Goal: Navigation & Orientation: Find specific page/section

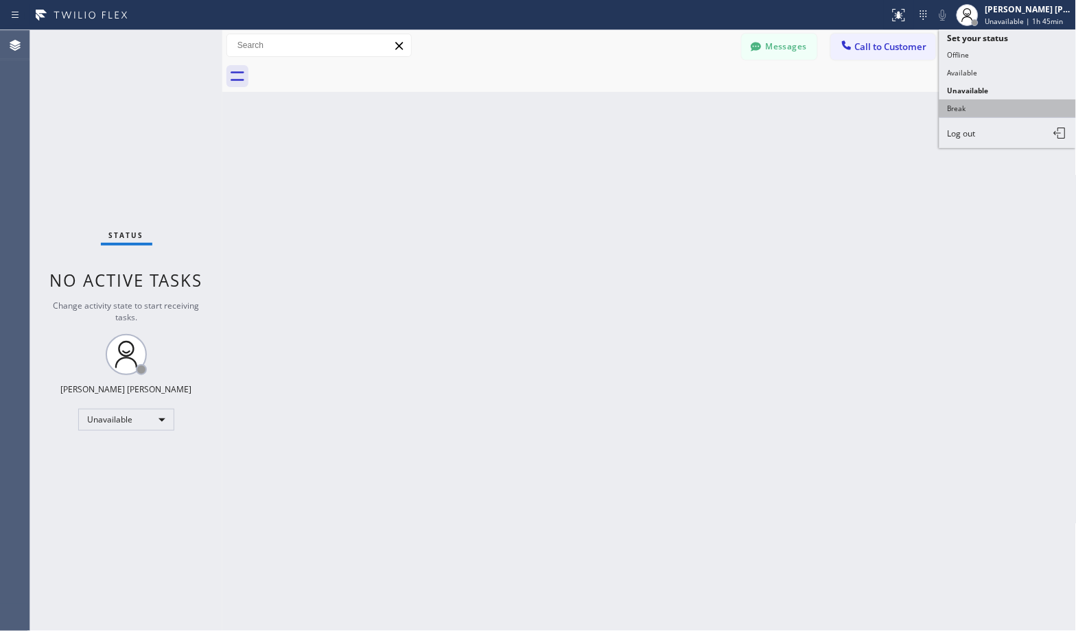
click at [998, 108] on button "Break" at bounding box center [1007, 108] width 137 height 18
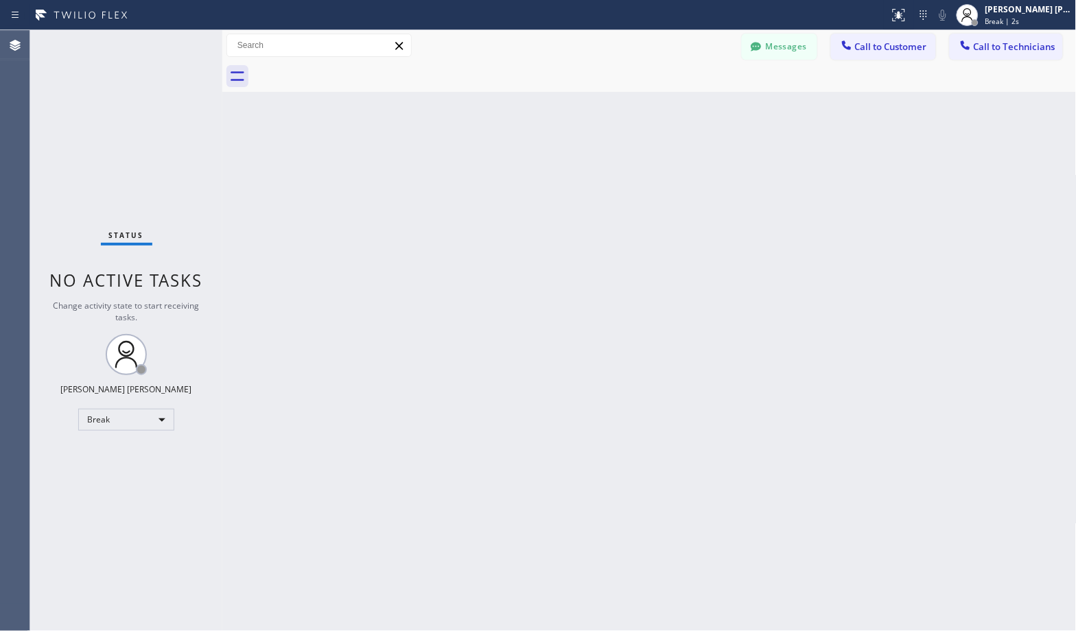
click at [690, 107] on div "Back to Dashboard Change Sender ID Customers Technicians Select a contact Outbo…" at bounding box center [649, 330] width 854 height 601
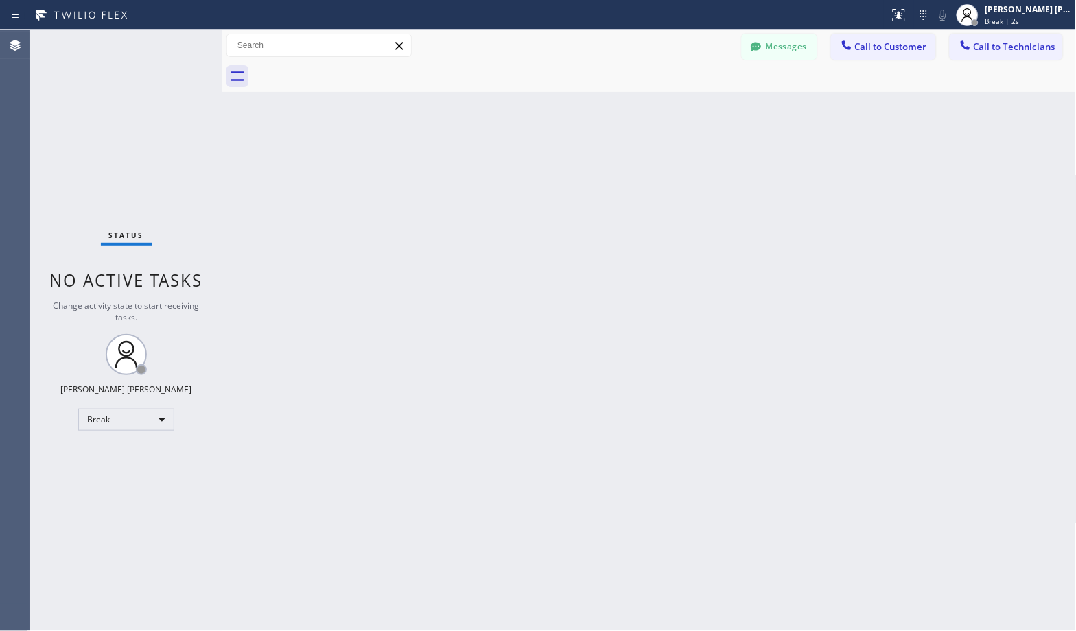
click at [690, 107] on div "Back to Dashboard Change Sender ID Customers Technicians Select a contact Outbo…" at bounding box center [649, 330] width 854 height 601
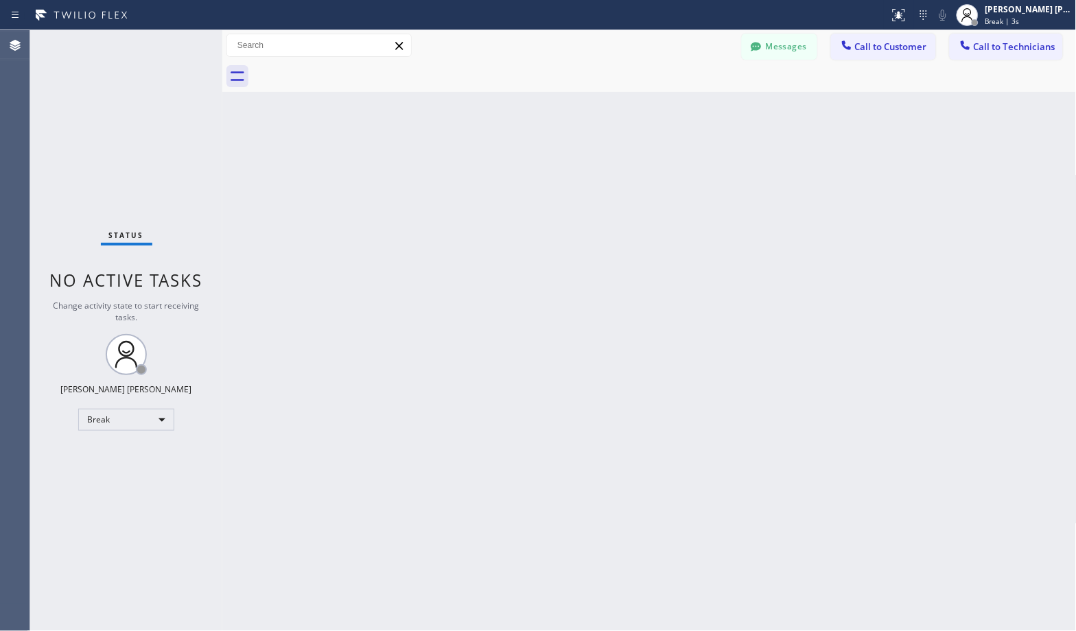
click at [690, 107] on div "Back to Dashboard Change Sender ID Customers Technicians Select a contact Outbo…" at bounding box center [649, 330] width 854 height 601
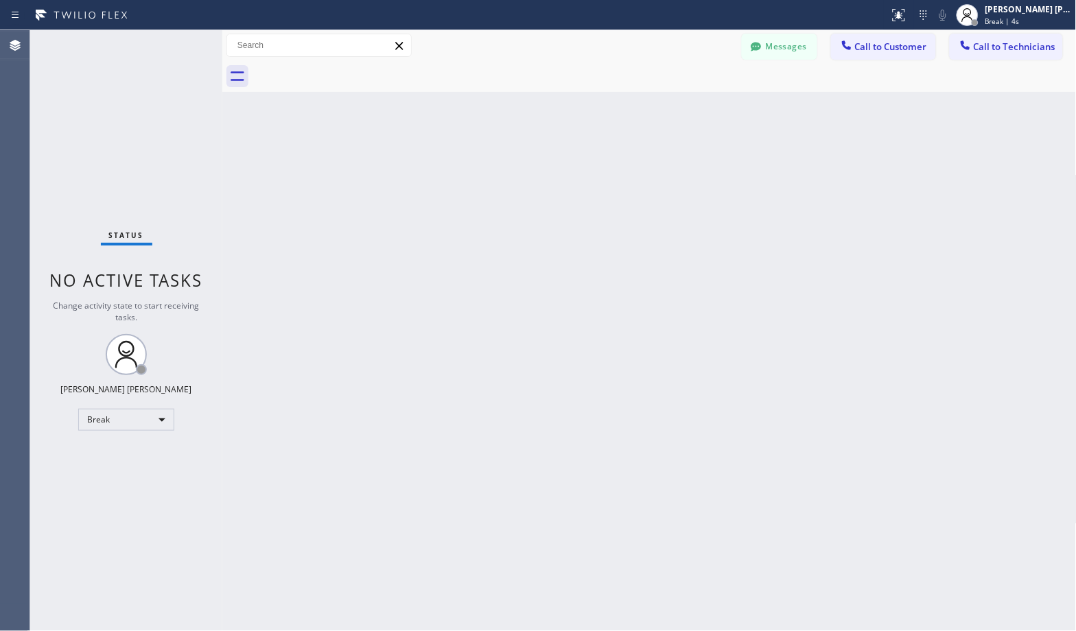
click at [690, 107] on div "Back to Dashboard Change Sender ID Customers Technicians Select a contact Outbo…" at bounding box center [649, 330] width 854 height 601
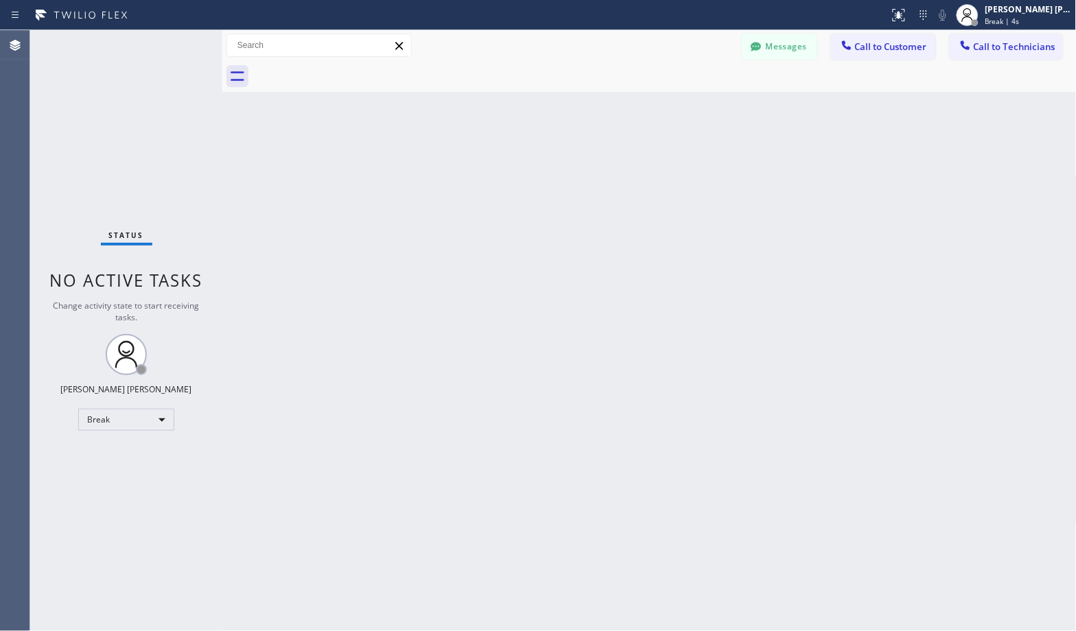
click at [690, 107] on div "Back to Dashboard Change Sender ID Customers Technicians Select a contact Outbo…" at bounding box center [649, 330] width 854 height 601
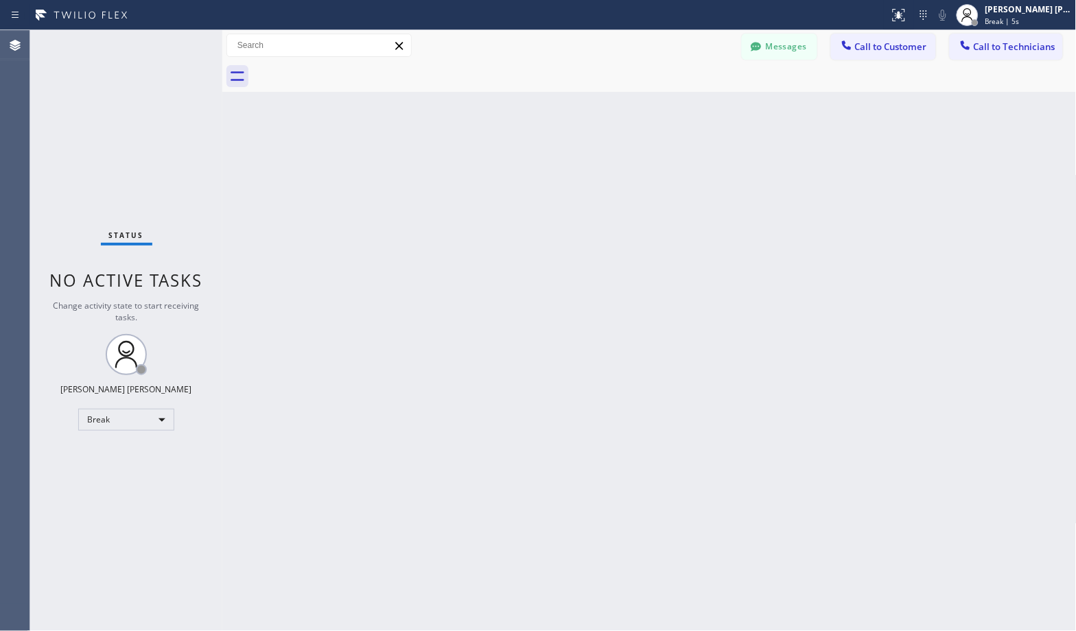
click at [690, 107] on div "Back to Dashboard Change Sender ID Customers Technicians Select a contact Outbo…" at bounding box center [649, 330] width 854 height 601
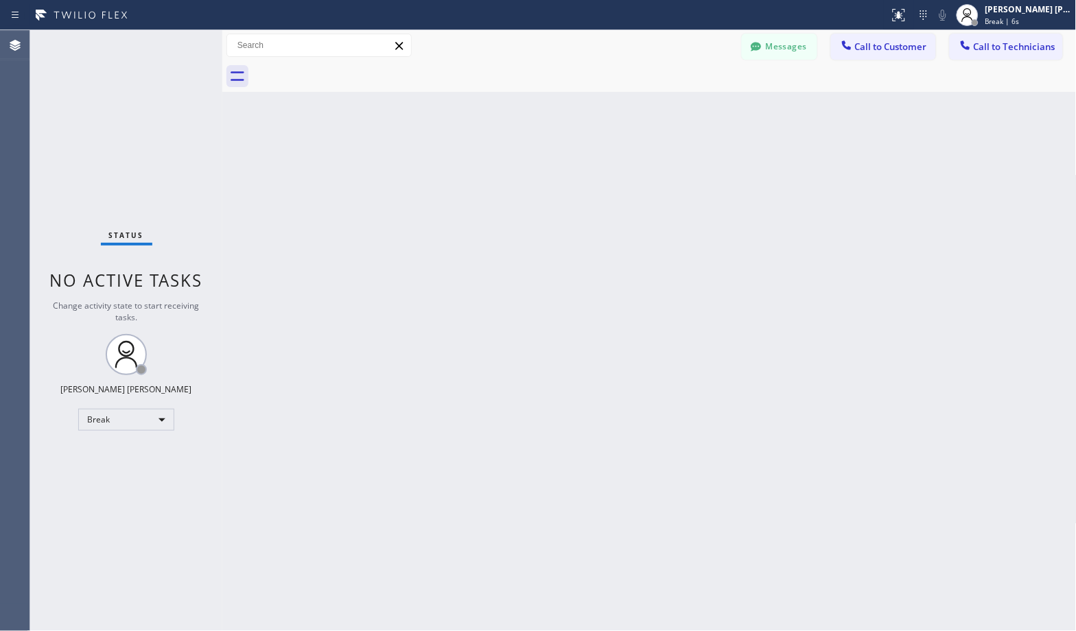
click at [690, 107] on div "Back to Dashboard Change Sender ID Customers Technicians Select a contact Outbo…" at bounding box center [649, 330] width 854 height 601
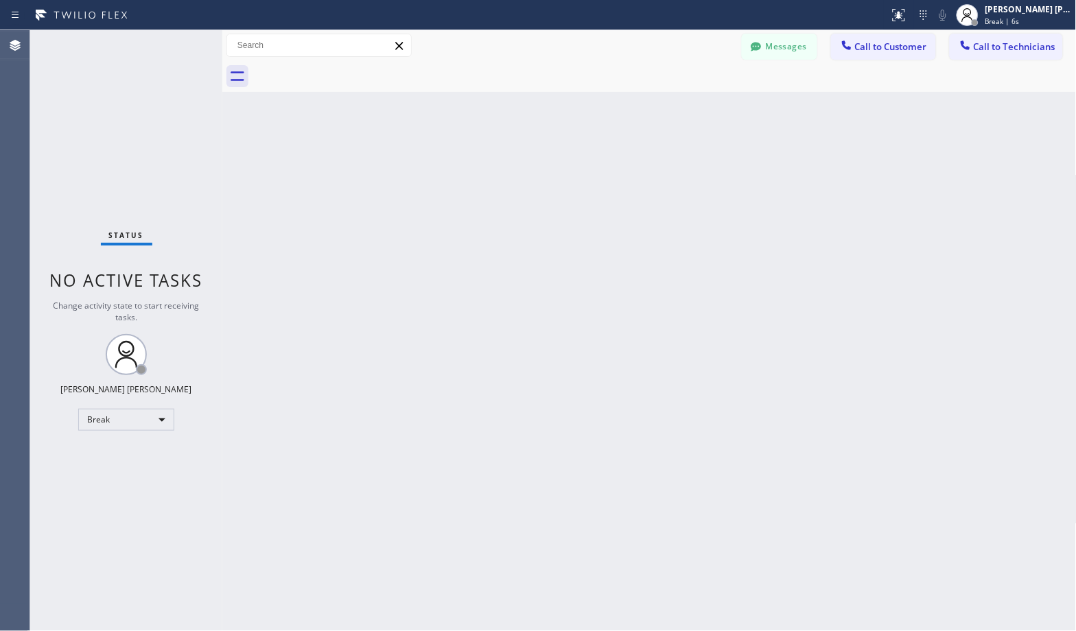
click at [690, 107] on div "Back to Dashboard Change Sender ID Customers Technicians Select a contact Outbo…" at bounding box center [649, 330] width 854 height 601
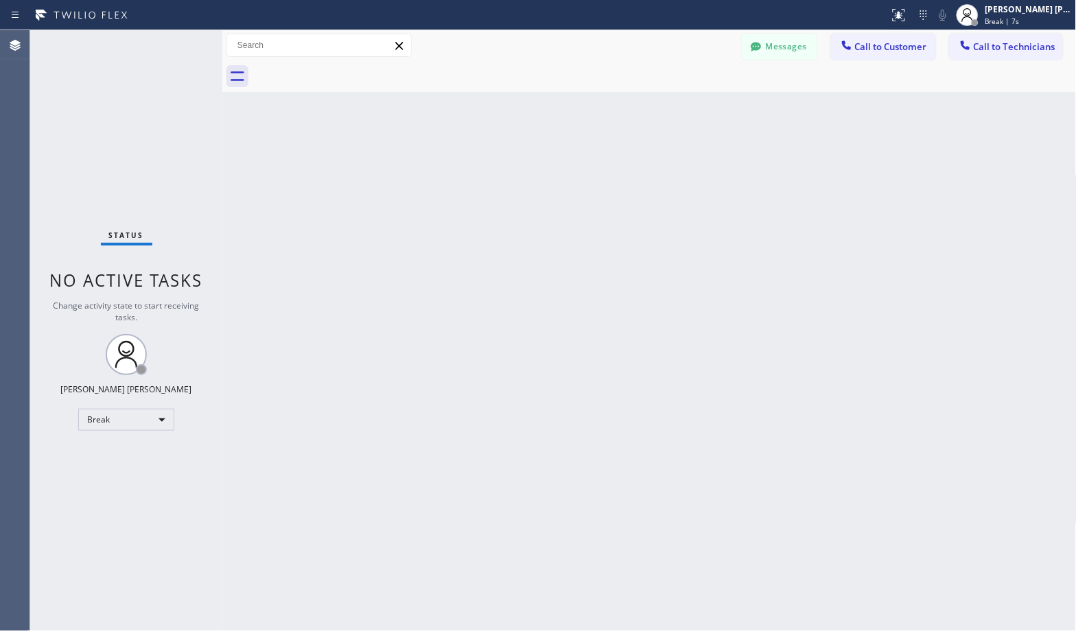
click at [690, 107] on div "Back to Dashboard Change Sender ID Customers Technicians Select a contact Outbo…" at bounding box center [649, 330] width 854 height 601
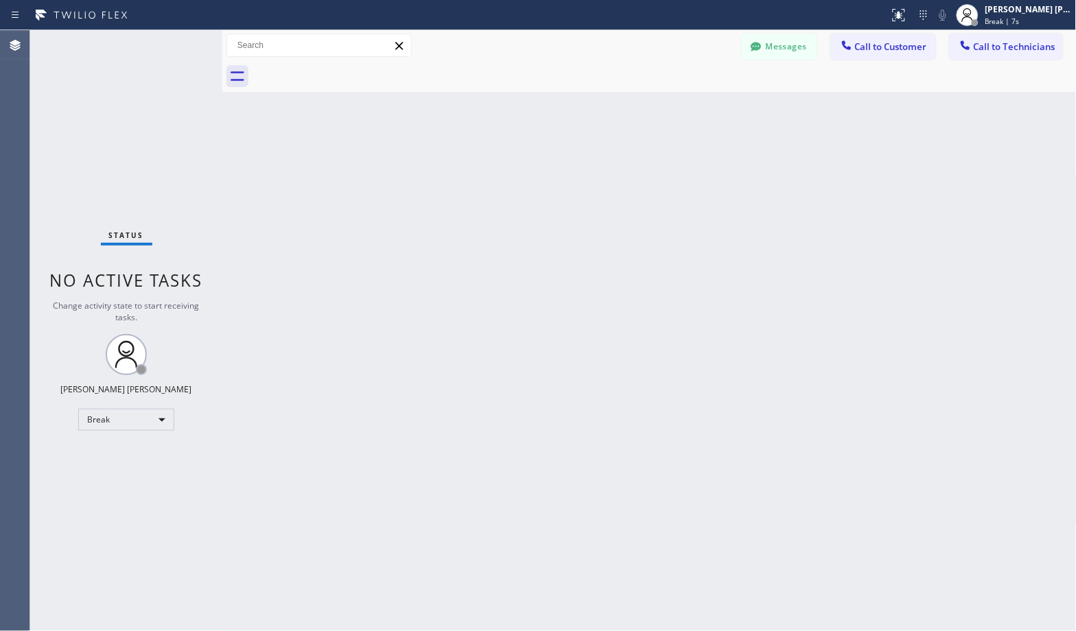
click at [690, 107] on div "Back to Dashboard Change Sender ID Customers Technicians Select a contact Outbo…" at bounding box center [649, 330] width 854 height 601
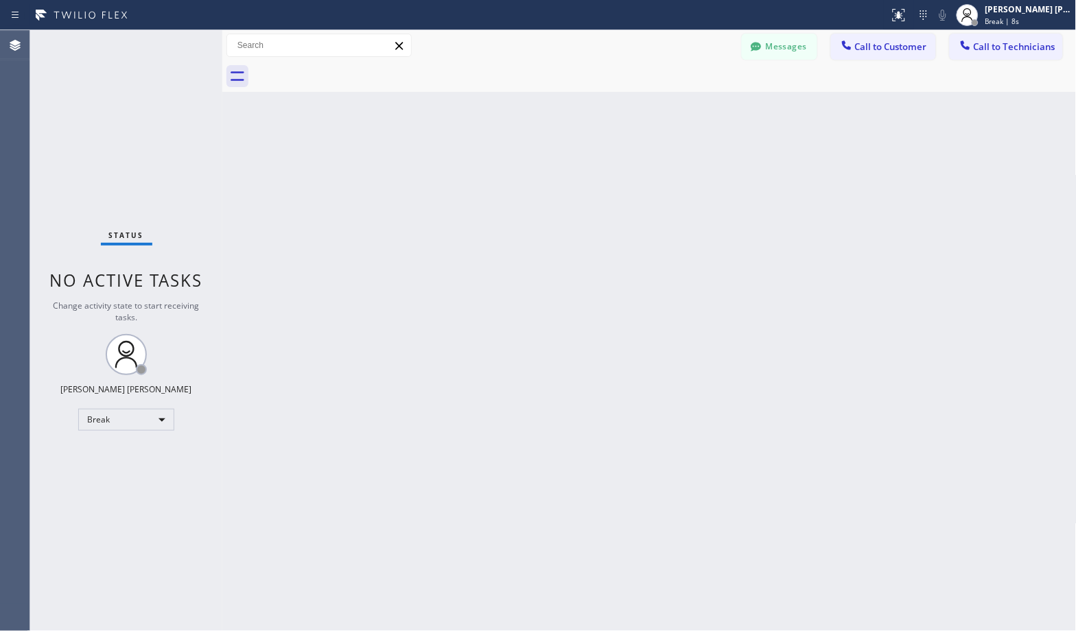
click at [690, 107] on div "Back to Dashboard Change Sender ID Customers Technicians Select a contact Outbo…" at bounding box center [649, 330] width 854 height 601
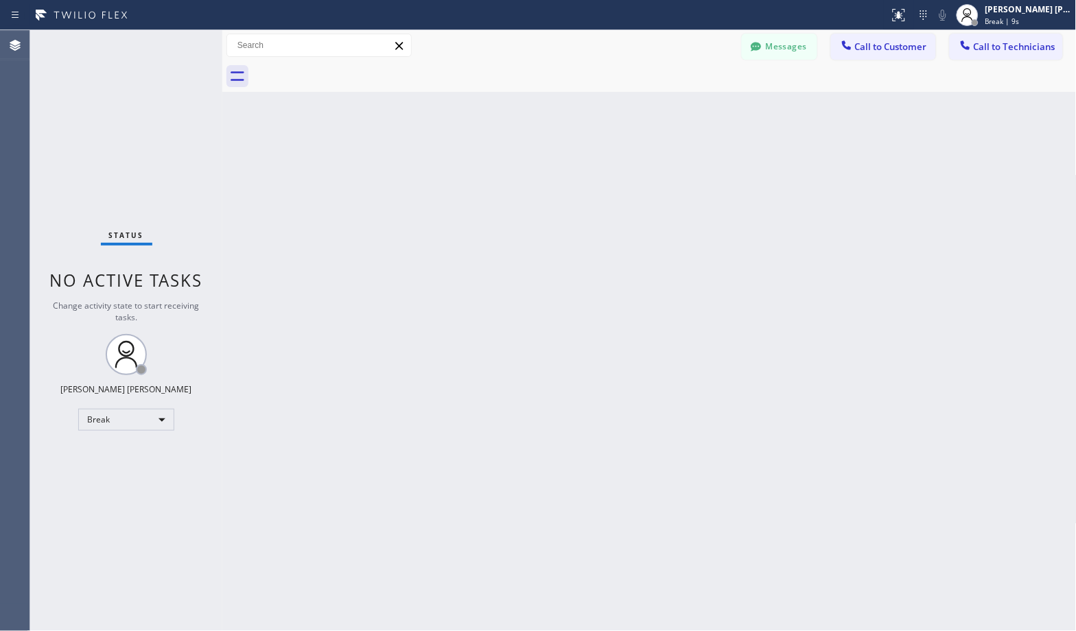
click at [690, 107] on div "Back to Dashboard Change Sender ID Customers Technicians Select a contact Outbo…" at bounding box center [649, 330] width 854 height 601
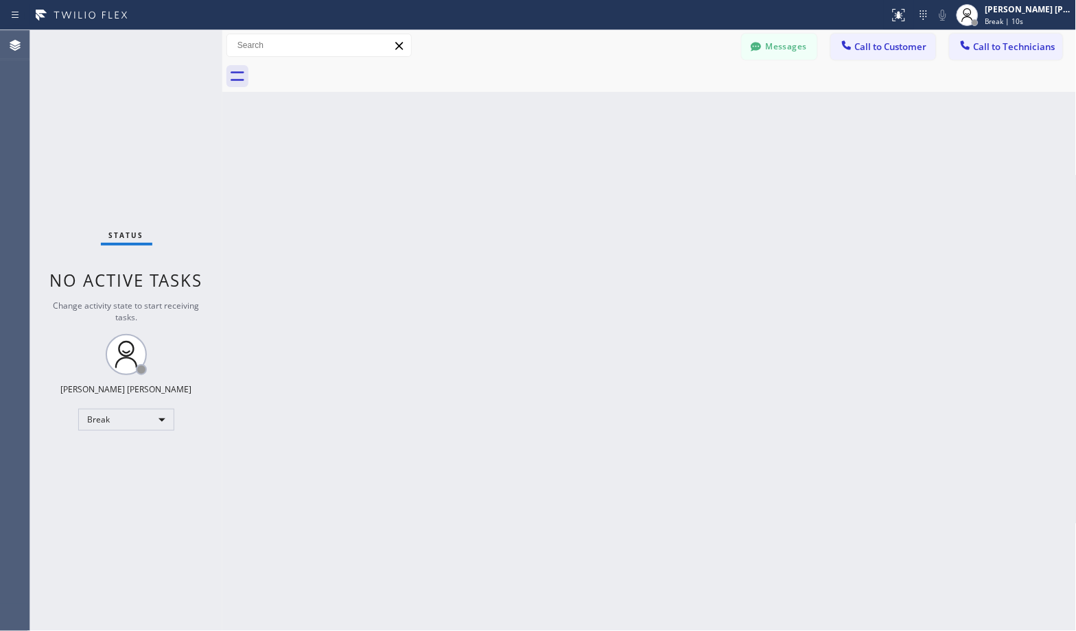
click at [690, 107] on div "Back to Dashboard Change Sender ID Customers Technicians Select a contact Outbo…" at bounding box center [649, 330] width 854 height 601
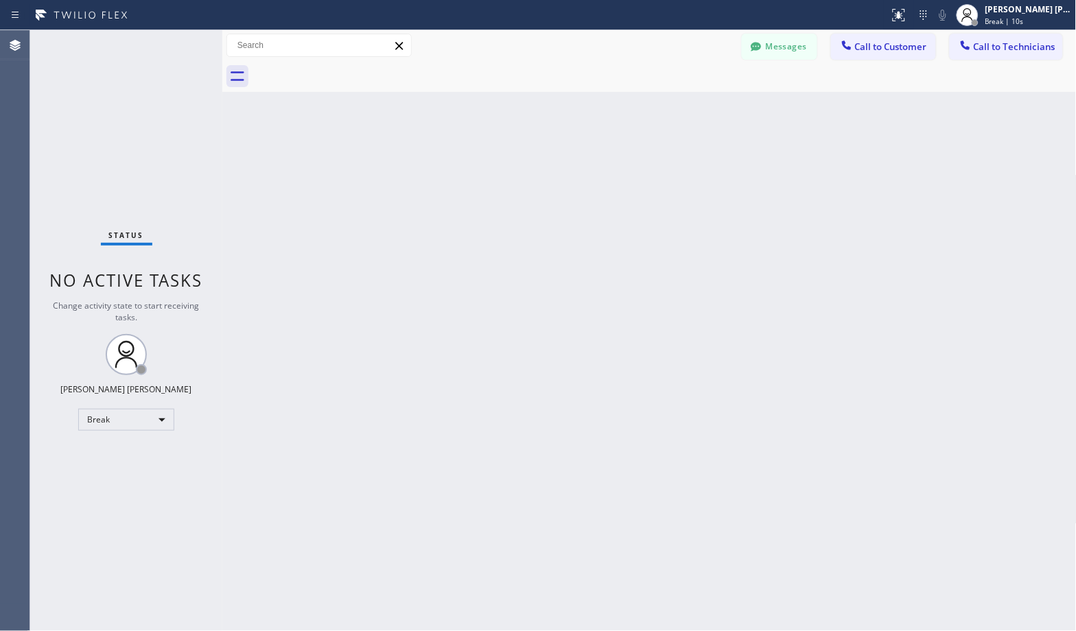
click at [690, 107] on div "Back to Dashboard Change Sender ID Customers Technicians Select a contact Outbo…" at bounding box center [649, 330] width 854 height 601
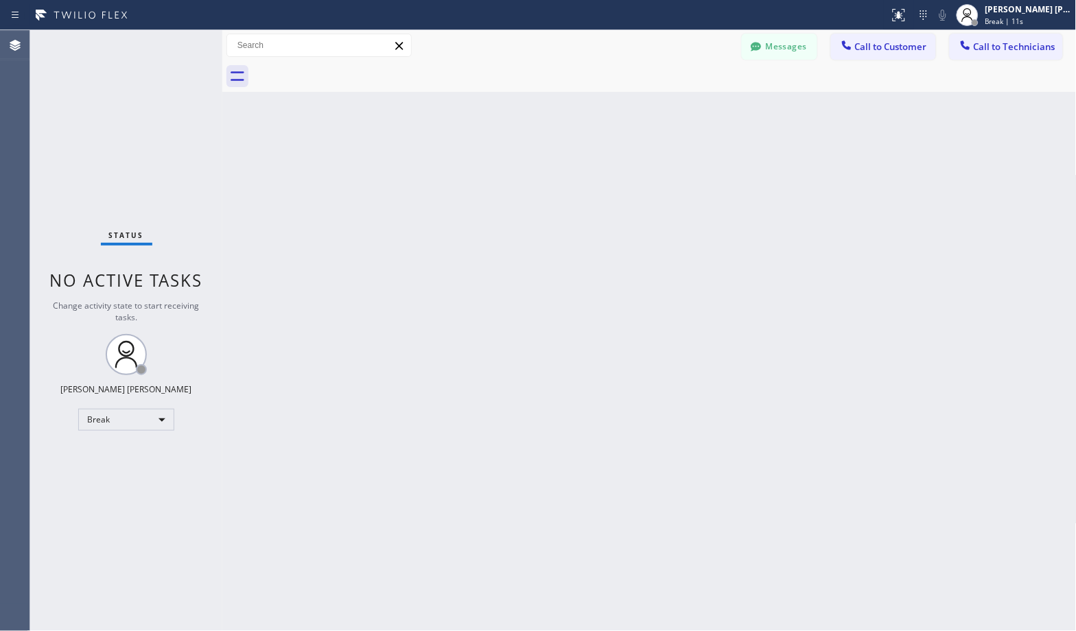
click at [690, 107] on div "Back to Dashboard Change Sender ID Customers Technicians Select a contact Outbo…" at bounding box center [649, 330] width 854 height 601
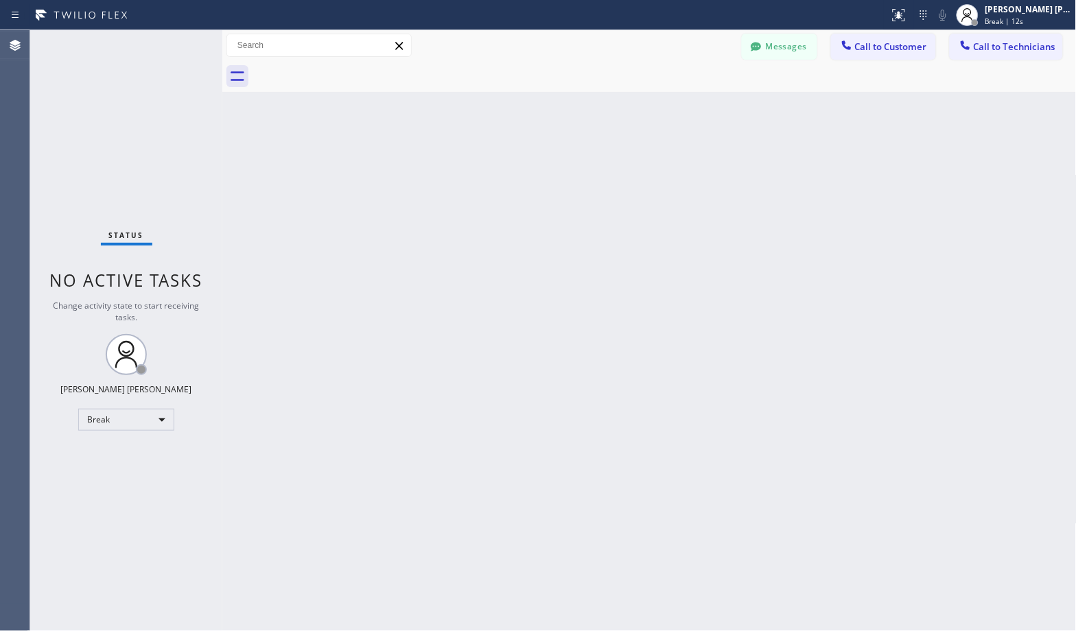
click at [690, 107] on div "Back to Dashboard Change Sender ID Customers Technicians Select a contact Outbo…" at bounding box center [649, 330] width 854 height 601
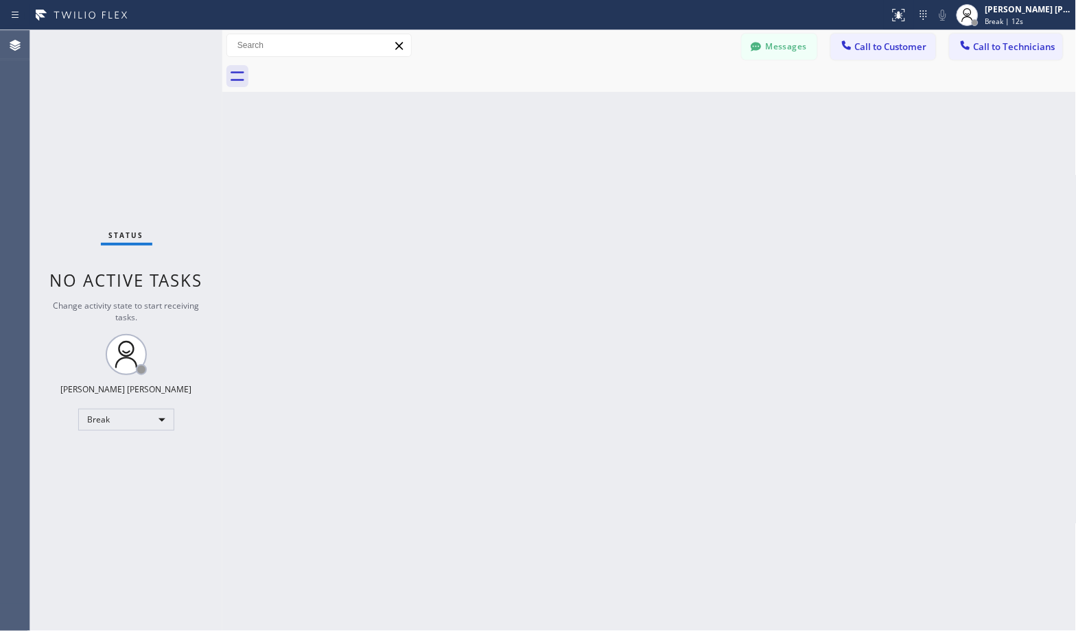
click at [690, 107] on div "Back to Dashboard Change Sender ID Customers Technicians Select a contact Outbo…" at bounding box center [649, 330] width 854 height 601
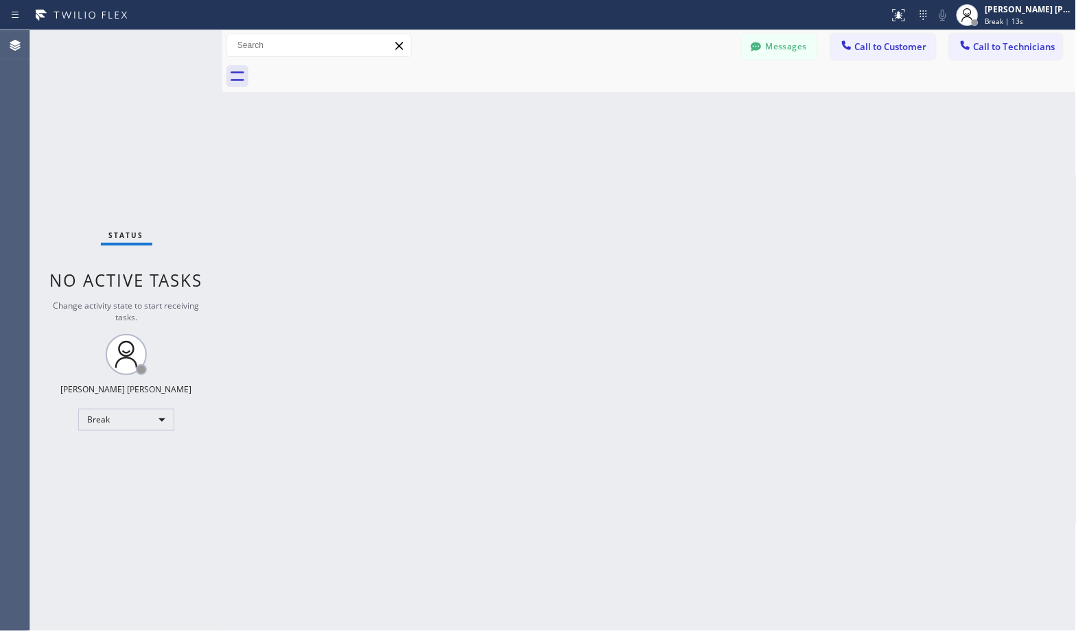
click at [690, 107] on div "Back to Dashboard Change Sender ID Customers Technicians Select a contact Outbo…" at bounding box center [649, 330] width 854 height 601
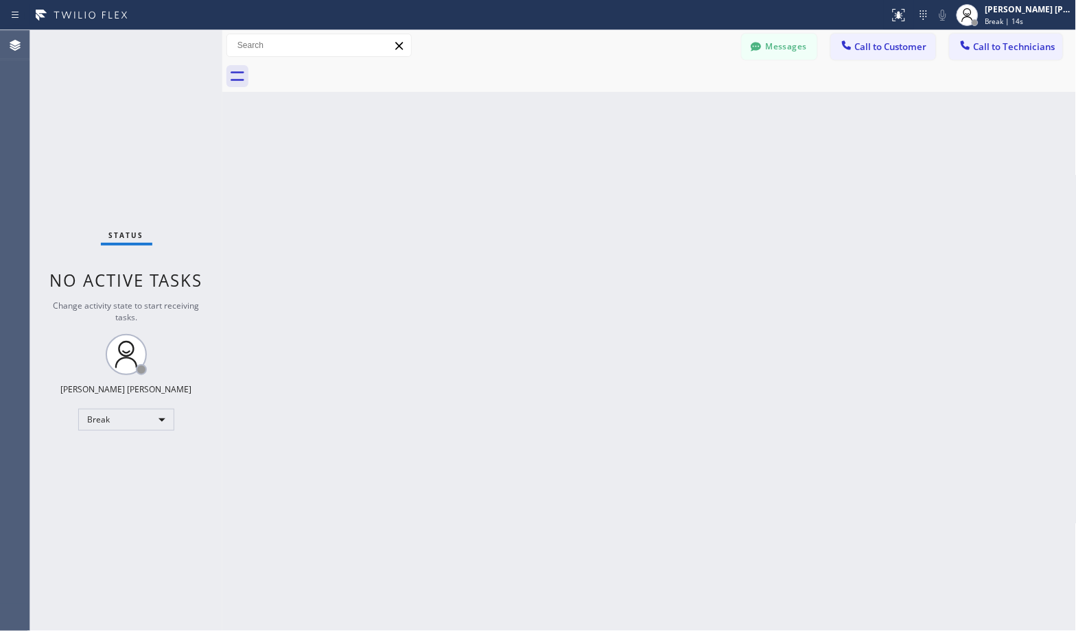
click at [690, 107] on div "Back to Dashboard Change Sender ID Customers Technicians Select a contact Outbo…" at bounding box center [649, 330] width 854 height 601
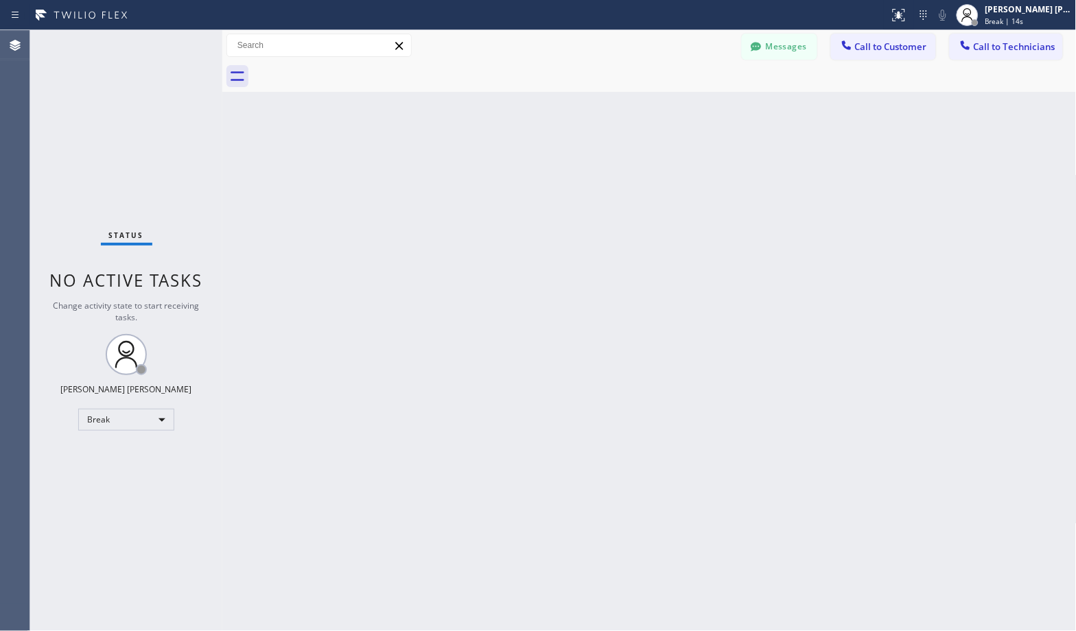
click at [690, 107] on div "Back to Dashboard Change Sender ID Customers Technicians Select a contact Outbo…" at bounding box center [649, 330] width 854 height 601
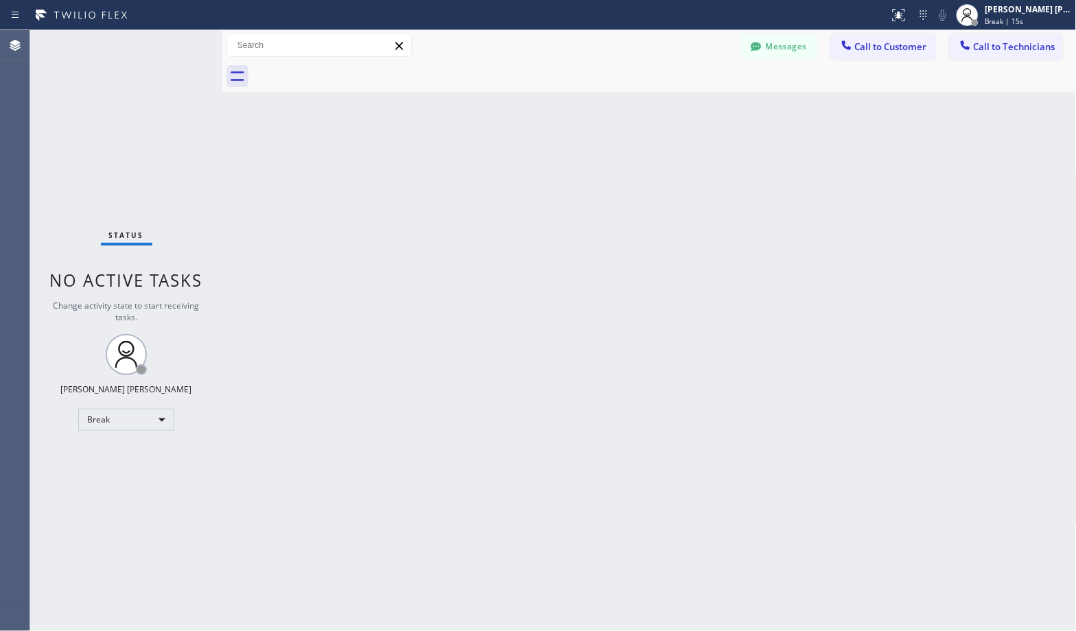
click at [690, 107] on div "Back to Dashboard Change Sender ID Customers Technicians Select a contact Outbo…" at bounding box center [649, 330] width 854 height 601
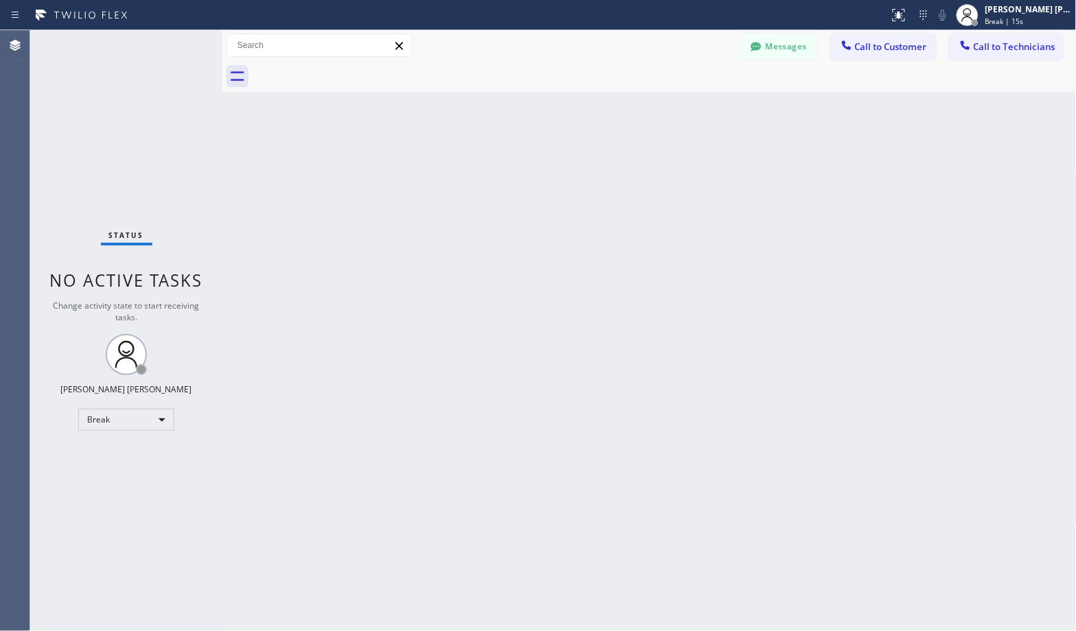
click at [690, 107] on div "Back to Dashboard Change Sender ID Customers Technicians Select a contact Outbo…" at bounding box center [649, 330] width 854 height 601
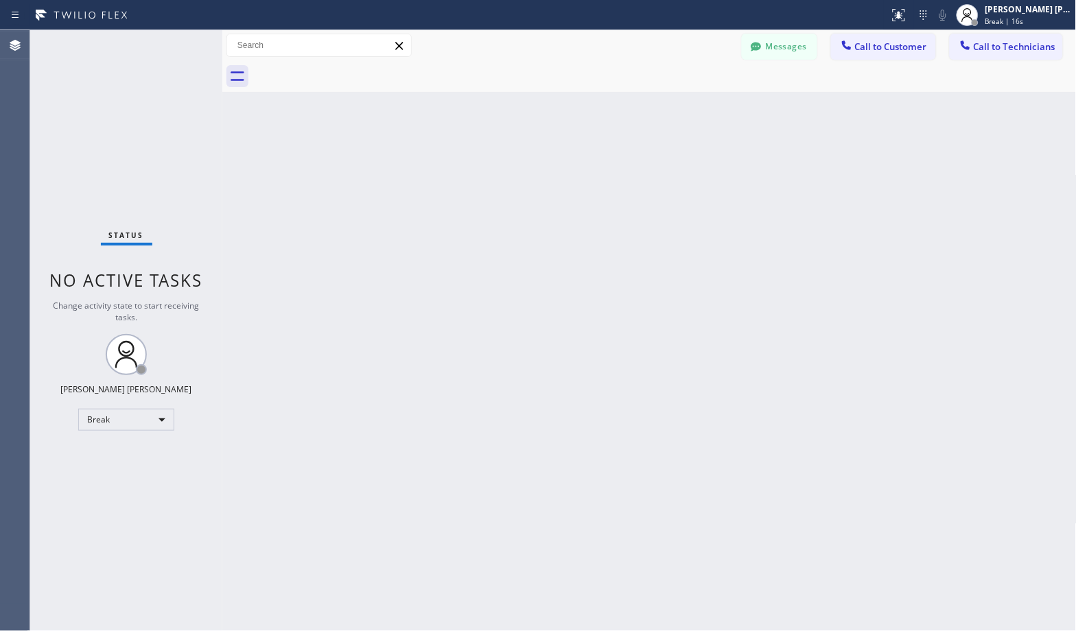
click at [690, 107] on div "Back to Dashboard Change Sender ID Customers Technicians Select a contact Outbo…" at bounding box center [649, 330] width 854 height 601
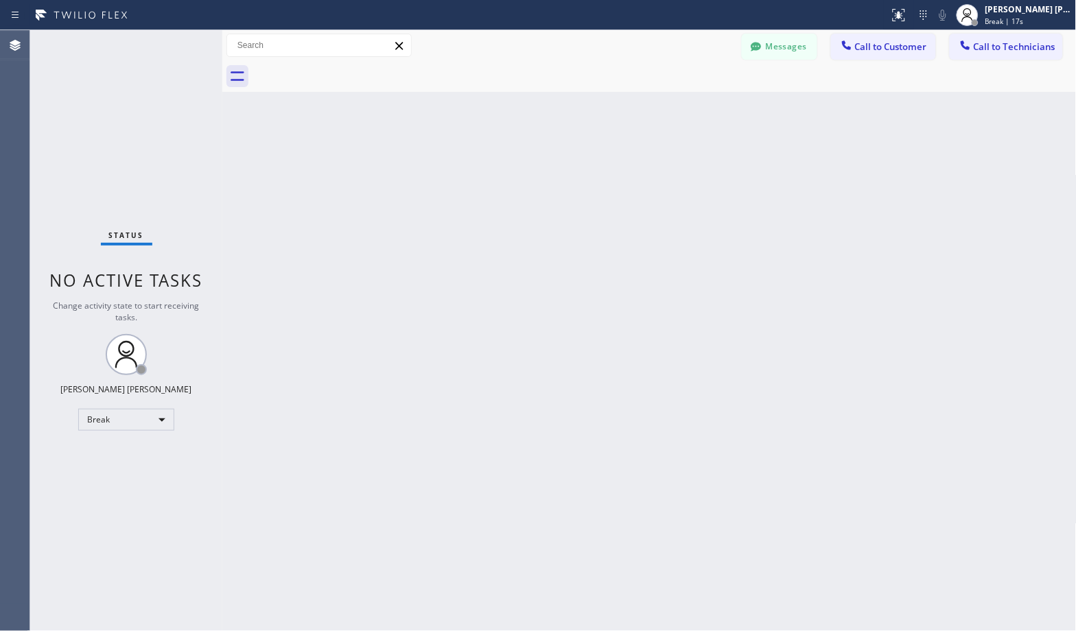
click at [690, 107] on div "Back to Dashboard Change Sender ID Customers Technicians Select a contact Outbo…" at bounding box center [649, 330] width 854 height 601
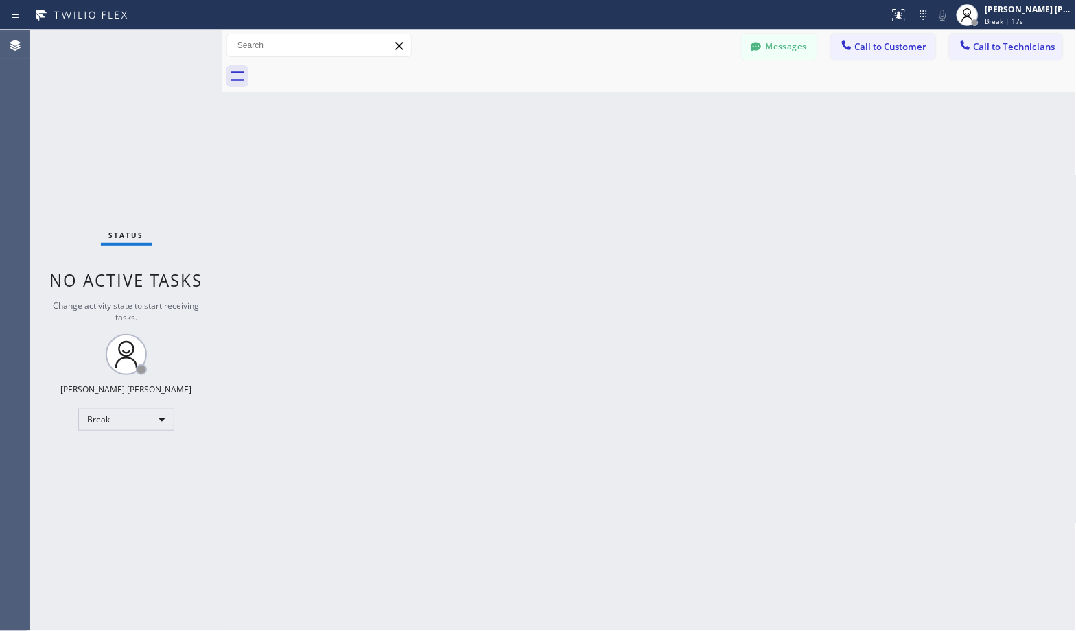
click at [690, 107] on div "Back to Dashboard Change Sender ID Customers Technicians Select a contact Outbo…" at bounding box center [649, 330] width 854 height 601
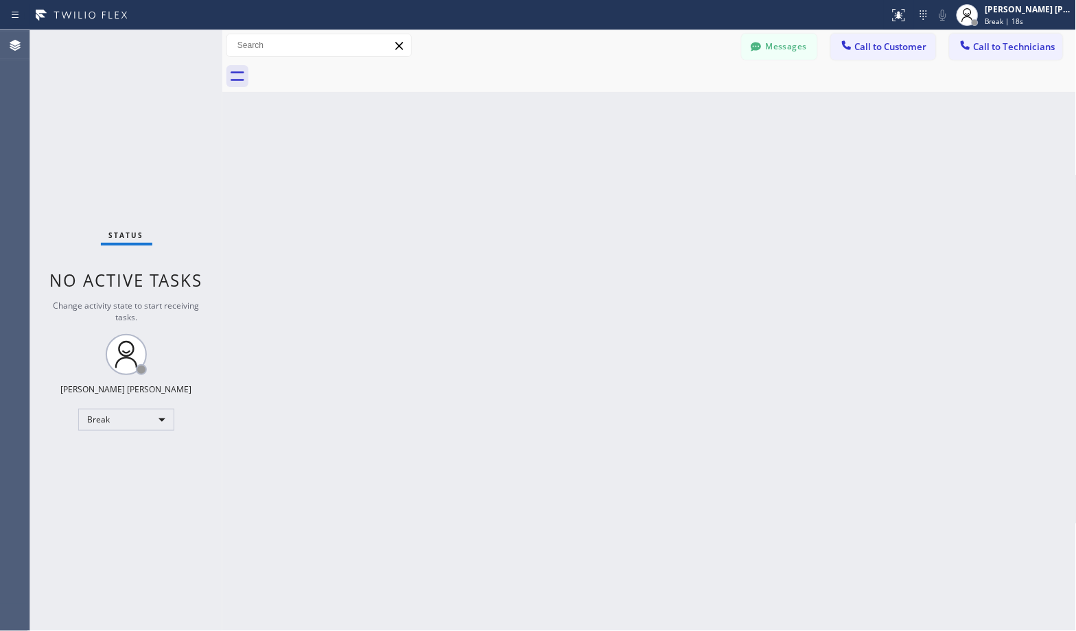
click at [690, 107] on div "Back to Dashboard Change Sender ID Customers Technicians Select a contact Outbo…" at bounding box center [649, 330] width 854 height 601
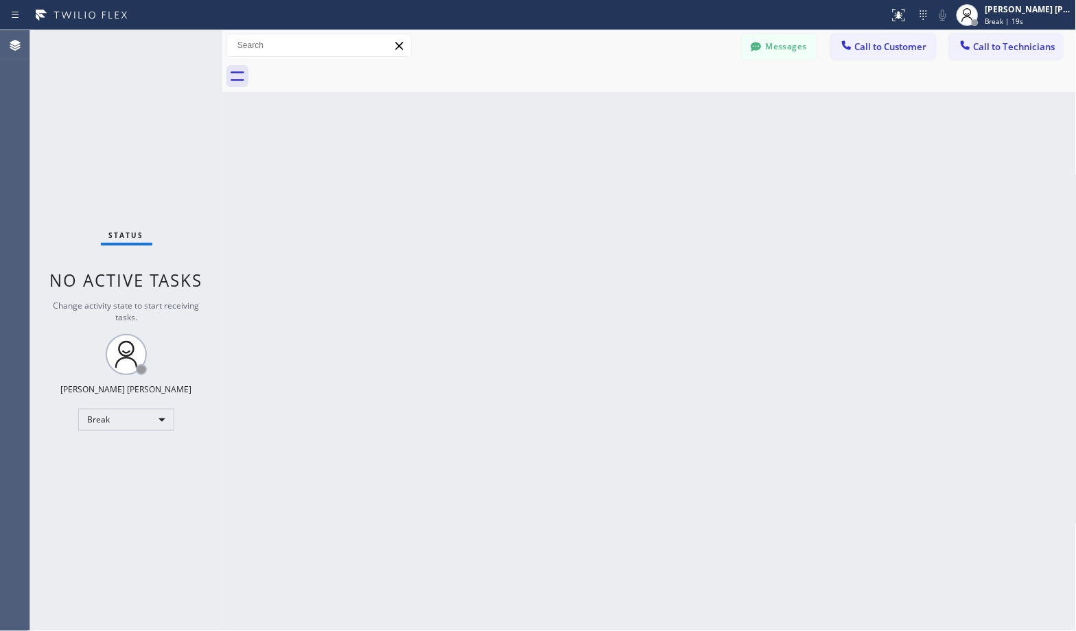
click at [690, 107] on div "Back to Dashboard Change Sender ID Customers Technicians Select a contact Outbo…" at bounding box center [649, 330] width 854 height 601
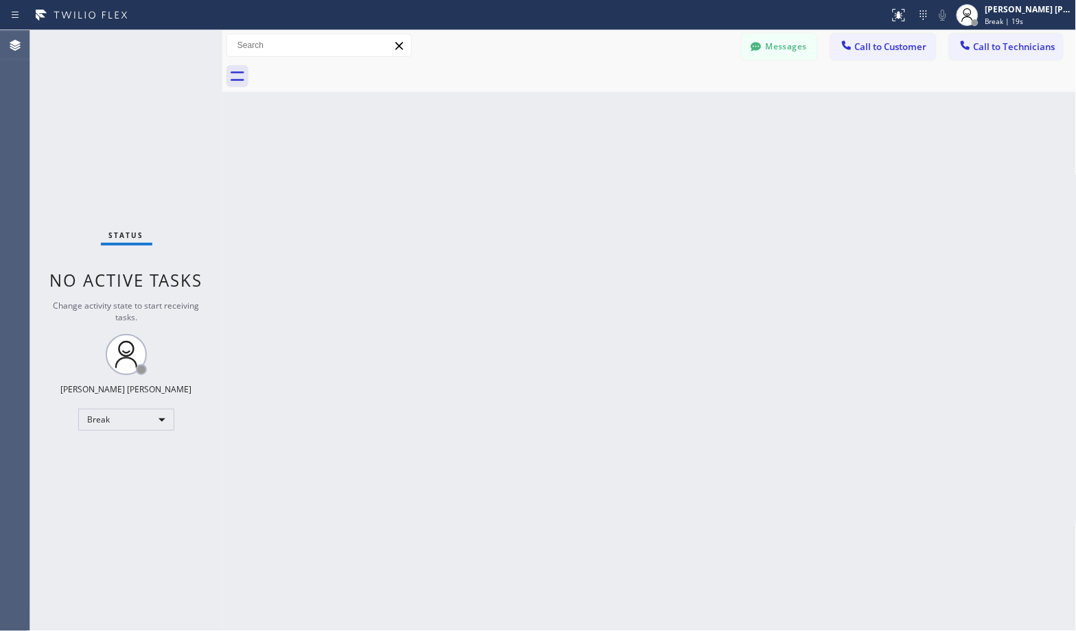
click at [690, 107] on div "Back to Dashboard Change Sender ID Customers Technicians Select a contact Outbo…" at bounding box center [649, 330] width 854 height 601
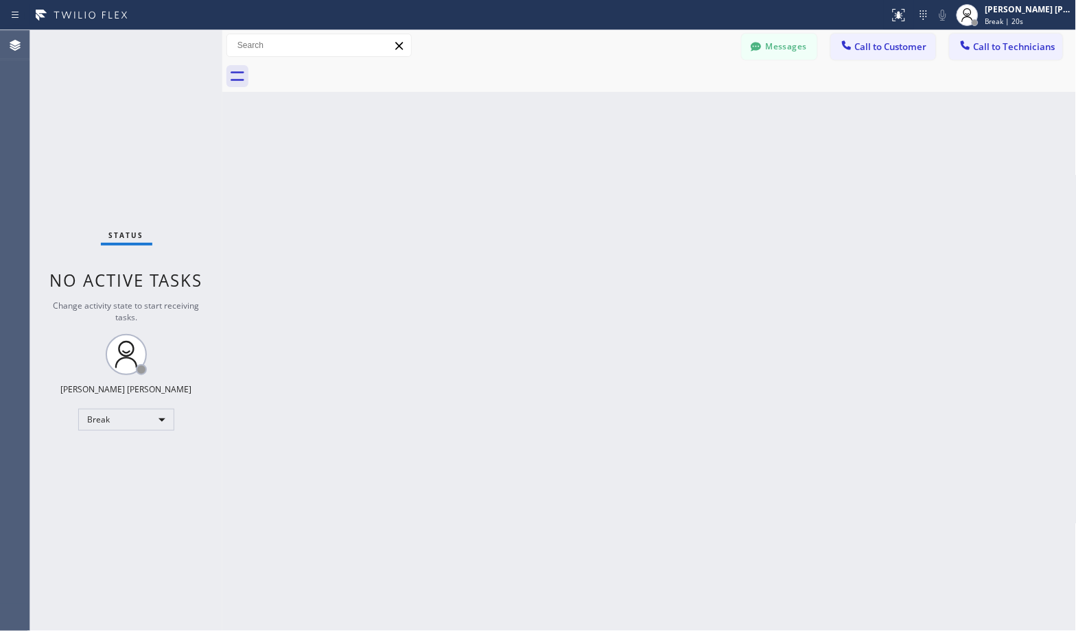
click at [690, 107] on div "Back to Dashboard Change Sender ID Customers Technicians Select a contact Outbo…" at bounding box center [649, 330] width 854 height 601
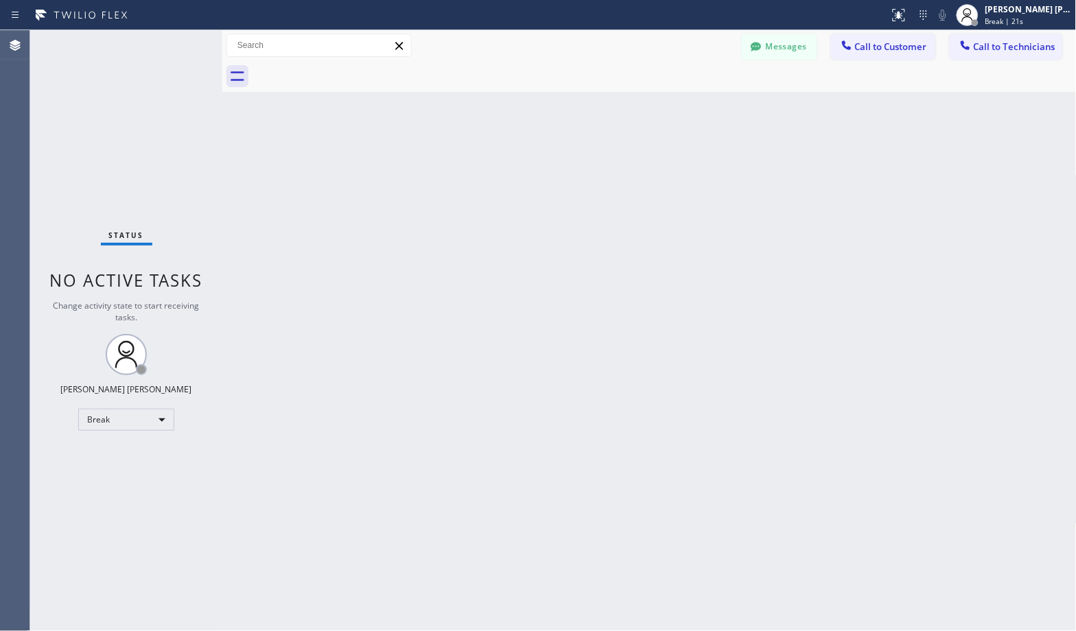
click at [690, 107] on div "Back to Dashboard Change Sender ID Customers Technicians Select a contact Outbo…" at bounding box center [649, 330] width 854 height 601
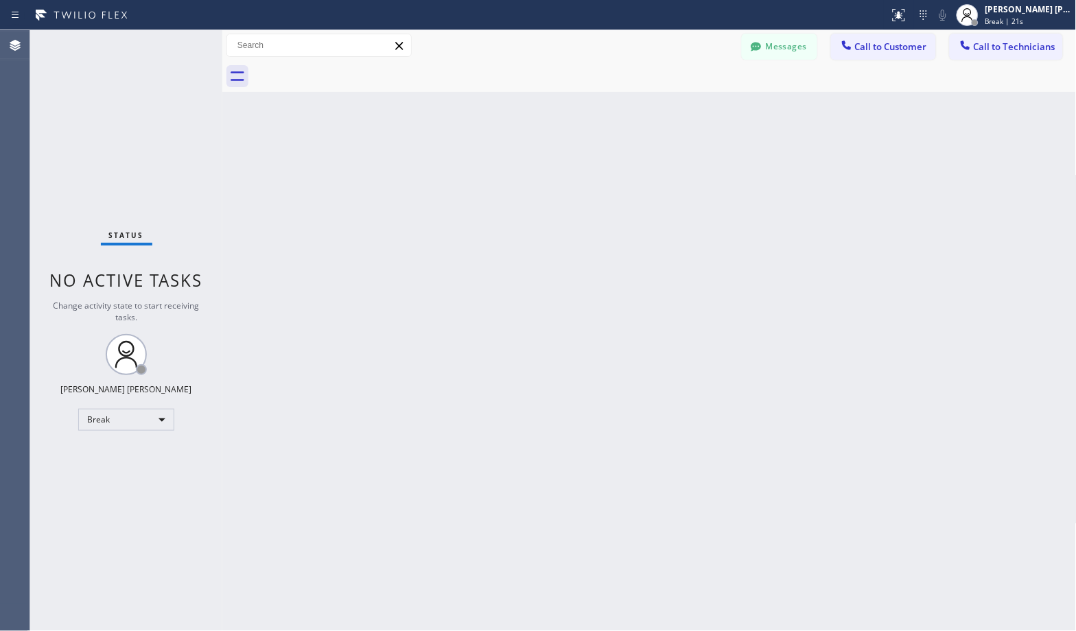
click at [690, 107] on div "Back to Dashboard Change Sender ID Customers Technicians Select a contact Outbo…" at bounding box center [649, 330] width 854 height 601
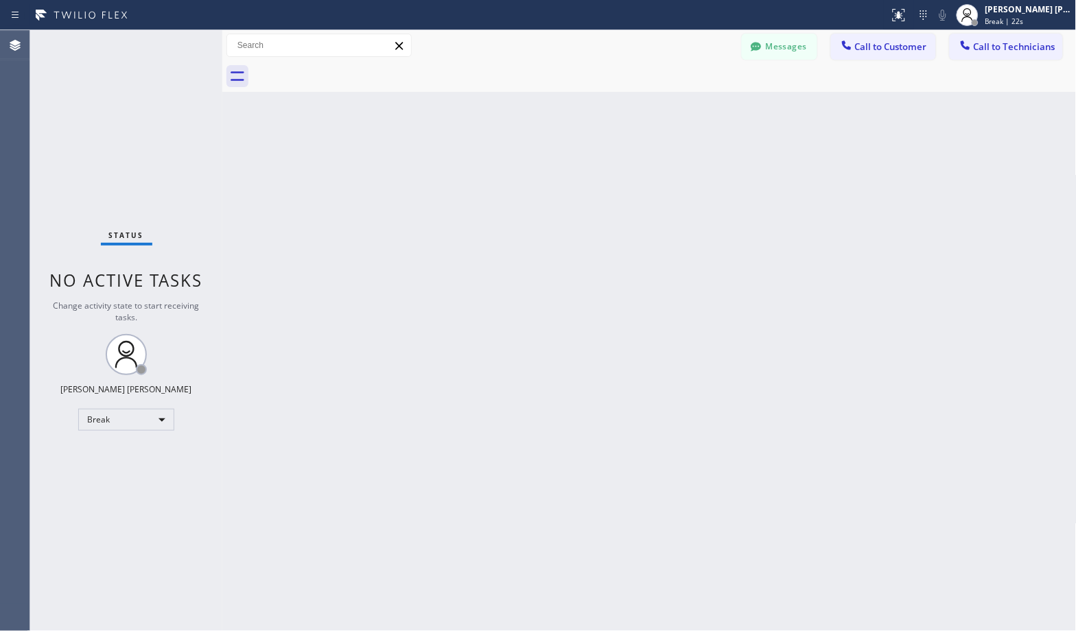
click at [690, 107] on div "Back to Dashboard Change Sender ID Customers Technicians Select a contact Outbo…" at bounding box center [649, 330] width 854 height 601
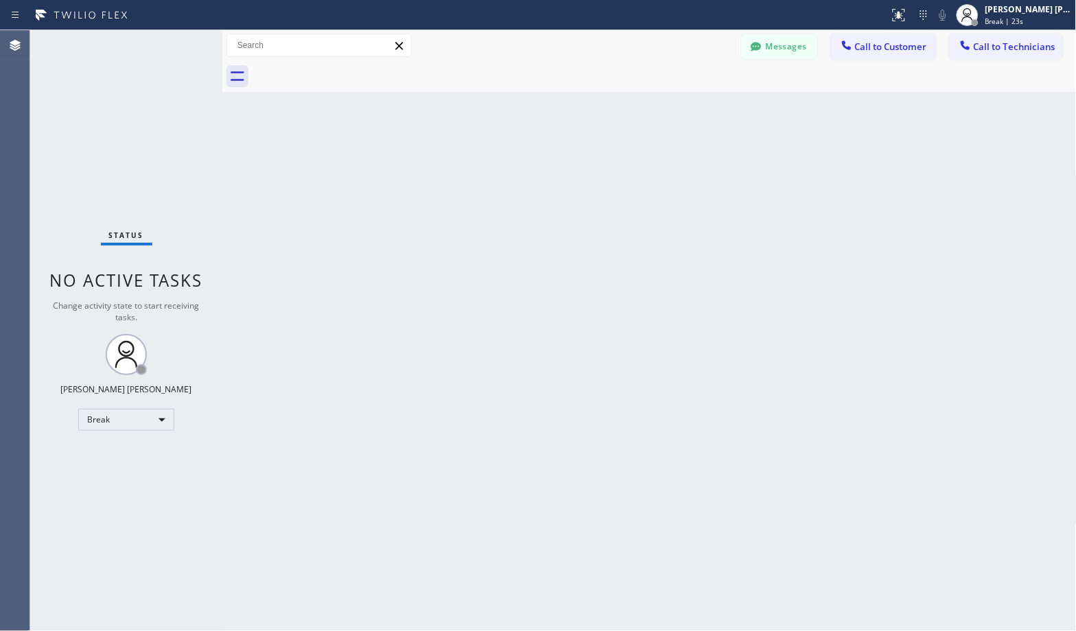
click at [690, 107] on div "Back to Dashboard Change Sender ID Customers Technicians Select a contact Outbo…" at bounding box center [649, 330] width 854 height 601
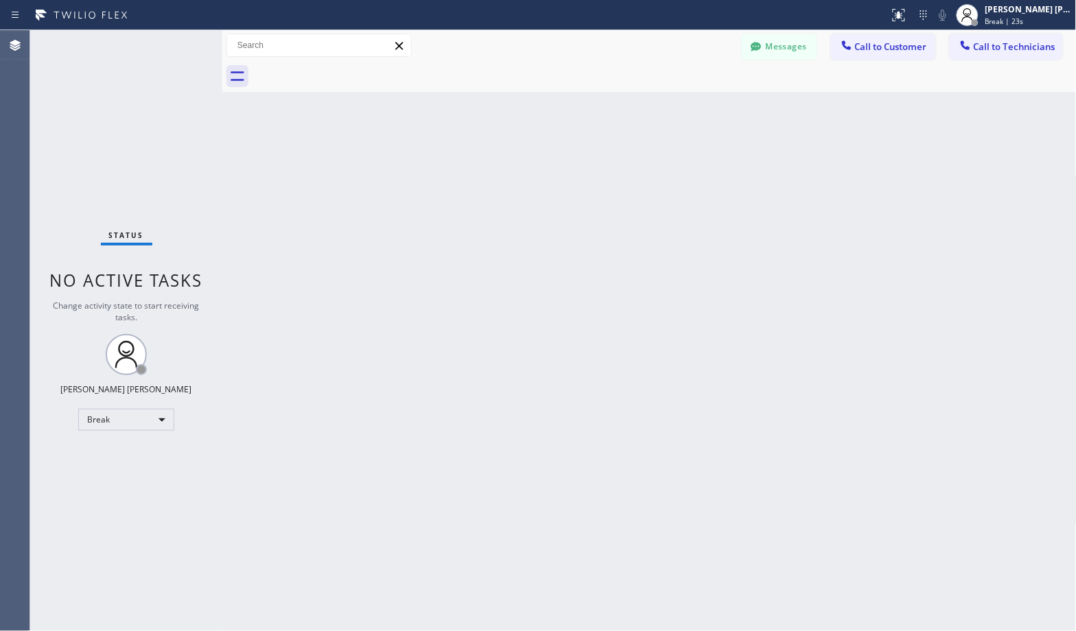
click at [690, 107] on div "Back to Dashboard Change Sender ID Customers Technicians Select a contact Outbo…" at bounding box center [649, 330] width 854 height 601
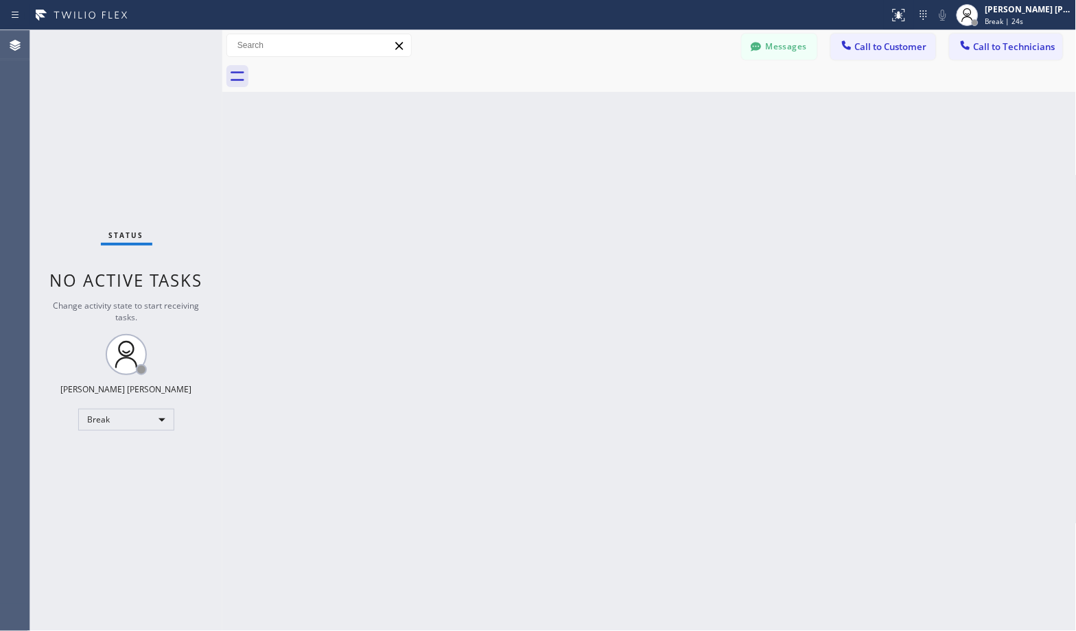
click at [690, 107] on div "Back to Dashboard Change Sender ID Customers Technicians Select a contact Outbo…" at bounding box center [649, 330] width 854 height 601
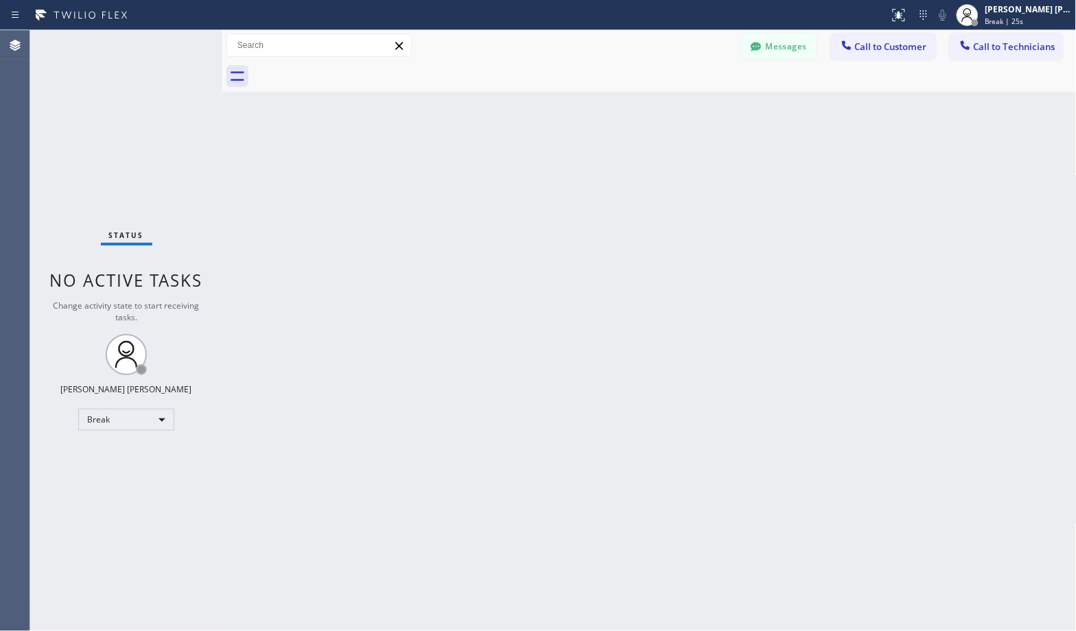
click at [690, 107] on div "Back to Dashboard Change Sender ID Customers Technicians Select a contact Outbo…" at bounding box center [649, 330] width 854 height 601
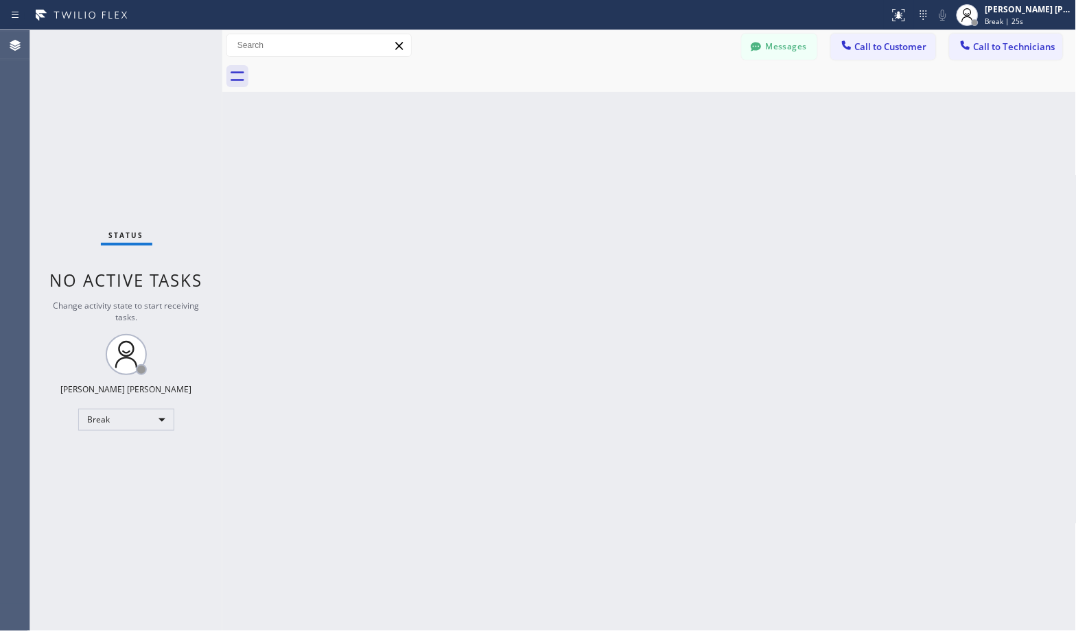
click at [690, 107] on div "Back to Dashboard Change Sender ID Customers Technicians Select a contact Outbo…" at bounding box center [649, 330] width 854 height 601
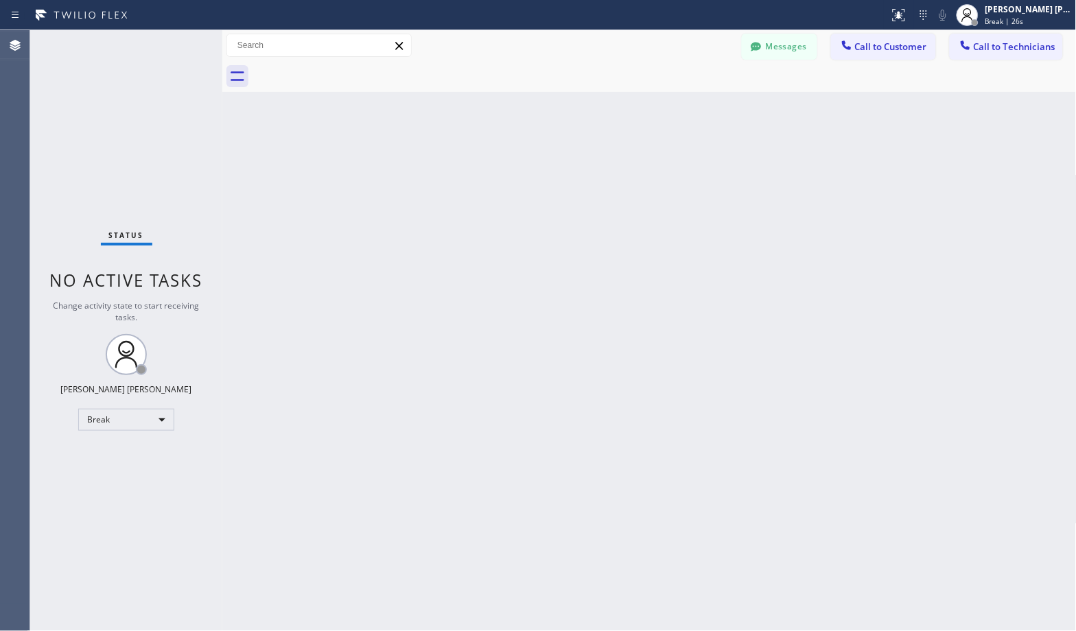
click at [690, 107] on div "Back to Dashboard Change Sender ID Customers Technicians Select a contact Outbo…" at bounding box center [649, 330] width 854 height 601
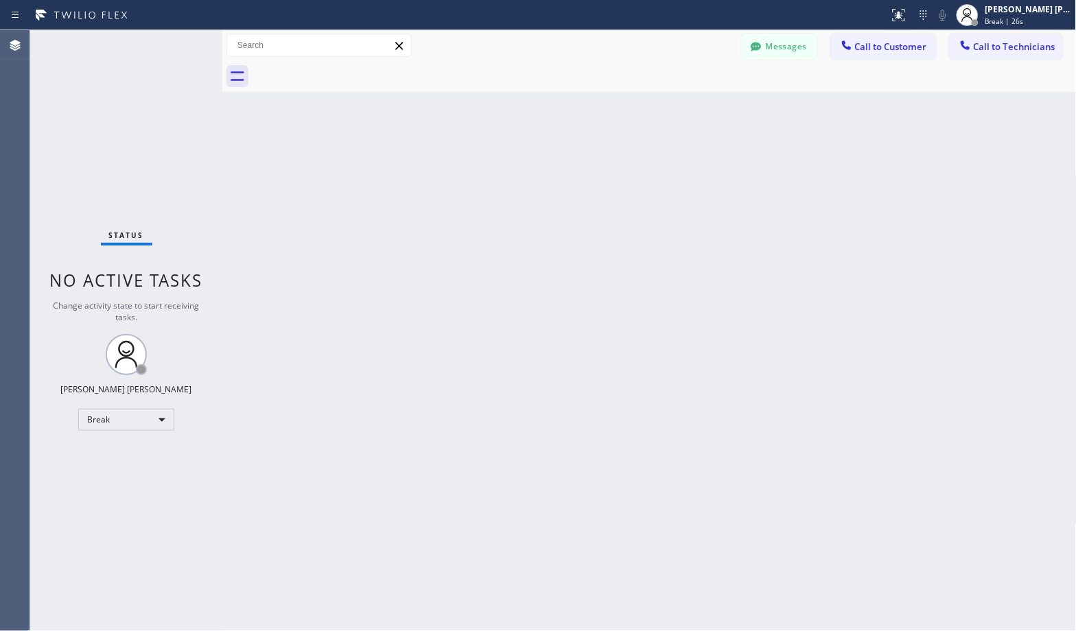
click at [690, 107] on div "Back to Dashboard Change Sender ID Customers Technicians Select a contact Outbo…" at bounding box center [649, 330] width 854 height 601
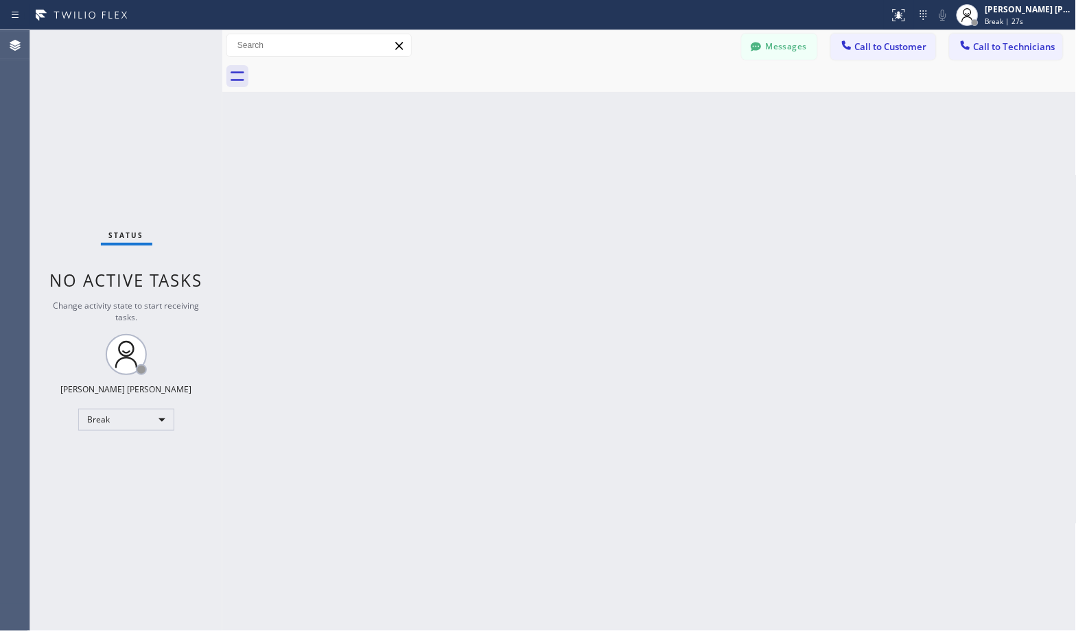
click at [690, 107] on div "Back to Dashboard Change Sender ID Customers Technicians Select a contact Outbo…" at bounding box center [649, 330] width 854 height 601
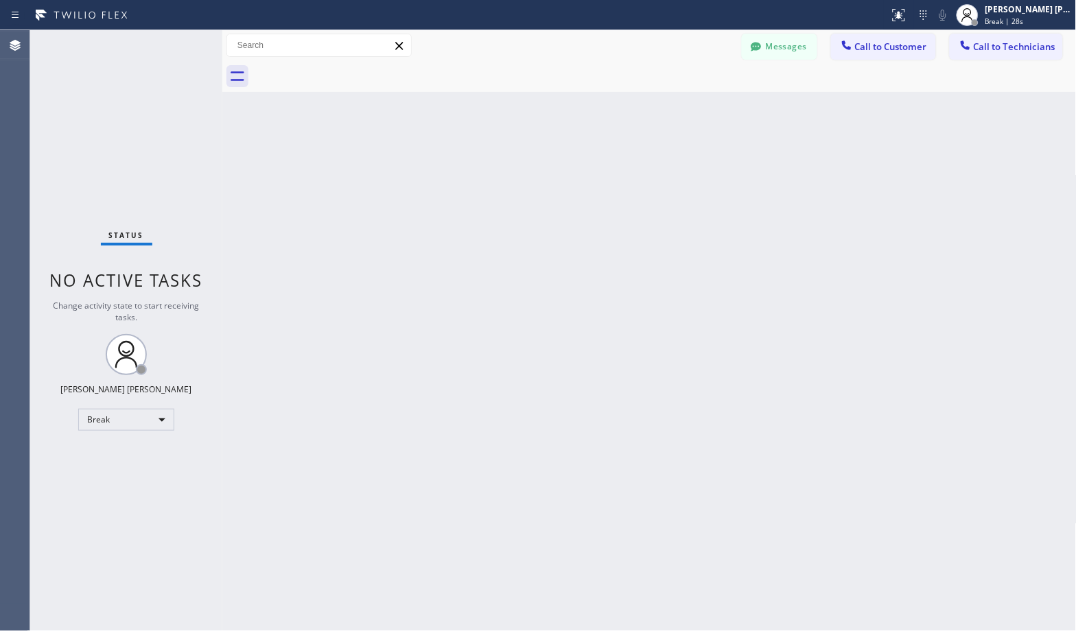
click at [690, 107] on div "Back to Dashboard Change Sender ID Customers Technicians Select a contact Outbo…" at bounding box center [649, 330] width 854 height 601
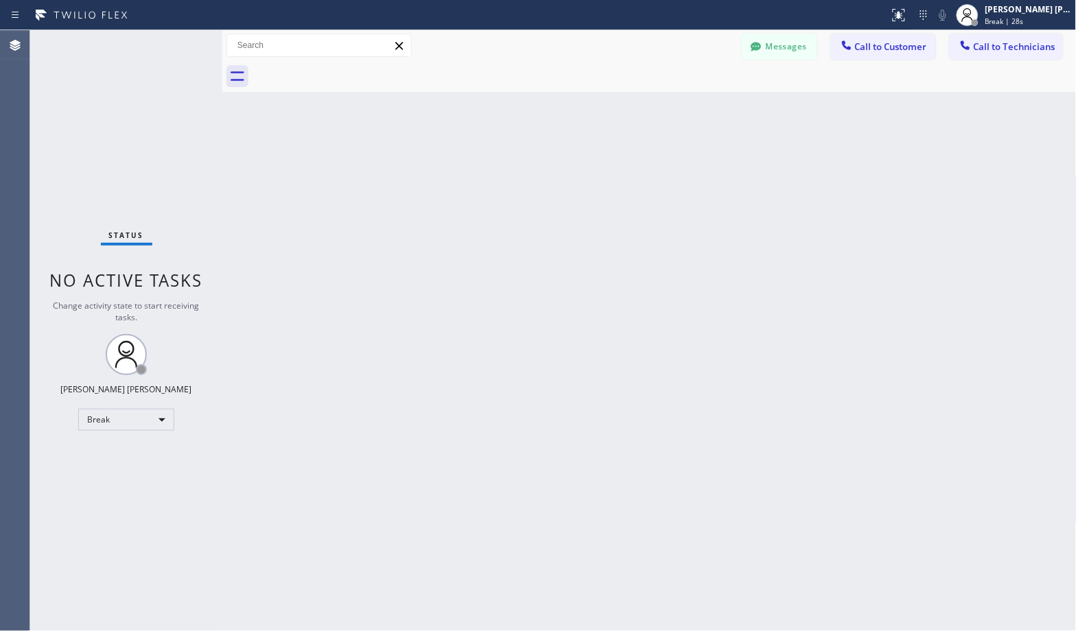
click at [690, 107] on div "Back to Dashboard Change Sender ID Customers Technicians Select a contact Outbo…" at bounding box center [649, 330] width 854 height 601
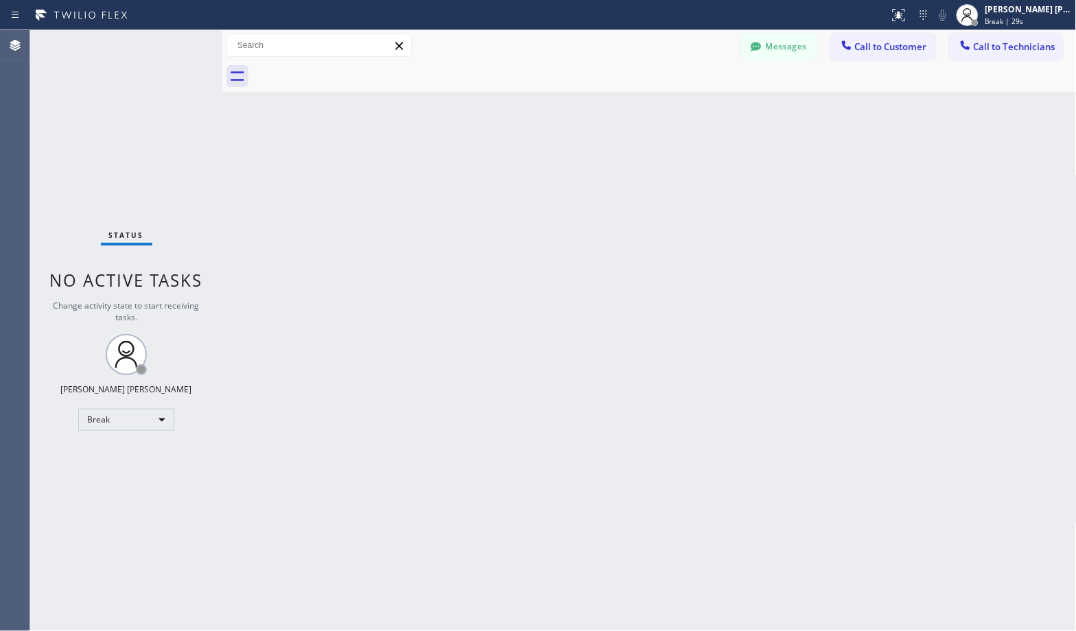
click at [690, 107] on div "Back to Dashboard Change Sender ID Customers Technicians Select a contact Outbo…" at bounding box center [649, 330] width 854 height 601
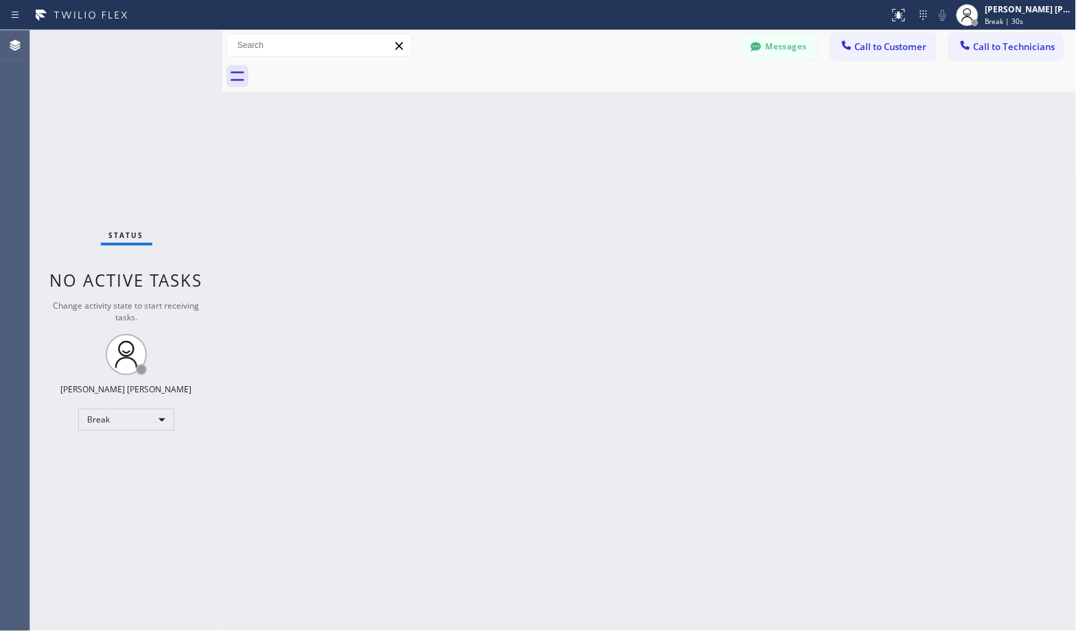
click at [690, 107] on div "Back to Dashboard Change Sender ID Customers Technicians Select a contact Outbo…" at bounding box center [649, 330] width 854 height 601
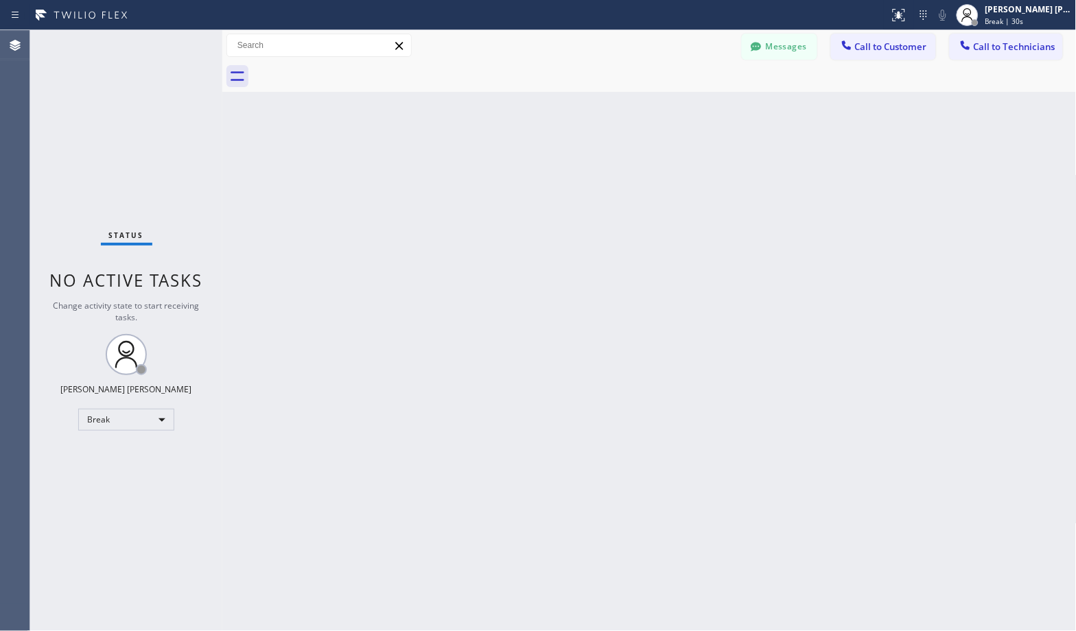
click at [690, 107] on div "Back to Dashboard Change Sender ID Customers Technicians Select a contact Outbo…" at bounding box center [649, 330] width 854 height 601
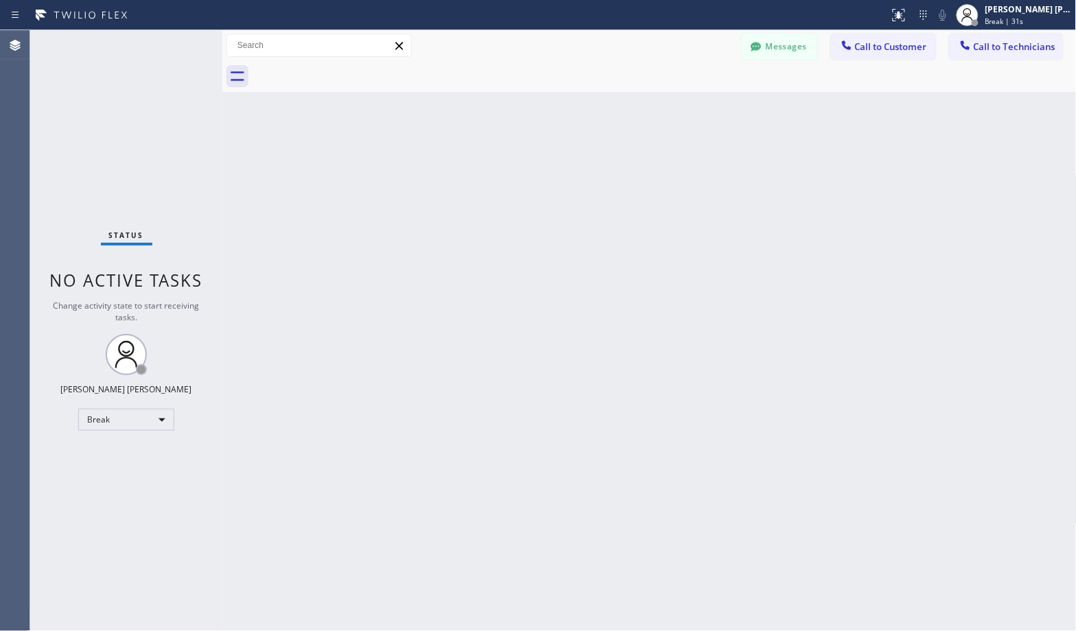
click at [690, 107] on div "Back to Dashboard Change Sender ID Customers Technicians Select a contact Outbo…" at bounding box center [649, 330] width 854 height 601
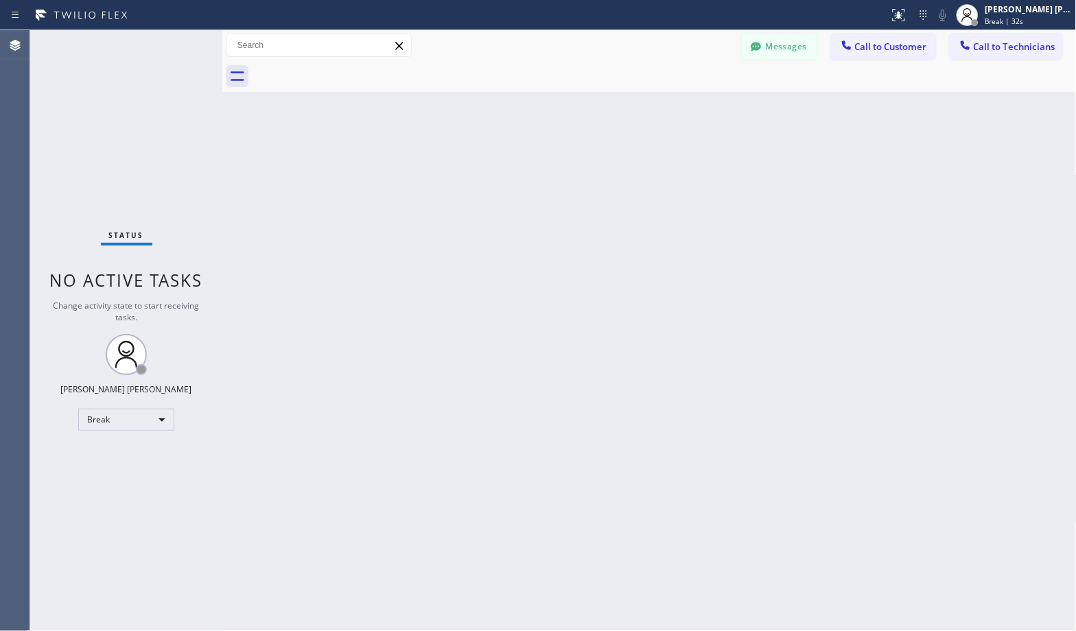
click at [690, 107] on div "Back to Dashboard Change Sender ID Customers Technicians Select a contact Outbo…" at bounding box center [649, 330] width 854 height 601
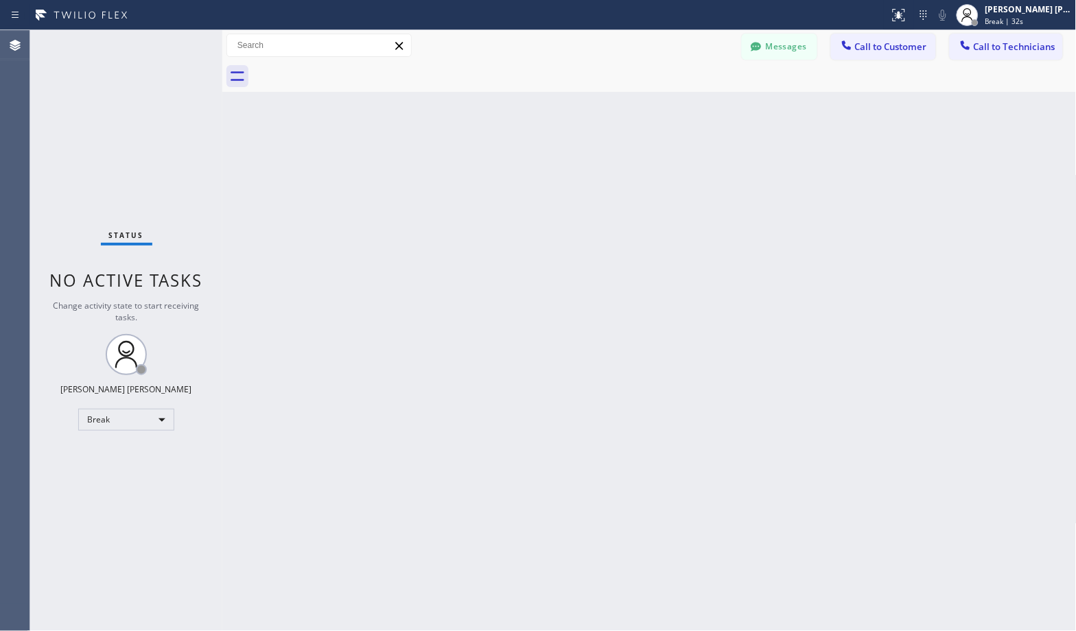
click at [690, 107] on div "Back to Dashboard Change Sender ID Customers Technicians Select a contact Outbo…" at bounding box center [649, 330] width 854 height 601
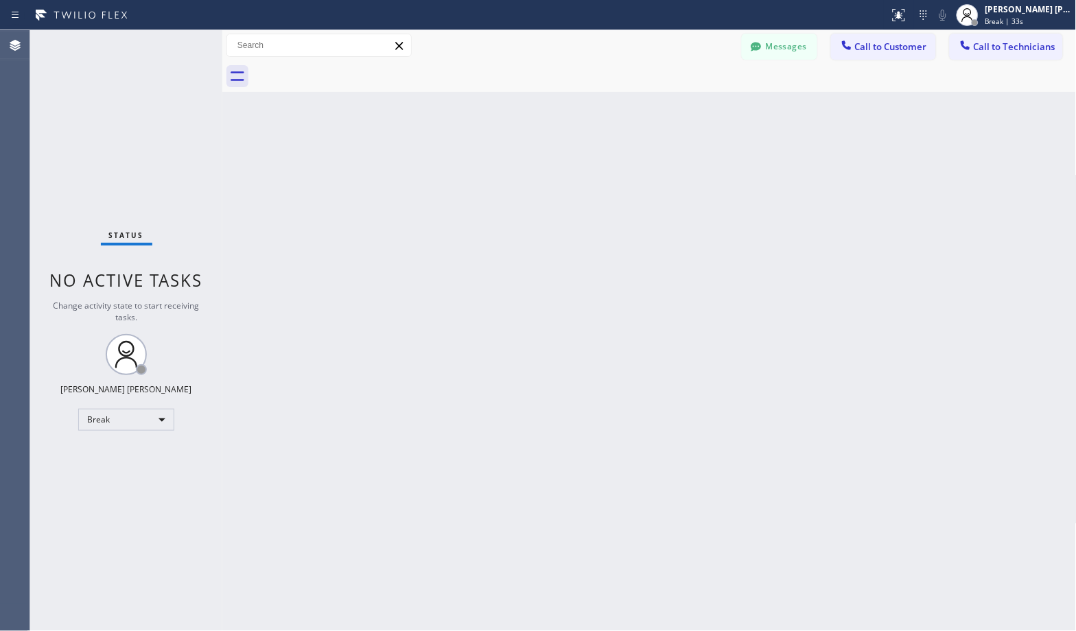
click at [690, 107] on div "Back to Dashboard Change Sender ID Customers Technicians Select a contact Outbo…" at bounding box center [649, 330] width 854 height 601
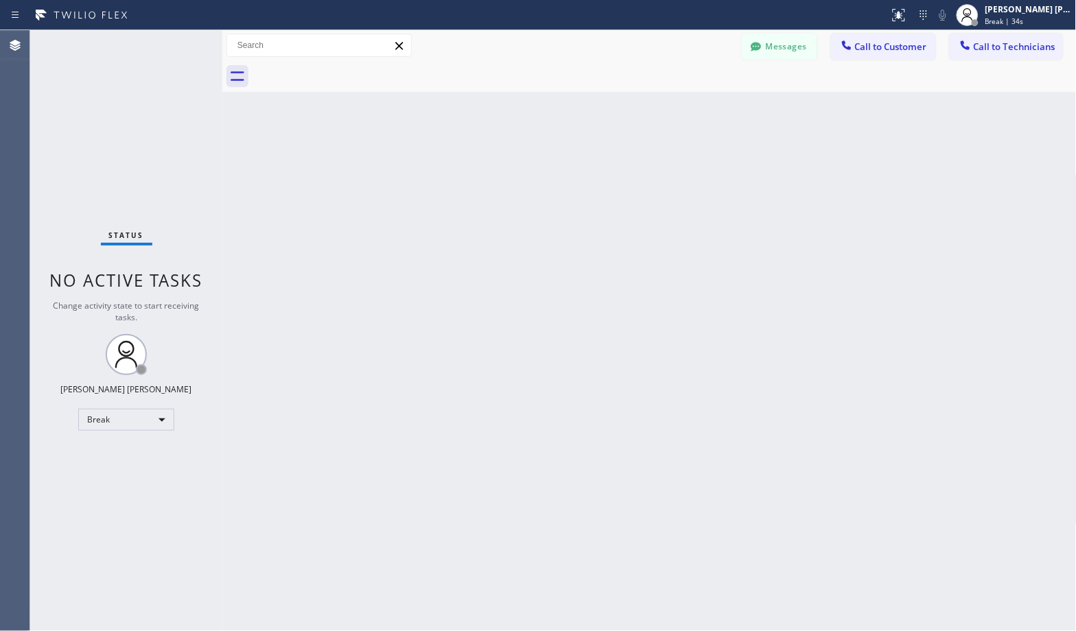
click at [690, 107] on div "Back to Dashboard Change Sender ID Customers Technicians Select a contact Outbo…" at bounding box center [649, 330] width 854 height 601
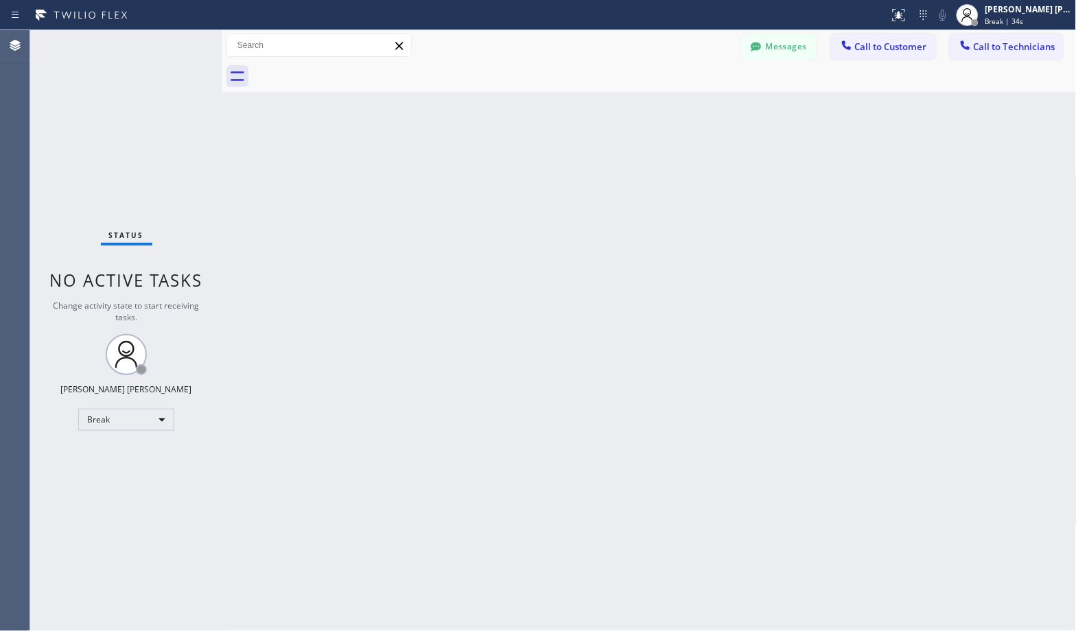
click at [690, 107] on div "Back to Dashboard Change Sender ID Customers Technicians Select a contact Outbo…" at bounding box center [649, 330] width 854 height 601
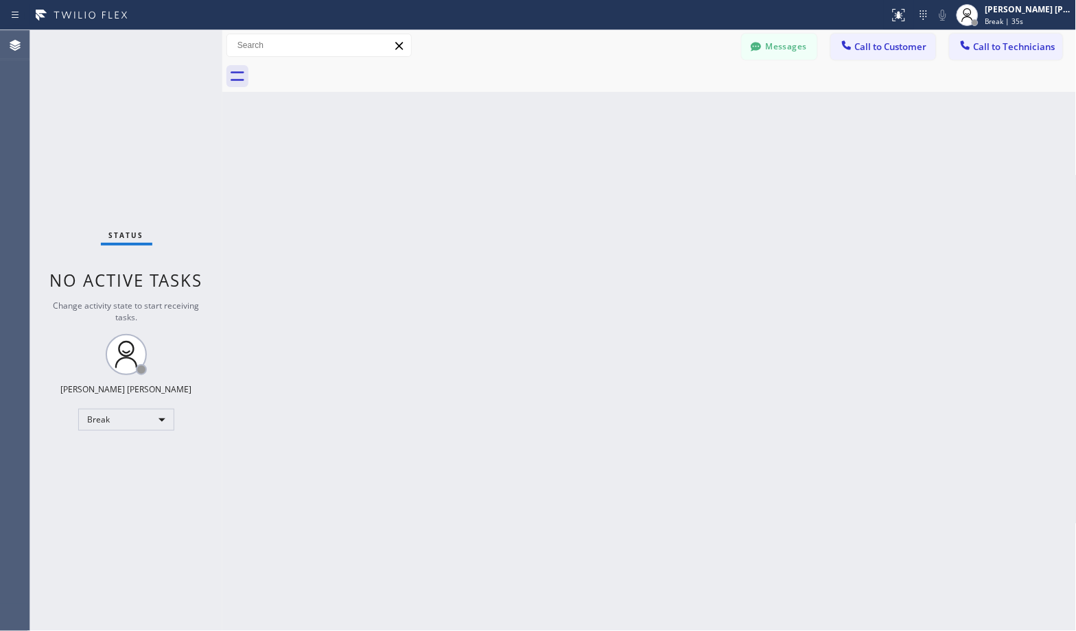
click at [690, 107] on div "Back to Dashboard Change Sender ID Customers Technicians Select a contact Outbo…" at bounding box center [649, 330] width 854 height 601
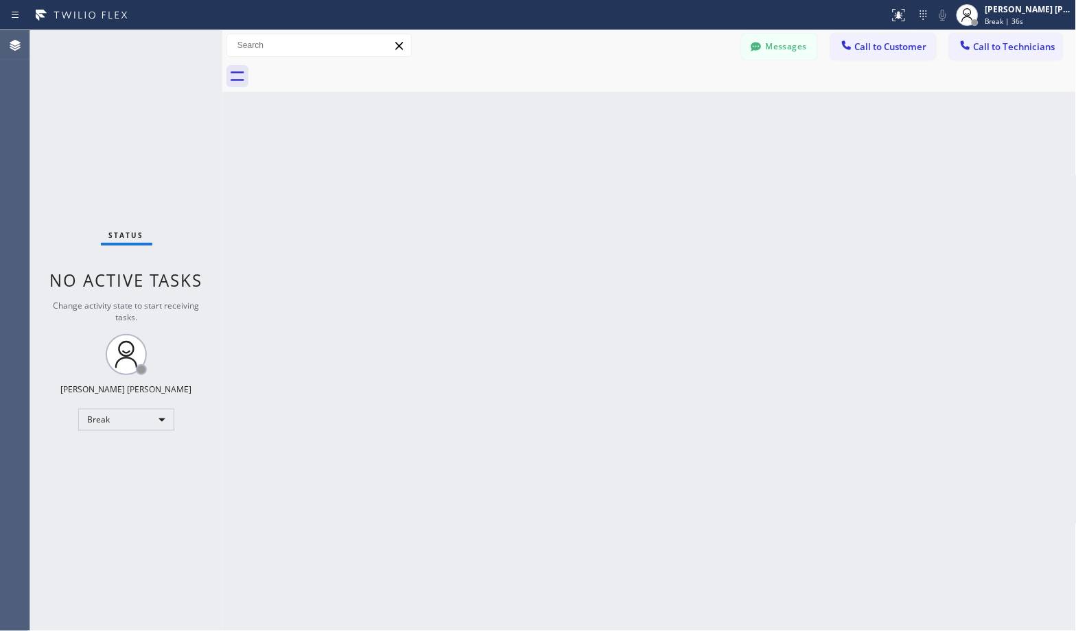
click at [690, 107] on div "Back to Dashboard Change Sender ID Customers Technicians Select a contact Outbo…" at bounding box center [649, 330] width 854 height 601
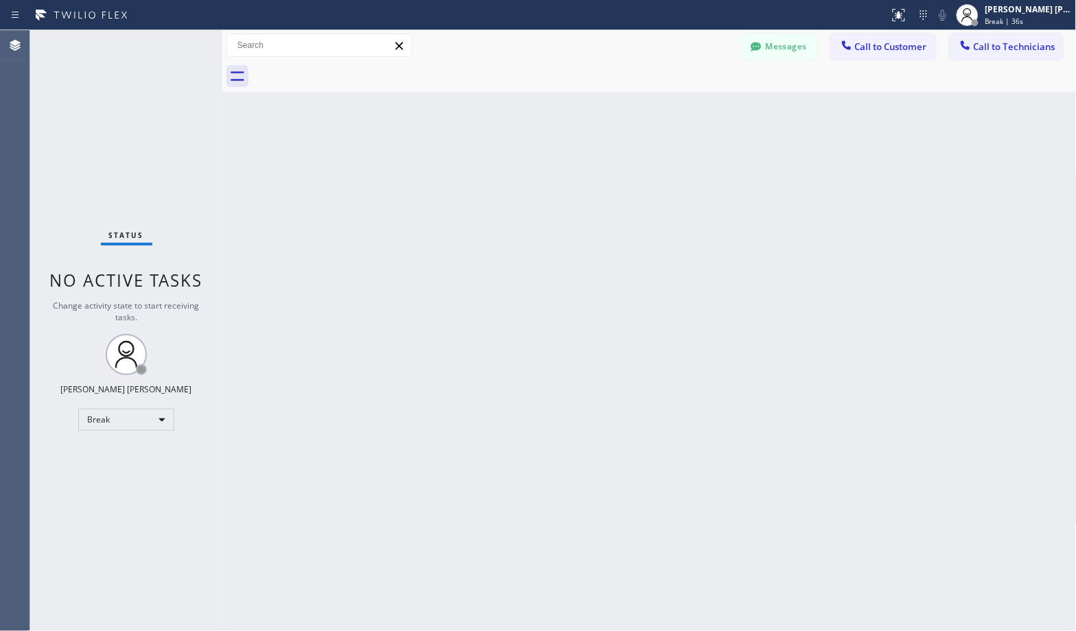
click at [690, 107] on div "Back to Dashboard Change Sender ID Customers Technicians Select a contact Outbo…" at bounding box center [649, 330] width 854 height 601
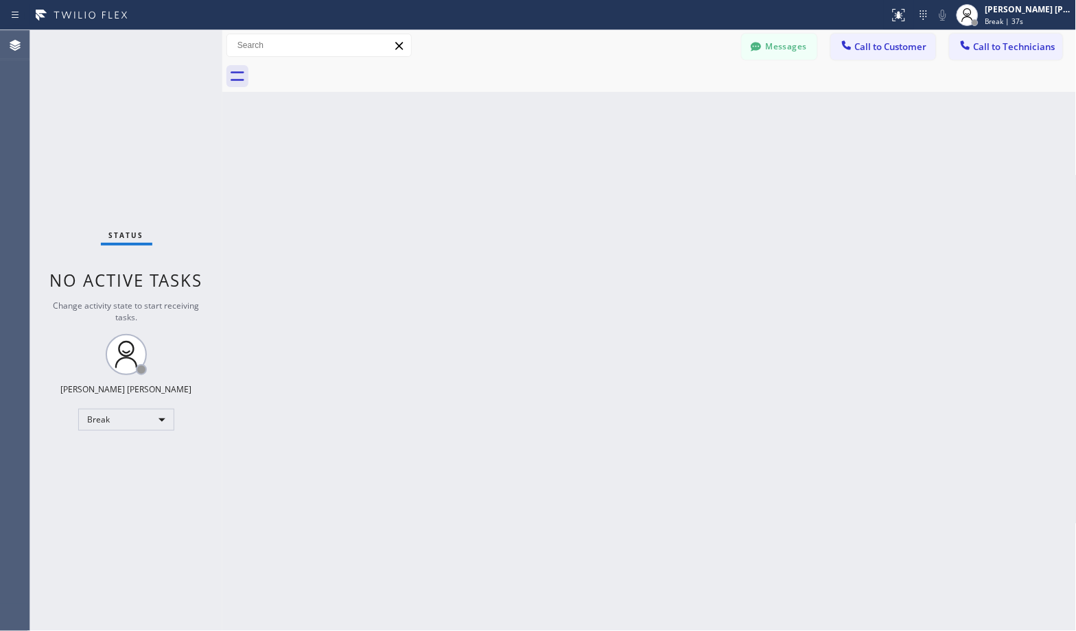
click at [690, 107] on div "Back to Dashboard Change Sender ID Customers Technicians Select a contact Outbo…" at bounding box center [649, 330] width 854 height 601
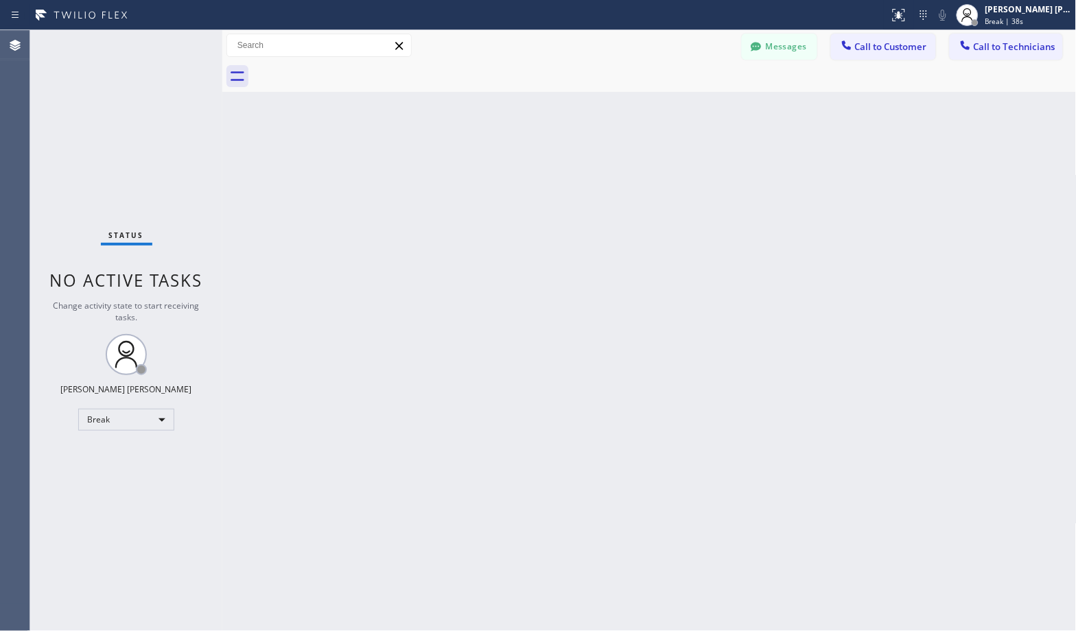
click at [690, 107] on div "Back to Dashboard Change Sender ID Customers Technicians Select a contact Outbo…" at bounding box center [649, 330] width 854 height 601
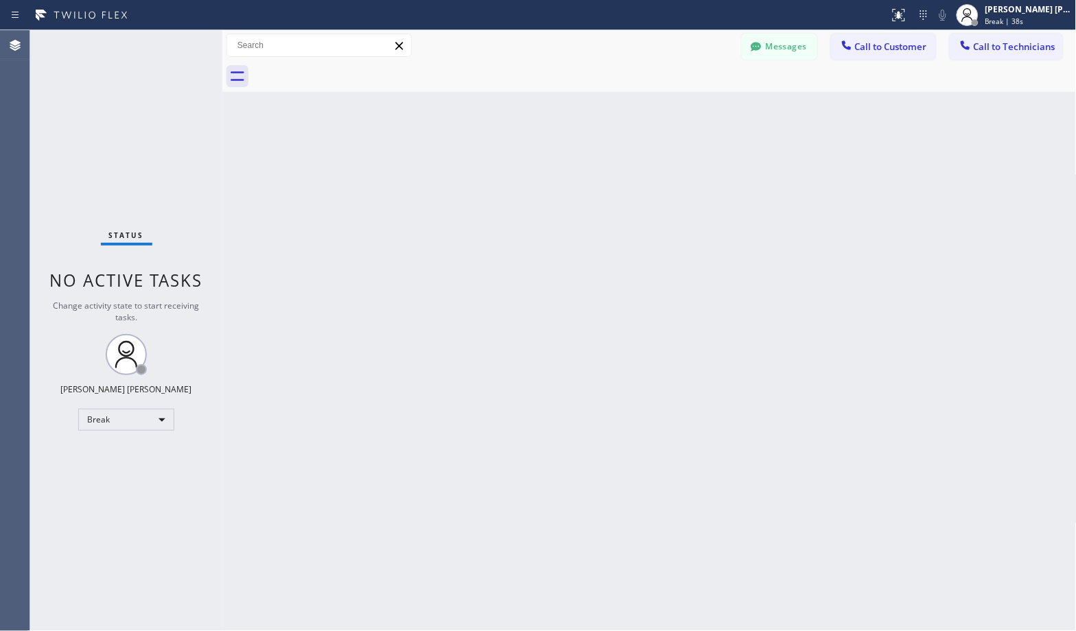
click at [690, 107] on div "Back to Dashboard Change Sender ID Customers Technicians Select a contact Outbo…" at bounding box center [649, 330] width 854 height 601
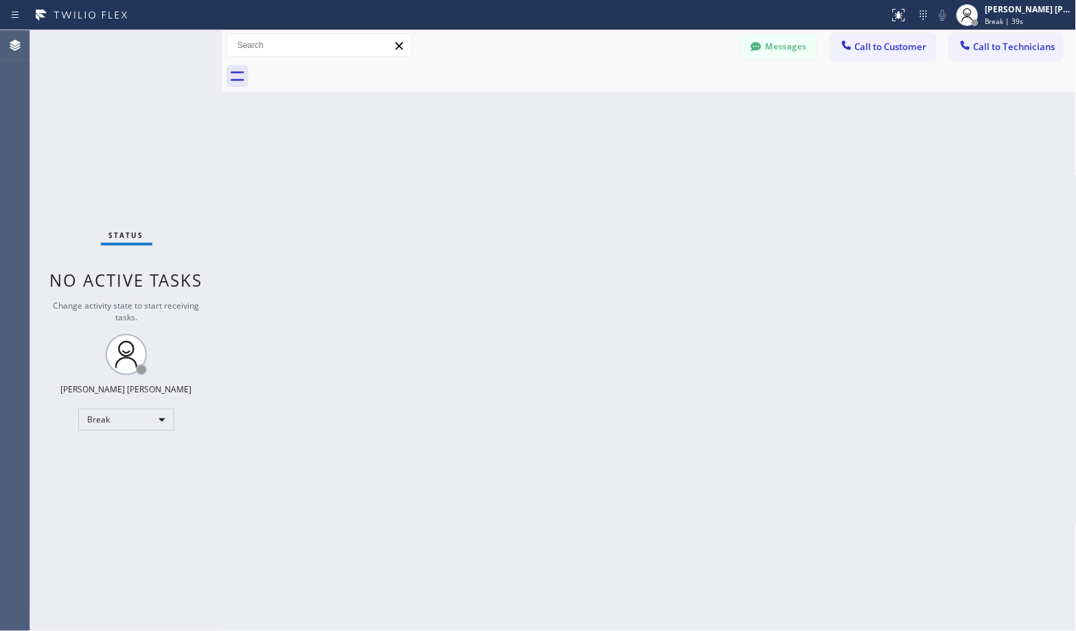
click at [690, 107] on div "Back to Dashboard Change Sender ID Customers Technicians Select a contact Outbo…" at bounding box center [649, 330] width 854 height 601
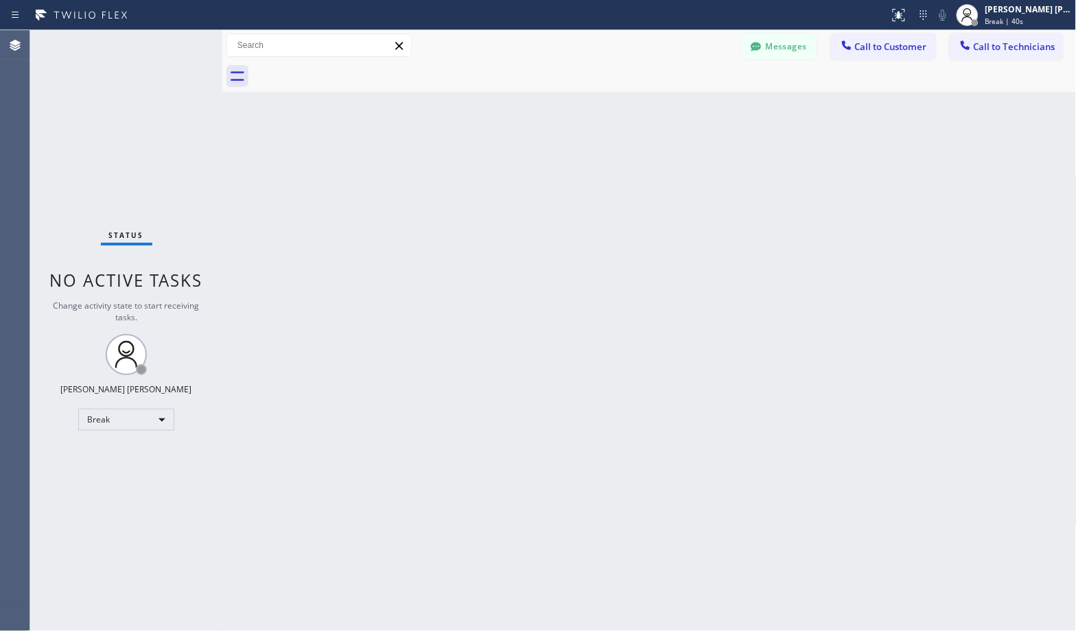
click at [690, 107] on div "Back to Dashboard Change Sender ID Customers Technicians Select a contact Outbo…" at bounding box center [649, 330] width 854 height 601
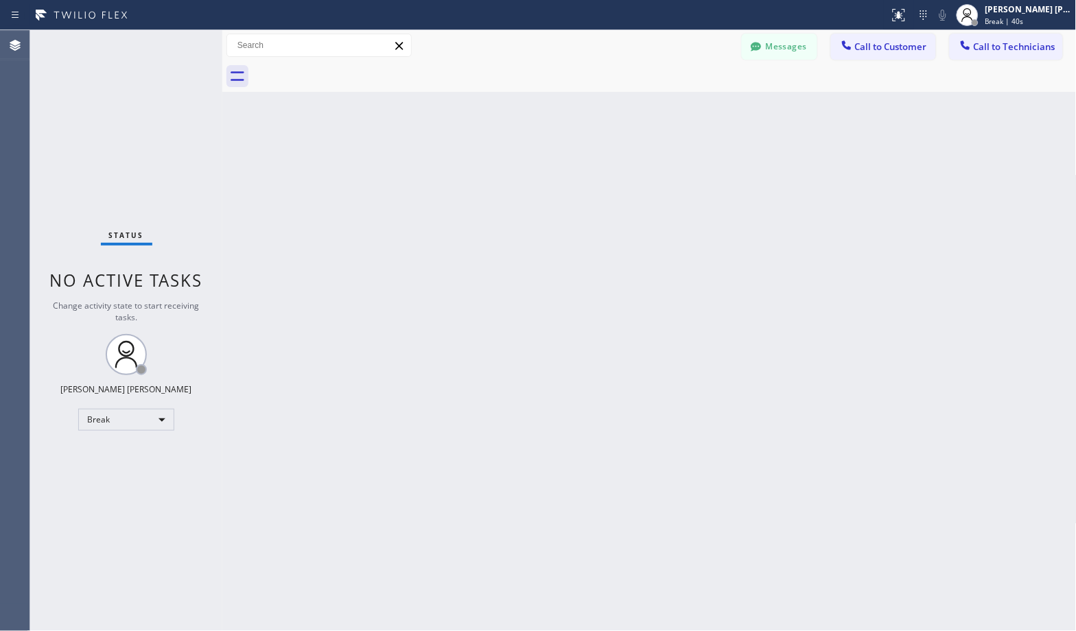
click at [690, 107] on div "Back to Dashboard Change Sender ID Customers Technicians Select a contact Outbo…" at bounding box center [649, 330] width 854 height 601
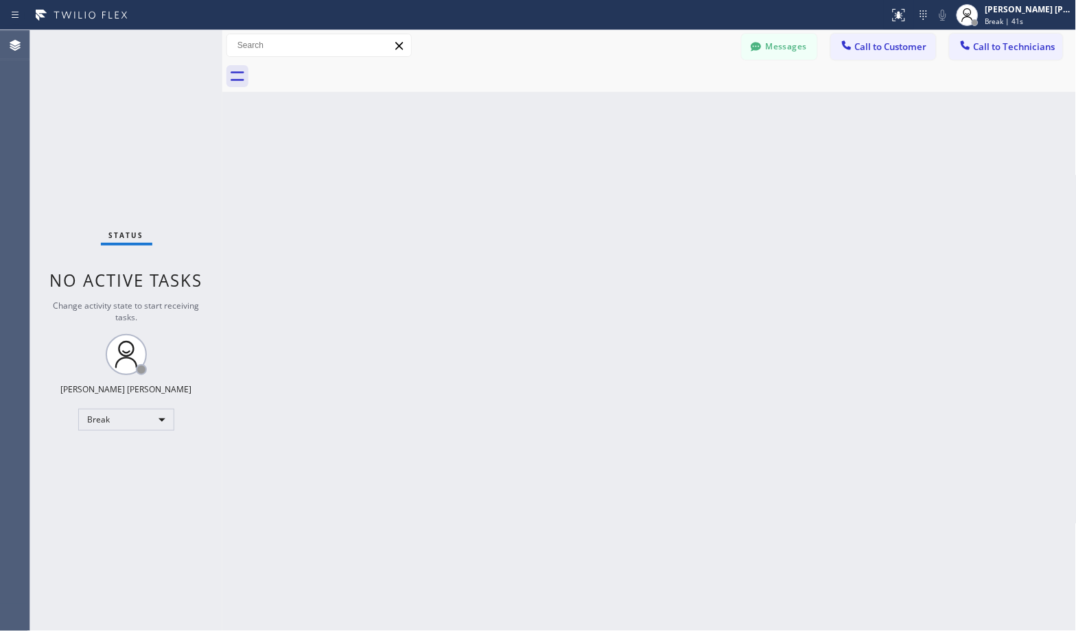
click at [690, 107] on div "Back to Dashboard Change Sender ID Customers Technicians Select a contact Outbo…" at bounding box center [649, 330] width 854 height 601
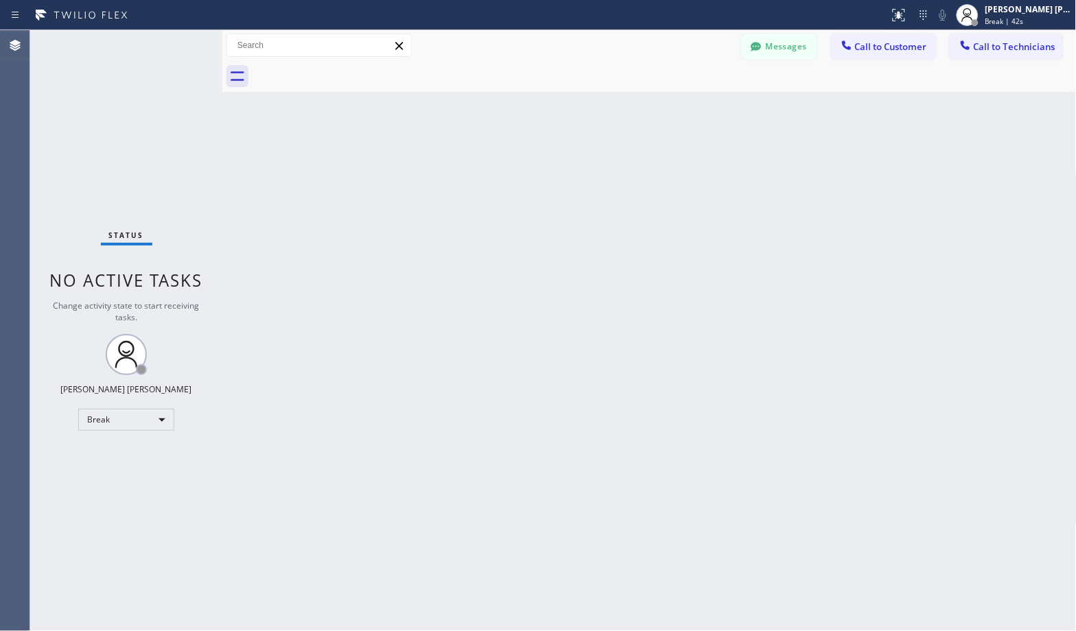
click at [690, 107] on div "Back to Dashboard Change Sender ID Customers Technicians Select a contact Outbo…" at bounding box center [649, 330] width 854 height 601
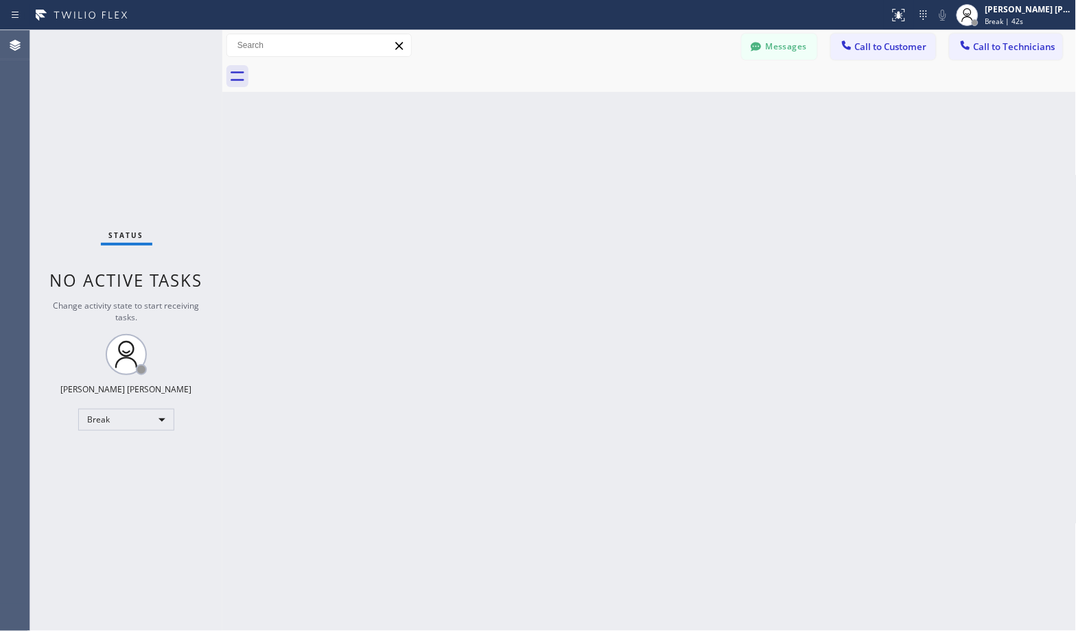
click at [690, 107] on div "Back to Dashboard Change Sender ID Customers Technicians Select a contact Outbo…" at bounding box center [649, 330] width 854 height 601
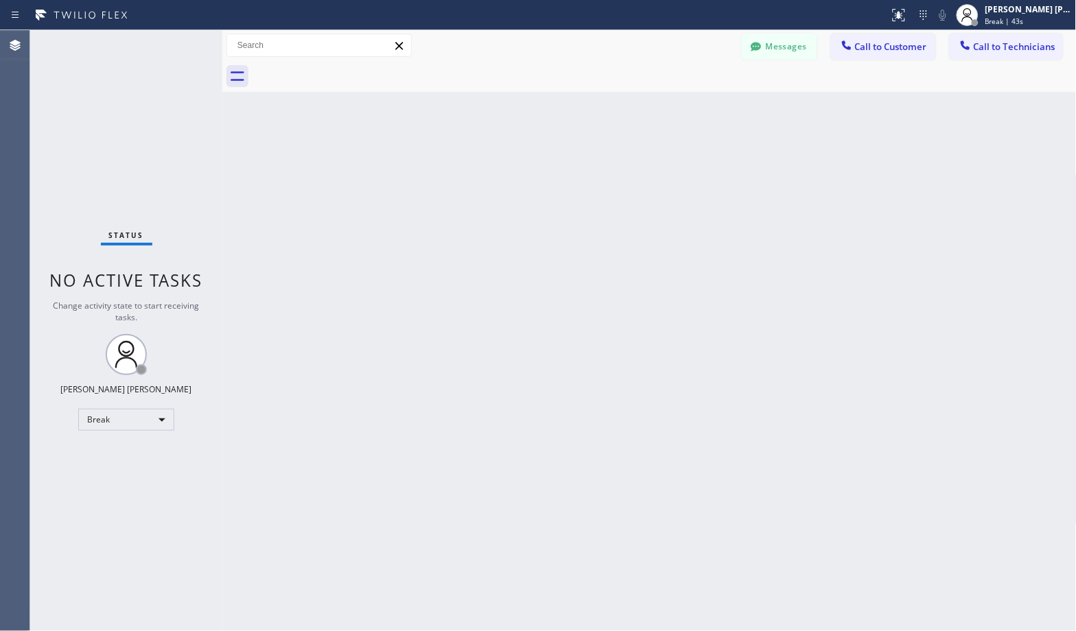
click at [690, 107] on div "Back to Dashboard Change Sender ID Customers Technicians Select a contact Outbo…" at bounding box center [649, 330] width 854 height 601
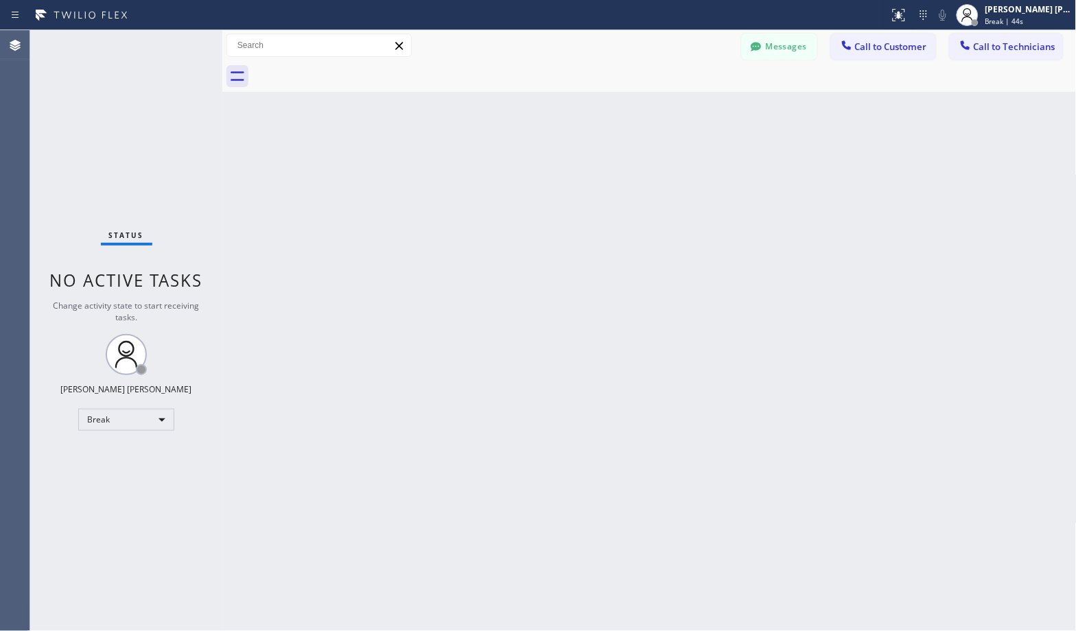
click at [690, 107] on div "Back to Dashboard Change Sender ID Customers Technicians Select a contact Outbo…" at bounding box center [649, 330] width 854 height 601
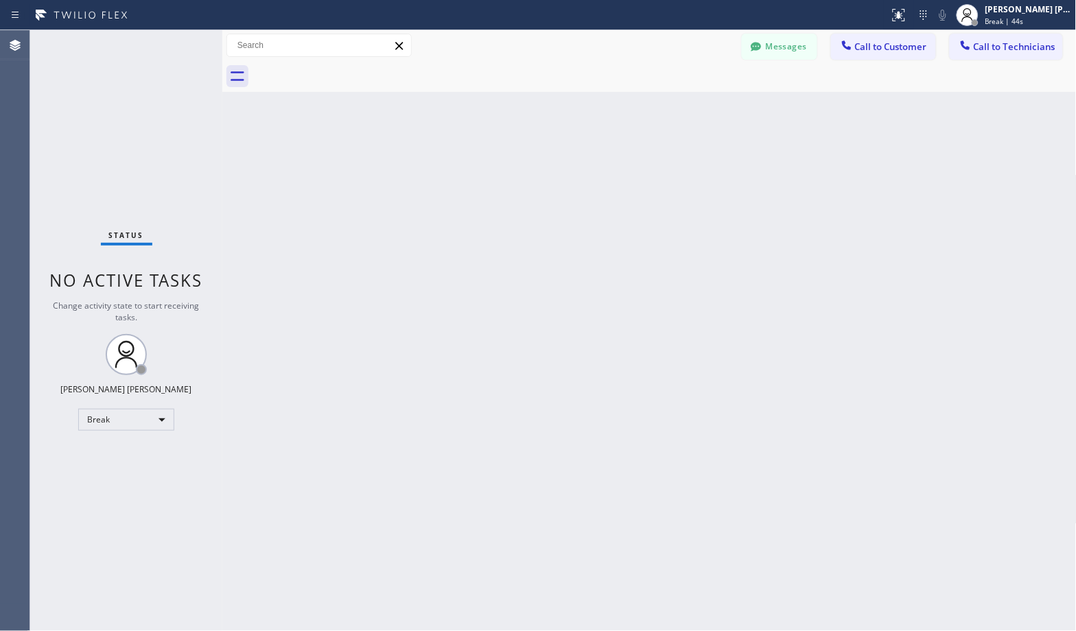
click at [690, 107] on div "Back to Dashboard Change Sender ID Customers Technicians Select a contact Outbo…" at bounding box center [649, 330] width 854 height 601
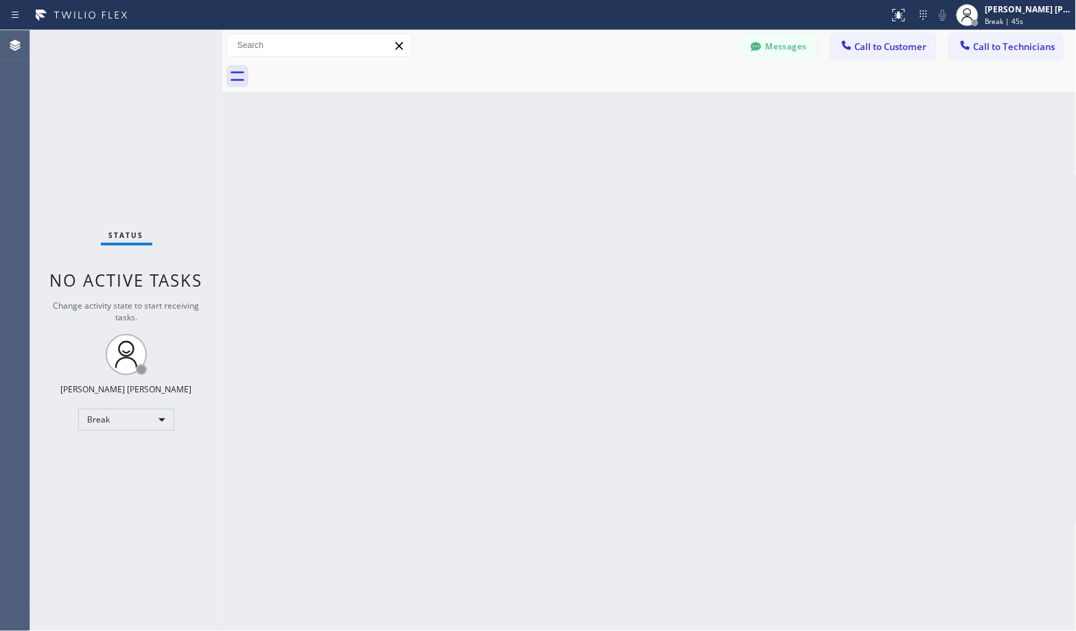
click at [690, 107] on div "Back to Dashboard Change Sender ID Customers Technicians Select a contact Outbo…" at bounding box center [649, 330] width 854 height 601
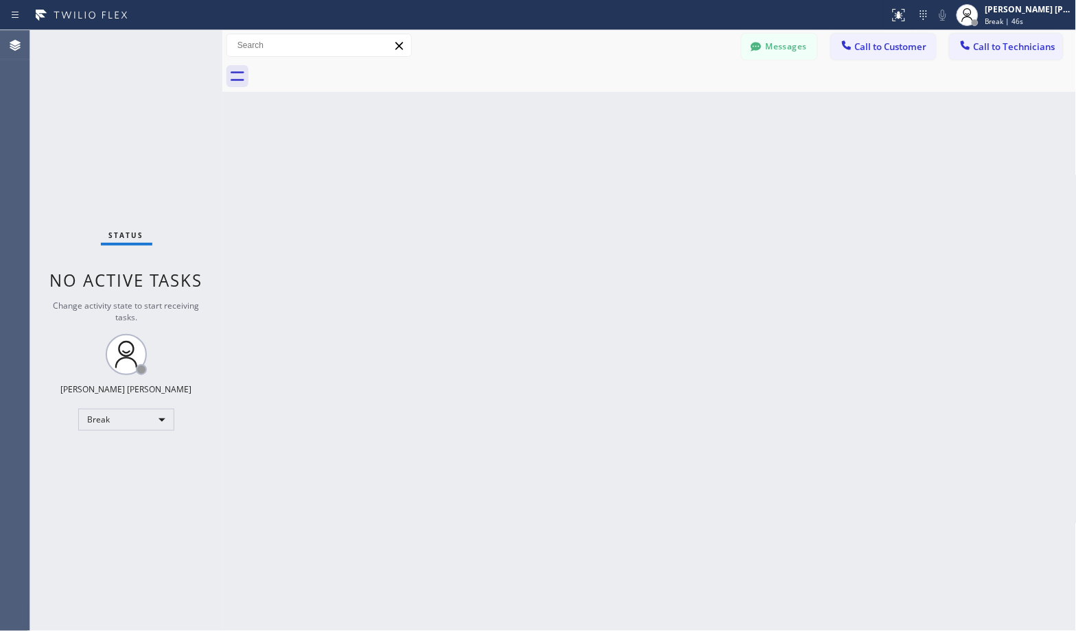
click at [690, 107] on div "Back to Dashboard Change Sender ID Customers Technicians Select a contact Outbo…" at bounding box center [649, 330] width 854 height 601
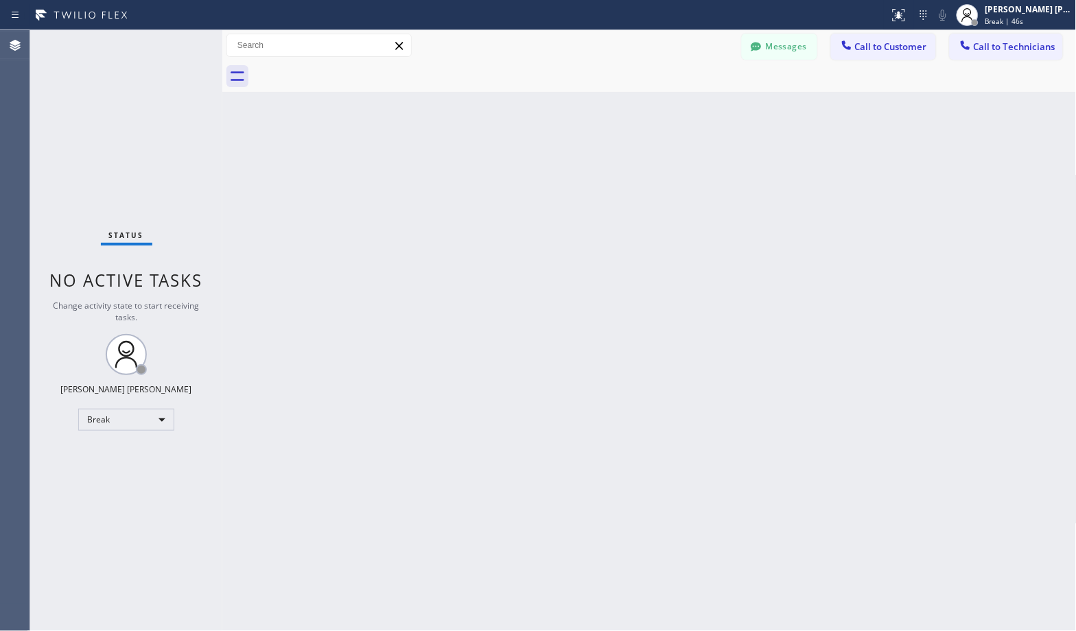
click at [690, 107] on div "Back to Dashboard Change Sender ID Customers Technicians Select a contact Outbo…" at bounding box center [649, 330] width 854 height 601
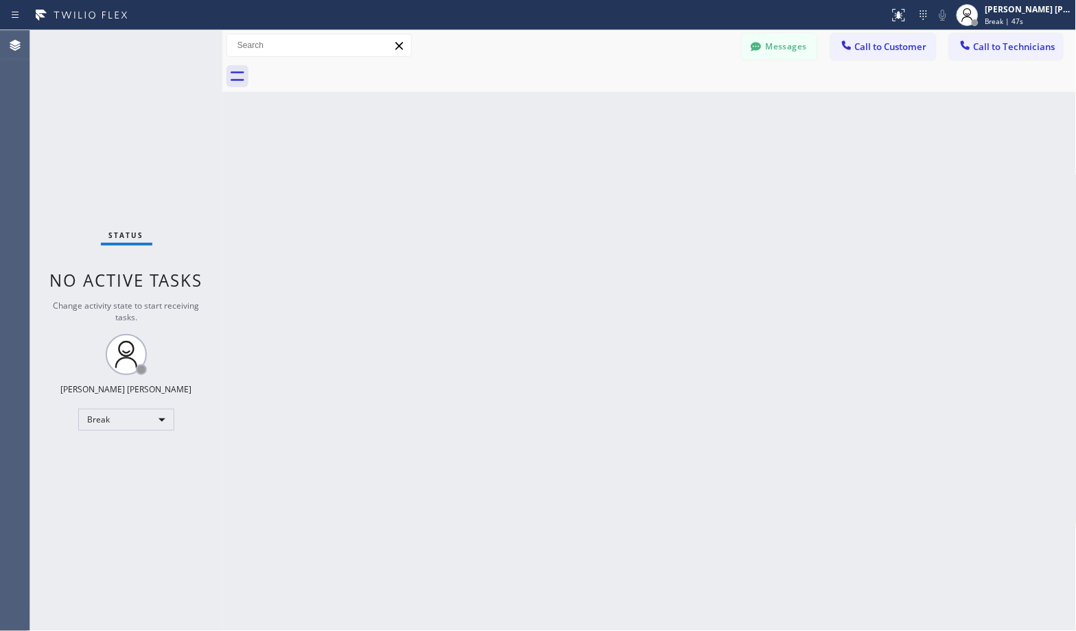
click at [690, 107] on div "Back to Dashboard Change Sender ID Customers Technicians Select a contact Outbo…" at bounding box center [649, 330] width 854 height 601
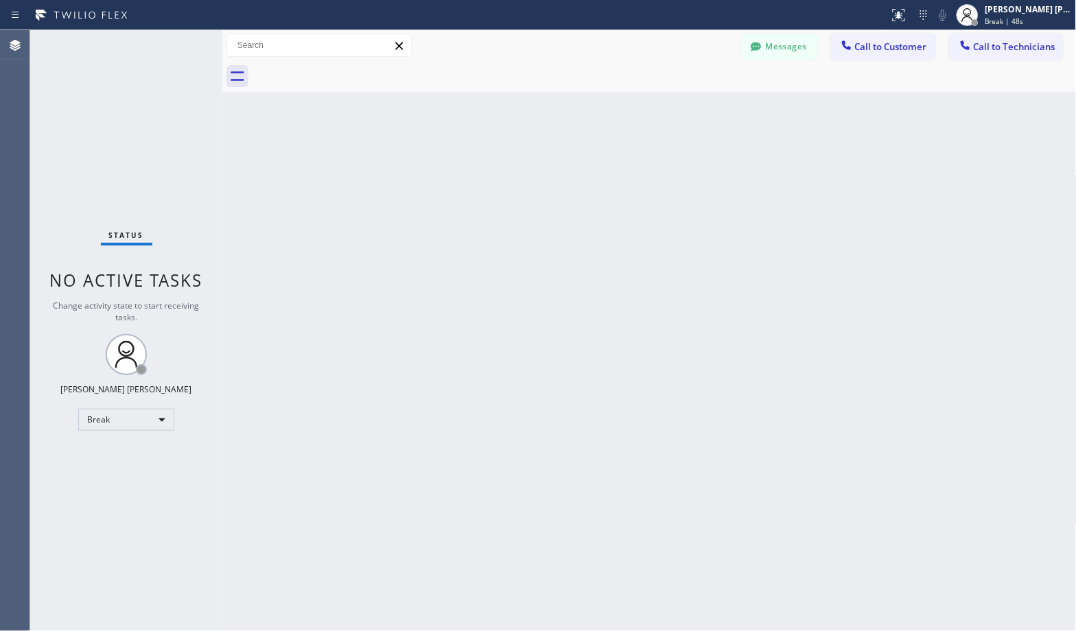
click at [690, 107] on div "Back to Dashboard Change Sender ID Customers Technicians Select a contact Outbo…" at bounding box center [649, 330] width 854 height 601
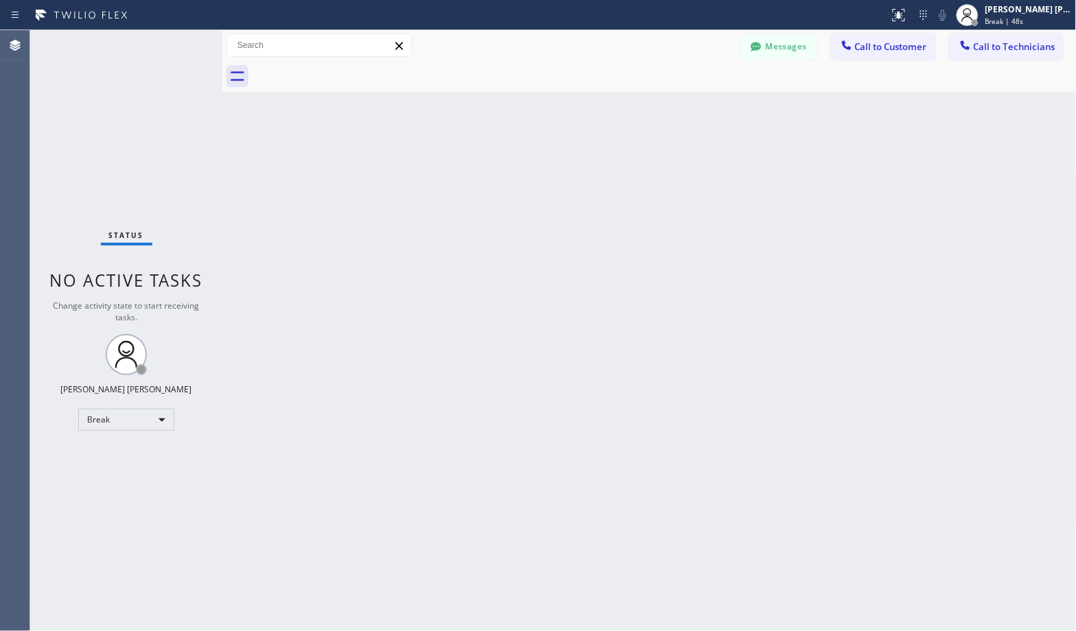
click at [690, 107] on div "Back to Dashboard Change Sender ID Customers Technicians Select a contact Outbo…" at bounding box center [649, 330] width 854 height 601
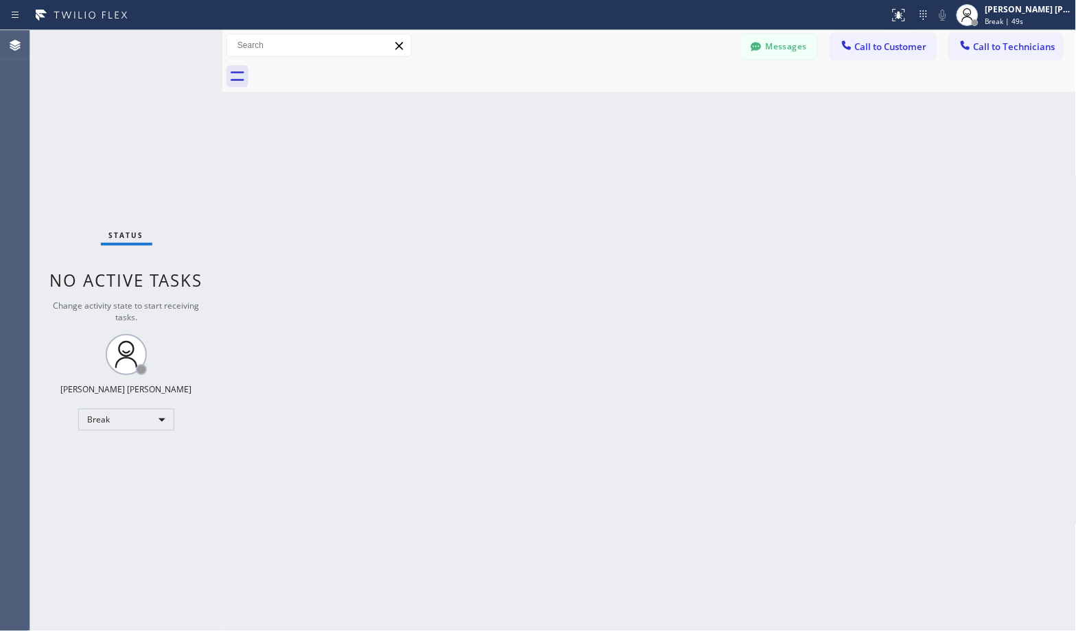
click at [690, 107] on div "Back to Dashboard Change Sender ID Customers Technicians Select a contact Outbo…" at bounding box center [649, 330] width 854 height 601
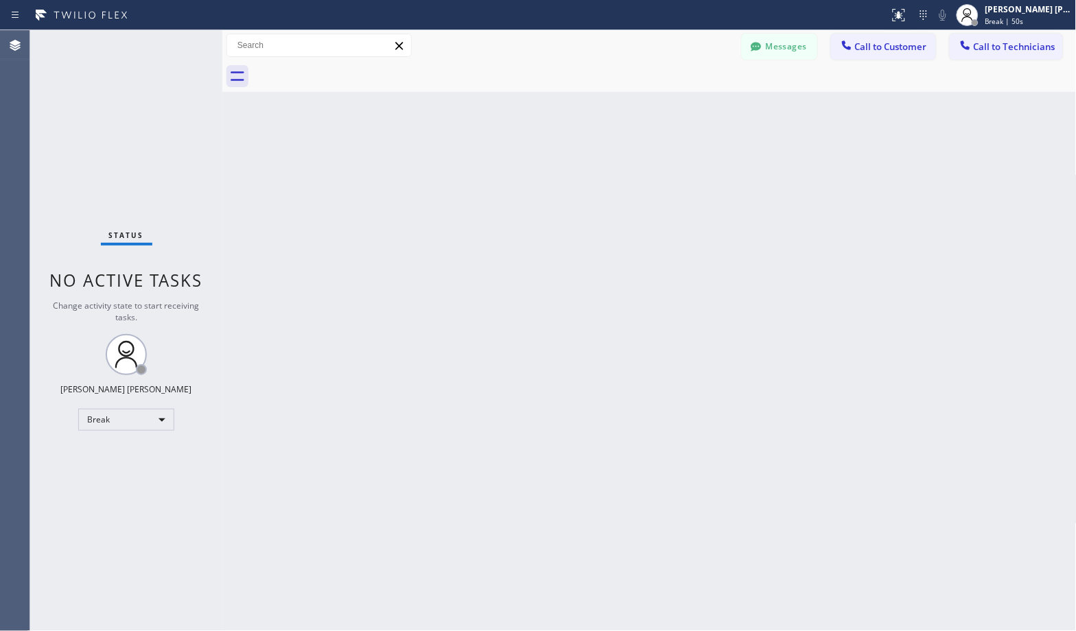
click at [690, 107] on div "Back to Dashboard Change Sender ID Customers Technicians Select a contact Outbo…" at bounding box center [649, 330] width 854 height 601
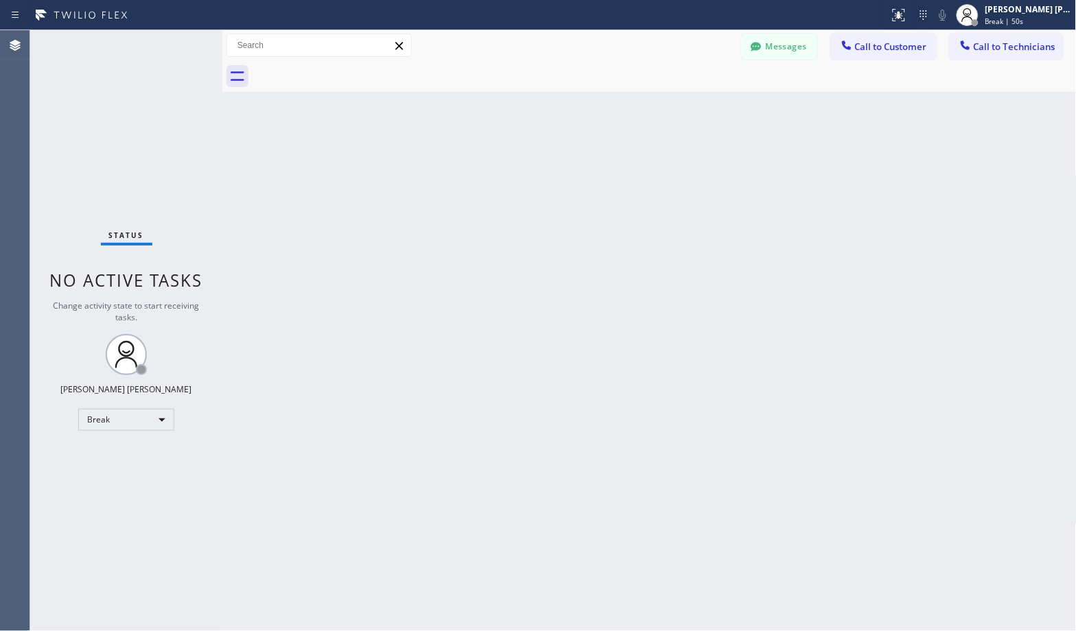
click at [690, 107] on div "Back to Dashboard Change Sender ID Customers Technicians Select a contact Outbo…" at bounding box center [649, 330] width 854 height 601
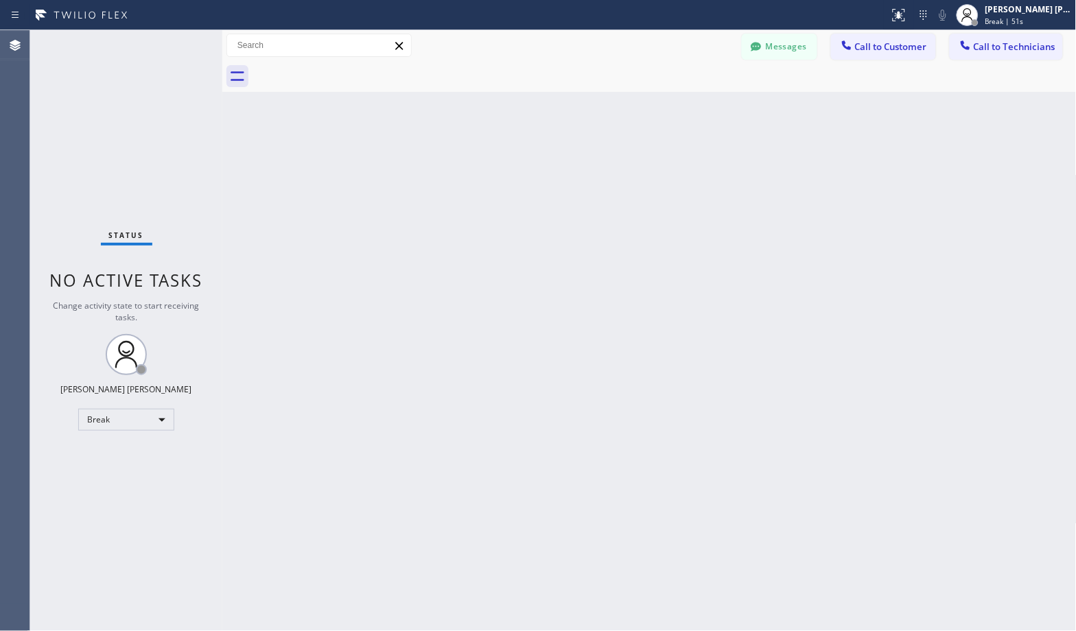
click at [690, 107] on div "Back to Dashboard Change Sender ID Customers Technicians Select a contact Outbo…" at bounding box center [649, 330] width 854 height 601
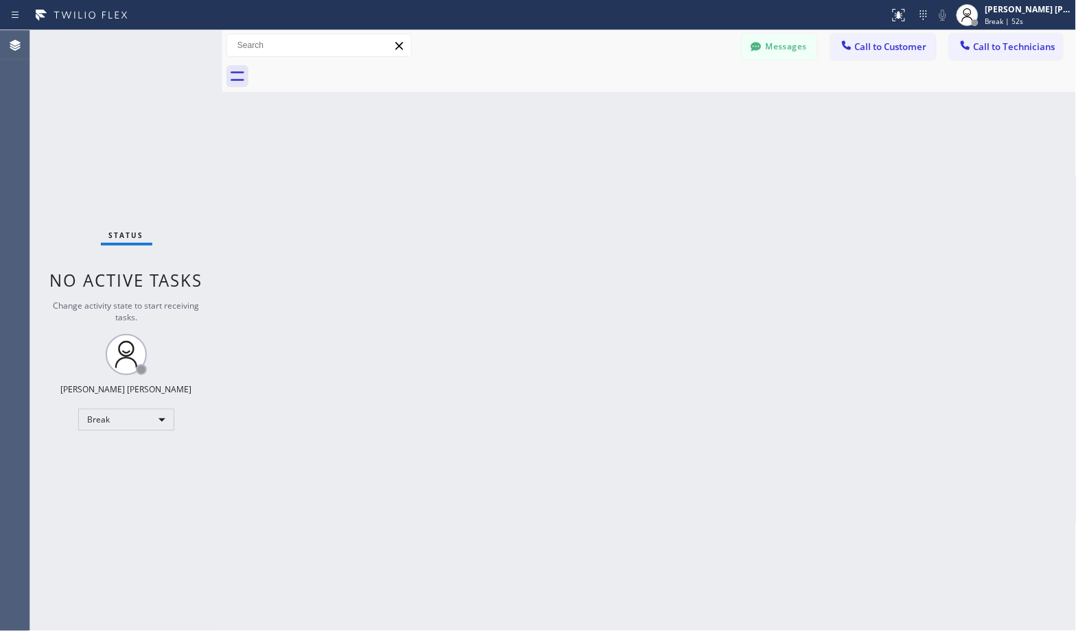
click at [690, 107] on div "Back to Dashboard Change Sender ID Customers Technicians Select a contact Outbo…" at bounding box center [649, 330] width 854 height 601
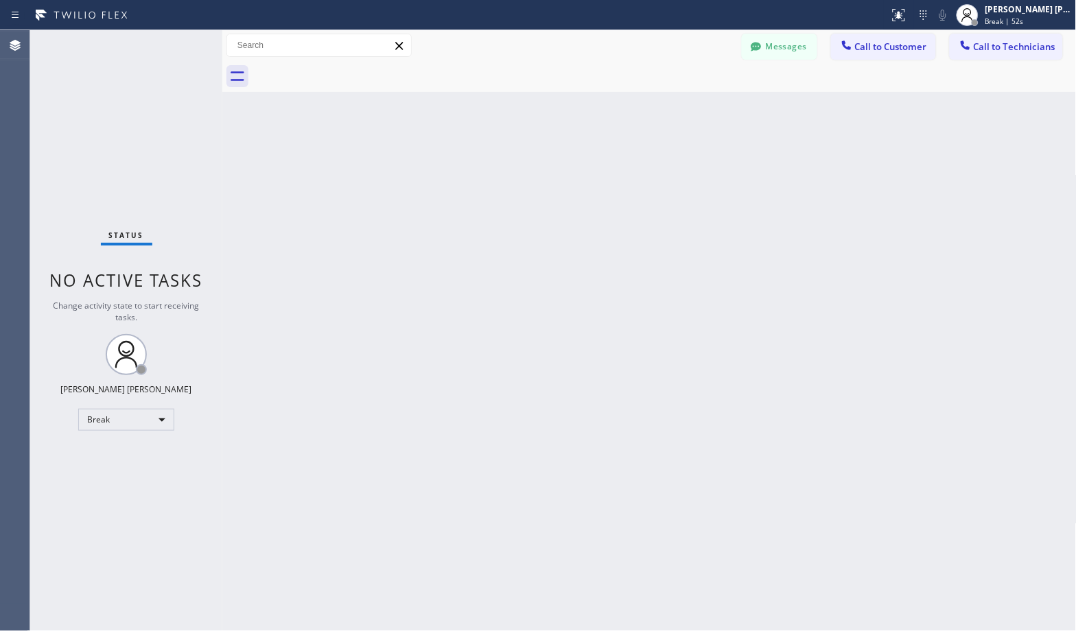
click at [690, 107] on div "Back to Dashboard Change Sender ID Customers Technicians Select a contact Outbo…" at bounding box center [649, 330] width 854 height 601
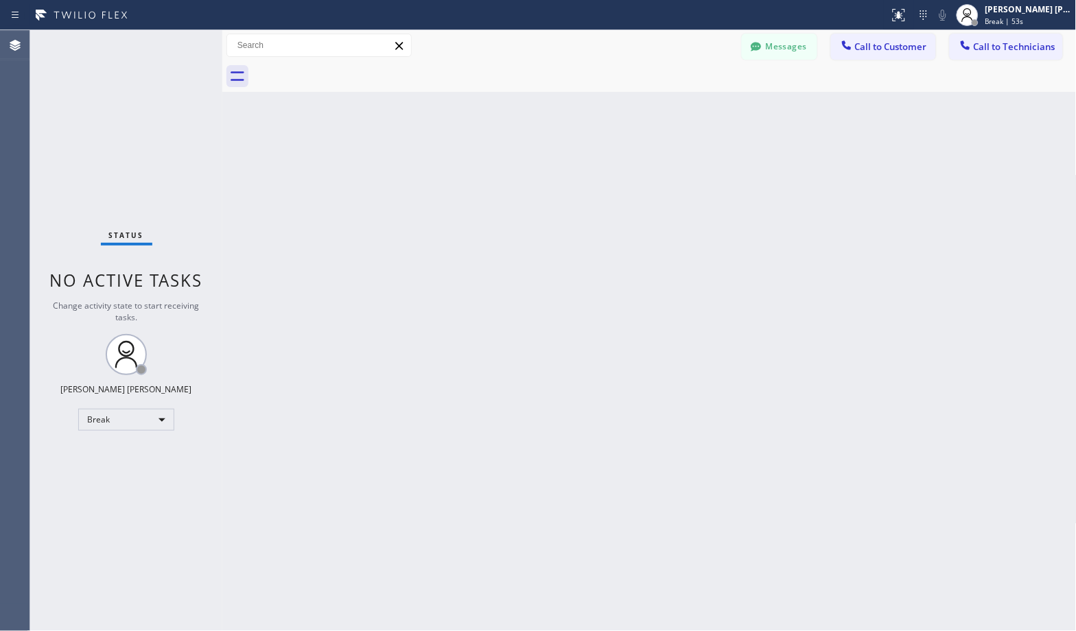
click at [690, 107] on div "Back to Dashboard Change Sender ID Customers Technicians Select a contact Outbo…" at bounding box center [649, 330] width 854 height 601
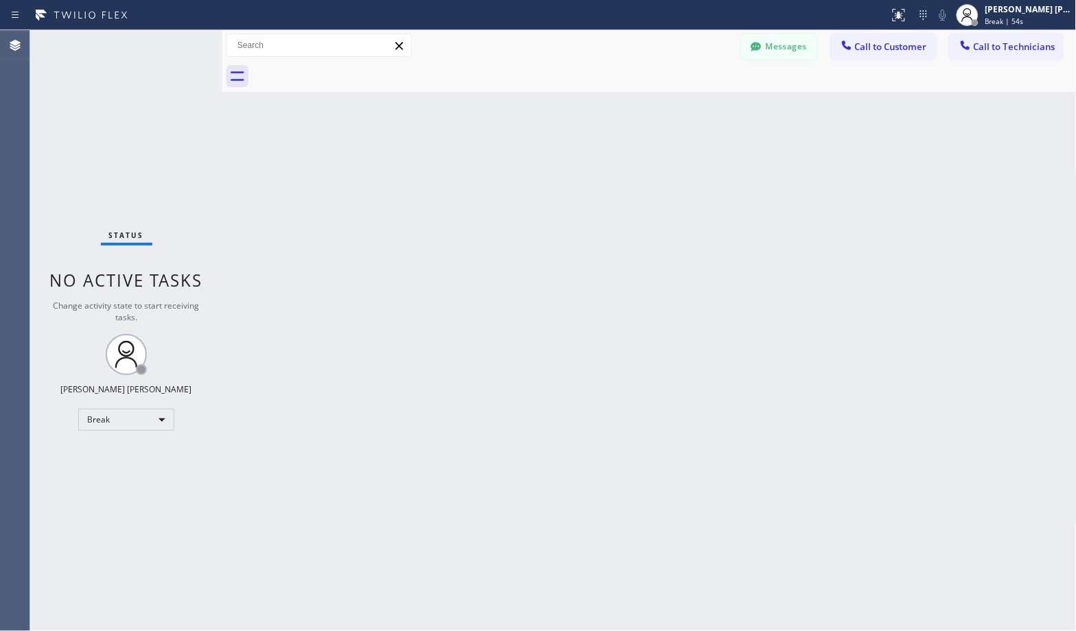
click at [690, 107] on div "Back to Dashboard Change Sender ID Customers Technicians Select a contact Outbo…" at bounding box center [649, 330] width 854 height 601
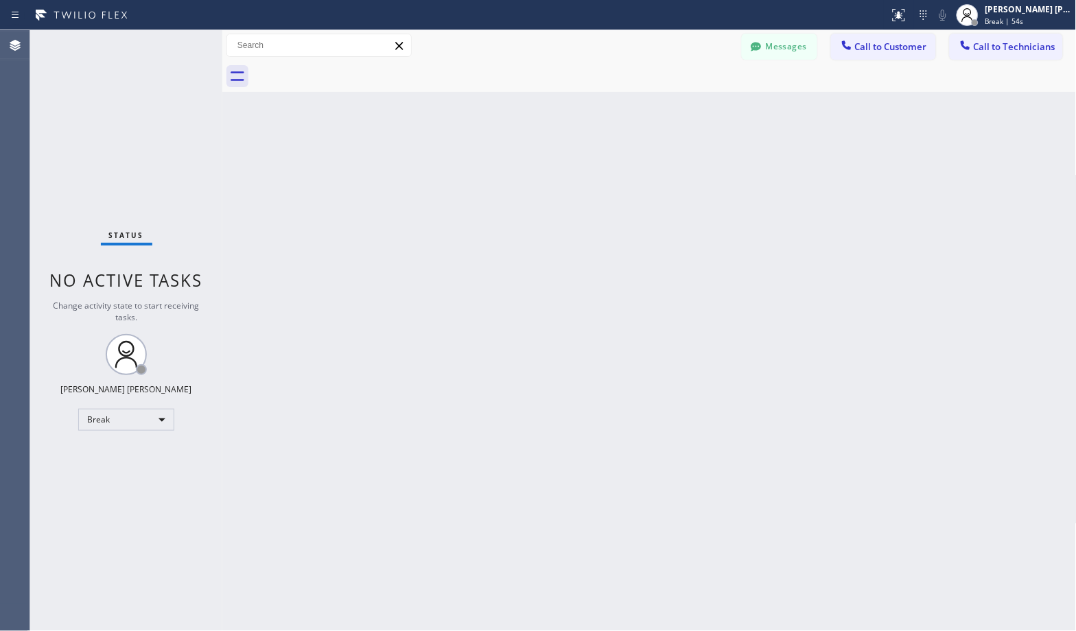
click at [690, 107] on div "Back to Dashboard Change Sender ID Customers Technicians Select a contact Outbo…" at bounding box center [649, 330] width 854 height 601
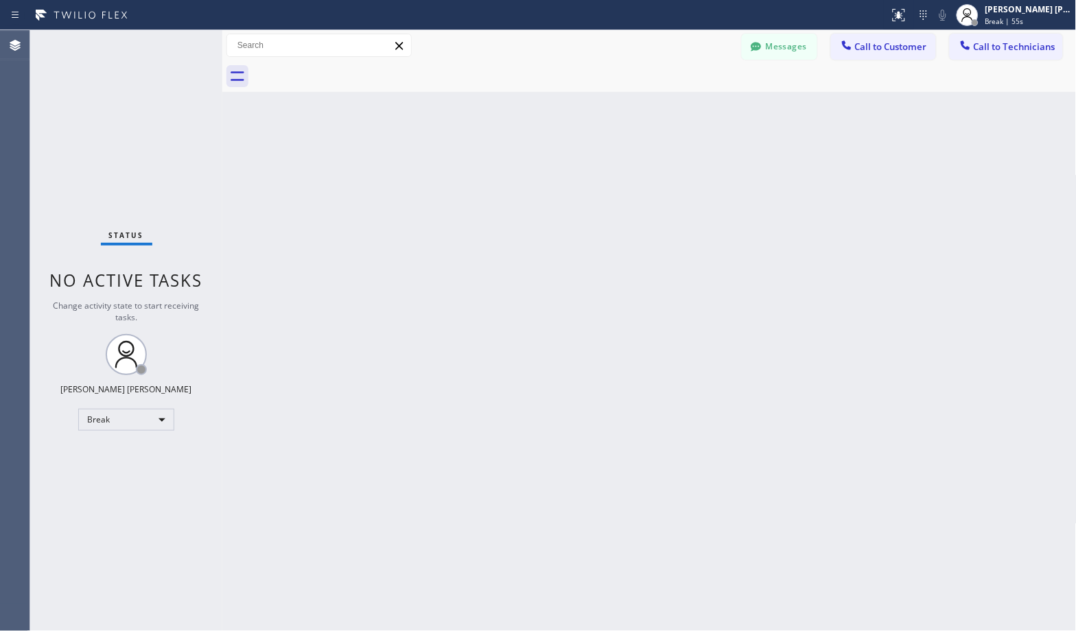
click at [690, 107] on div "Back to Dashboard Change Sender ID Customers Technicians Select a contact Outbo…" at bounding box center [649, 330] width 854 height 601
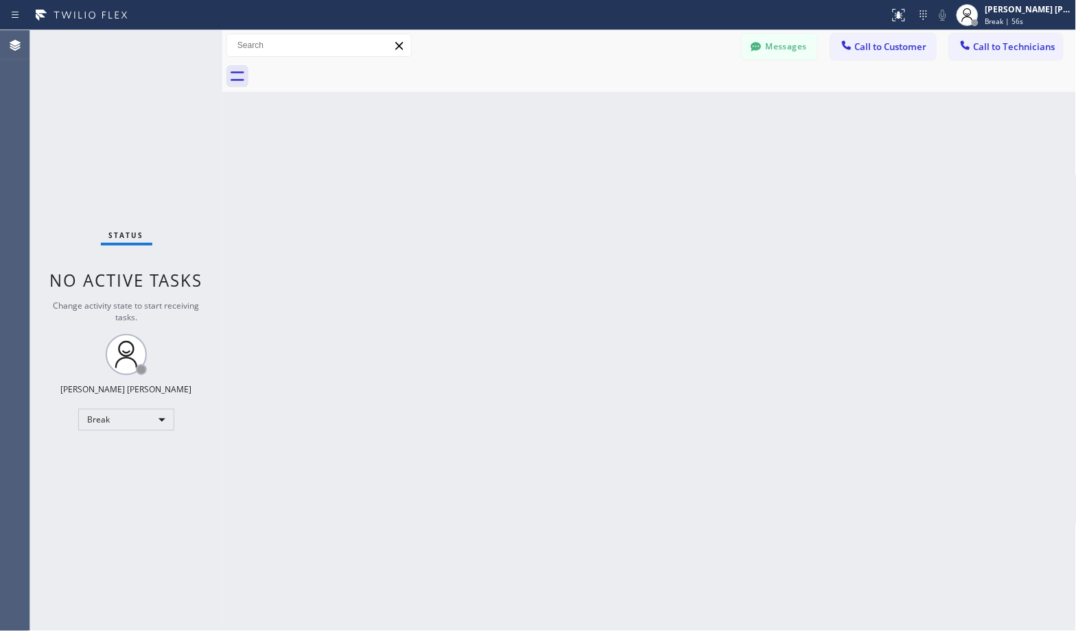
click at [690, 107] on div "Back to Dashboard Change Sender ID Customers Technicians Select a contact Outbo…" at bounding box center [649, 330] width 854 height 601
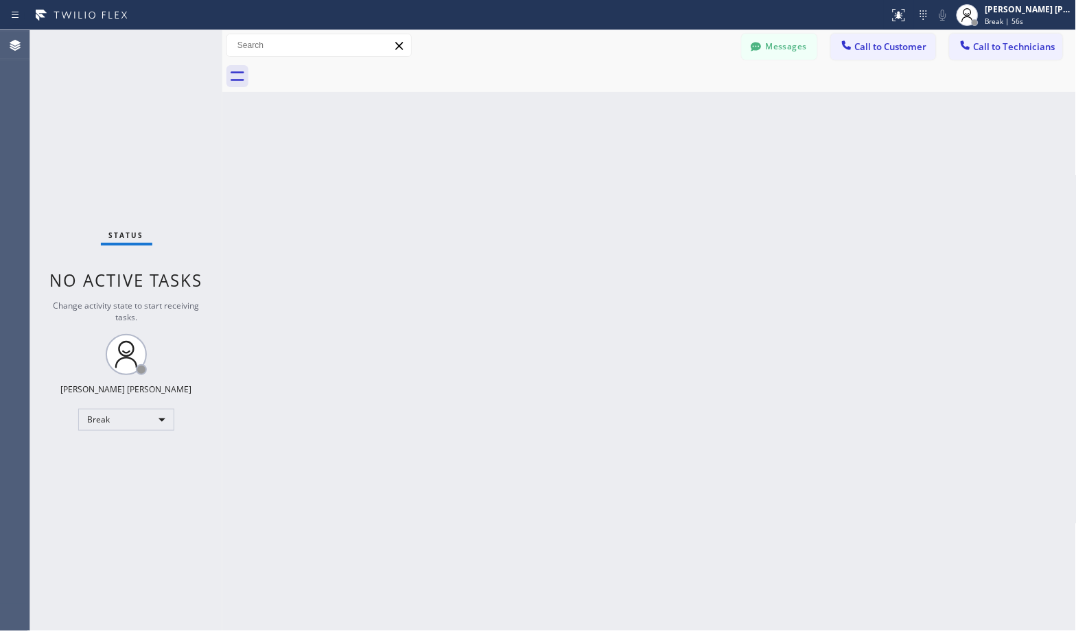
click at [690, 107] on div "Back to Dashboard Change Sender ID Customers Technicians Select a contact Outbo…" at bounding box center [649, 330] width 854 height 601
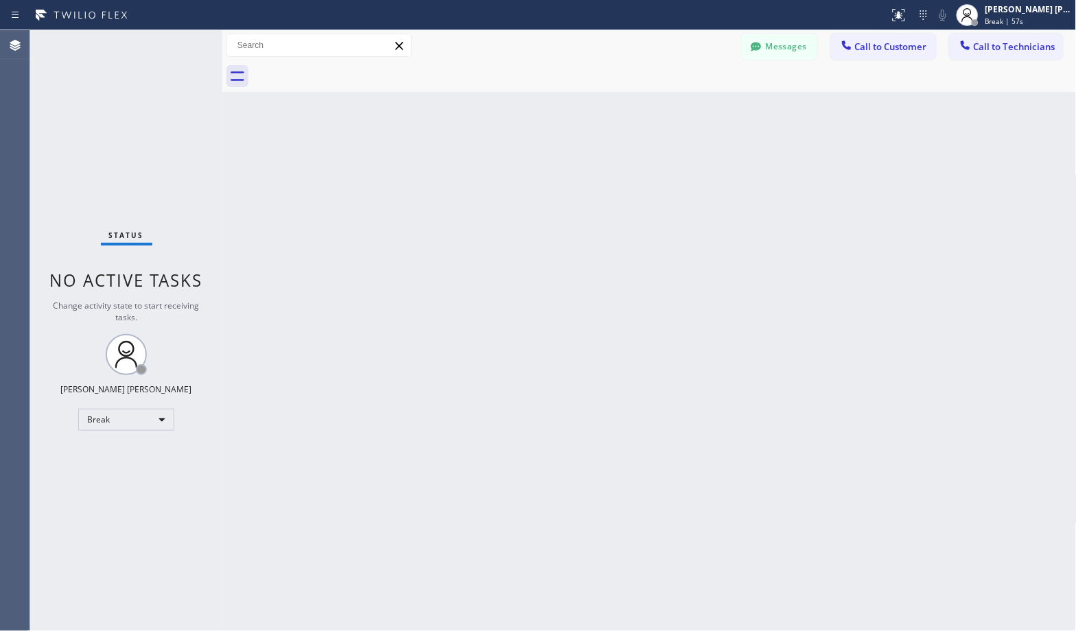
click at [690, 107] on div "Back to Dashboard Change Sender ID Customers Technicians Select a contact Outbo…" at bounding box center [649, 330] width 854 height 601
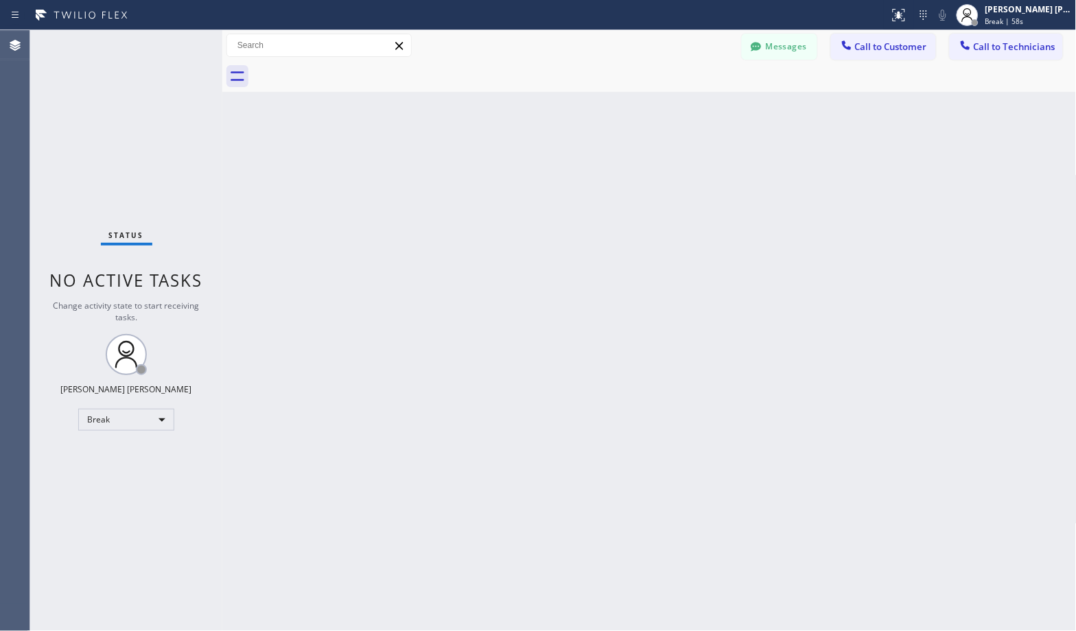
click at [690, 107] on div "Back to Dashboard Change Sender ID Customers Technicians Select a contact Outbo…" at bounding box center [649, 330] width 854 height 601
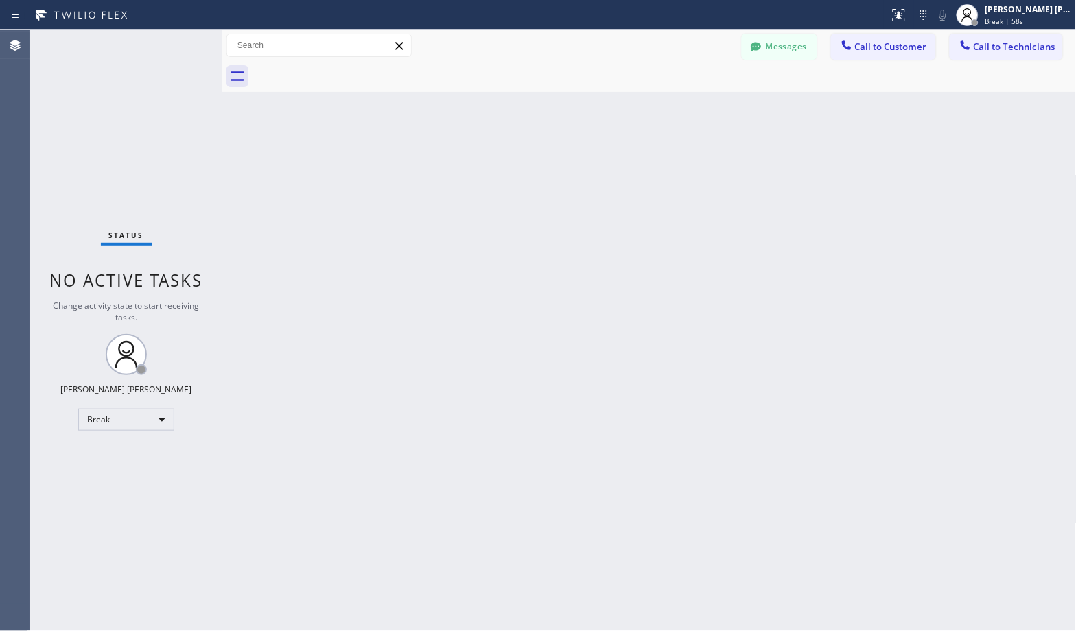
click at [690, 107] on div "Back to Dashboard Change Sender ID Customers Technicians Select a contact Outbo…" at bounding box center [649, 330] width 854 height 601
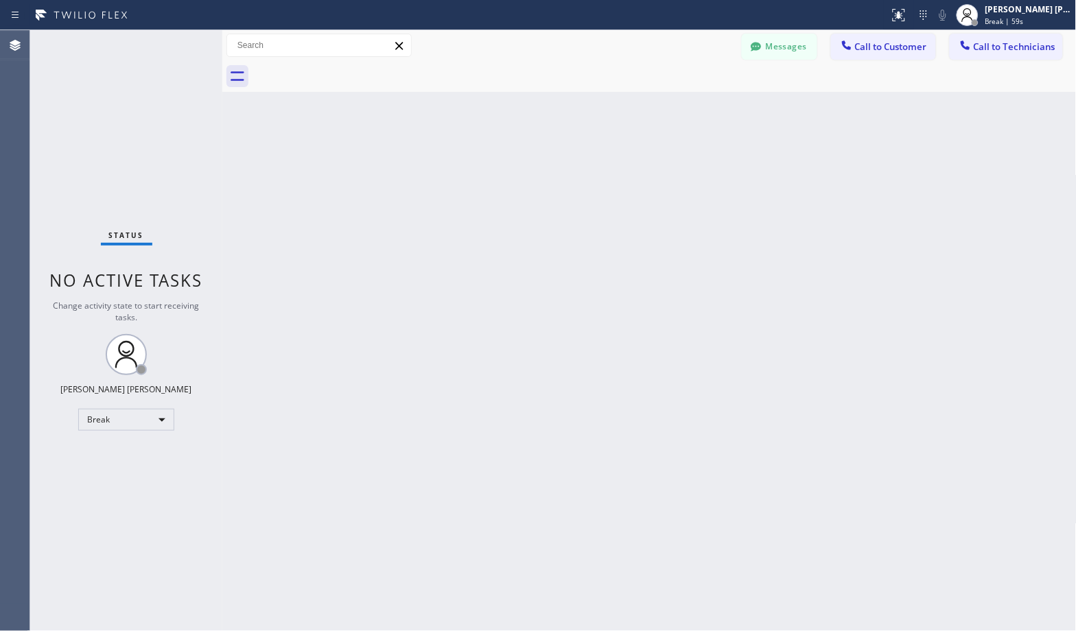
click at [690, 107] on div "Back to Dashboard Change Sender ID Customers Technicians Select a contact Outbo…" at bounding box center [649, 330] width 854 height 601
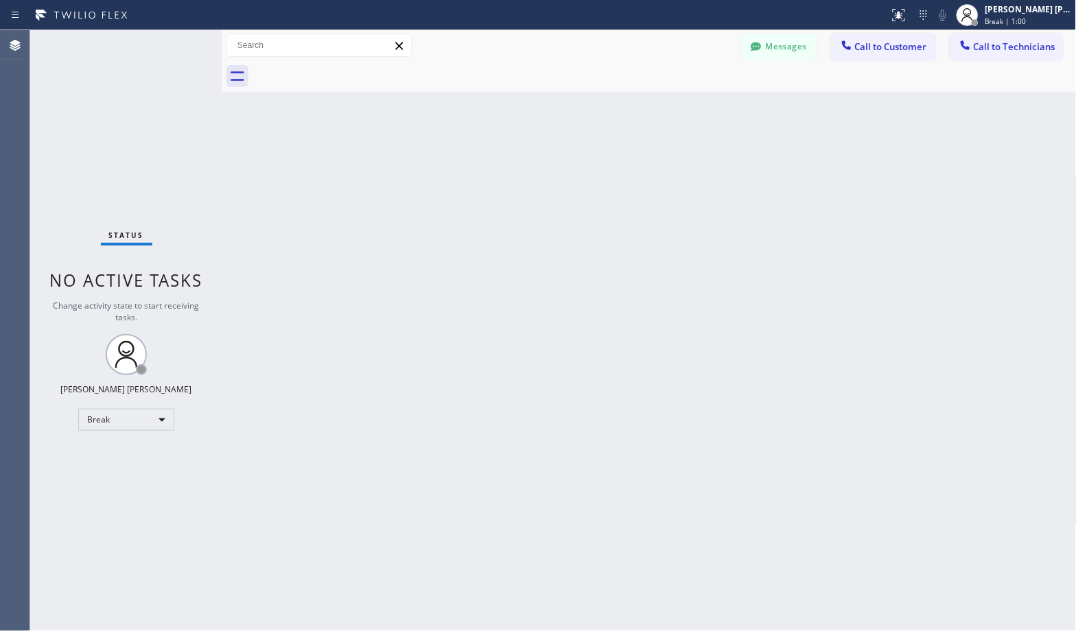
click at [690, 107] on div "Back to Dashboard Change Sender ID Customers Technicians Select a contact Outbo…" at bounding box center [649, 330] width 854 height 601
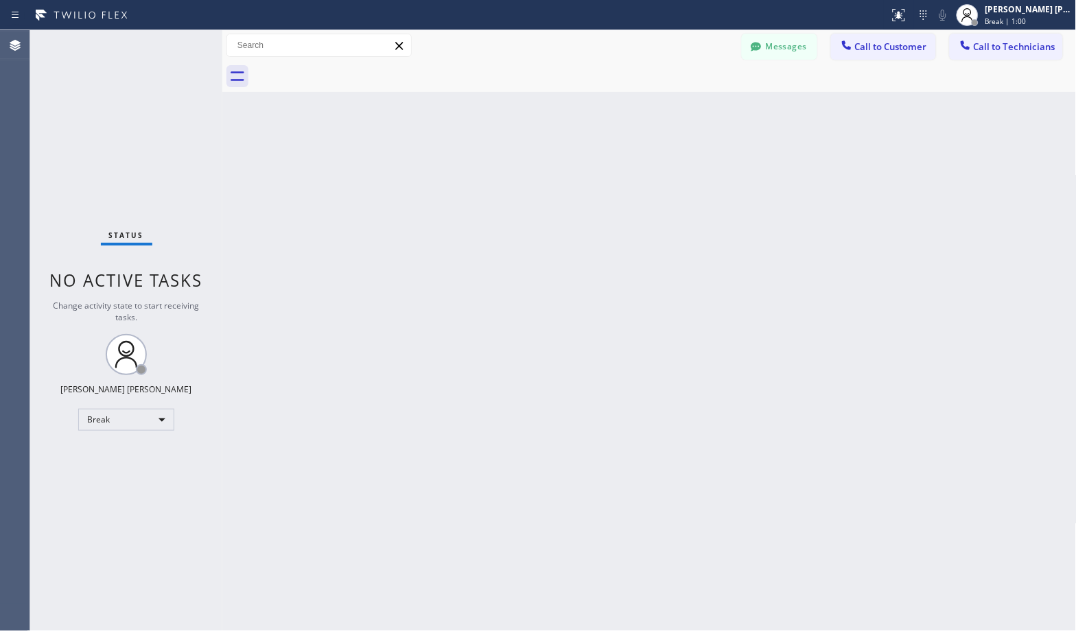
click at [690, 107] on div "Back to Dashboard Change Sender ID Customers Technicians Select a contact Outbo…" at bounding box center [649, 330] width 854 height 601
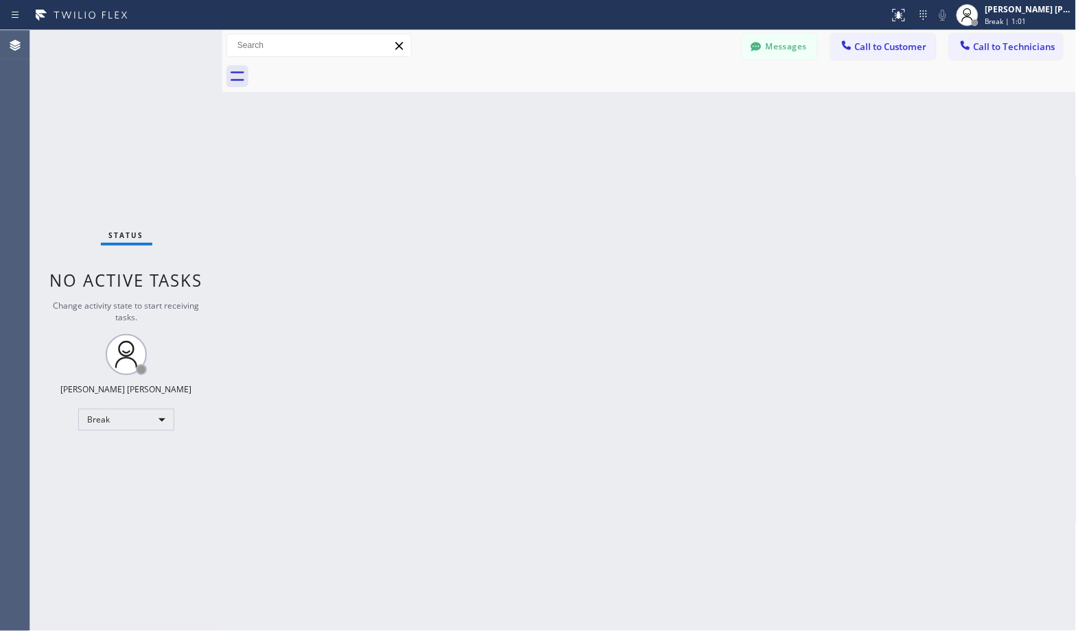
click at [690, 107] on div "Back to Dashboard Change Sender ID Customers Technicians Select a contact Outbo…" at bounding box center [649, 330] width 854 height 601
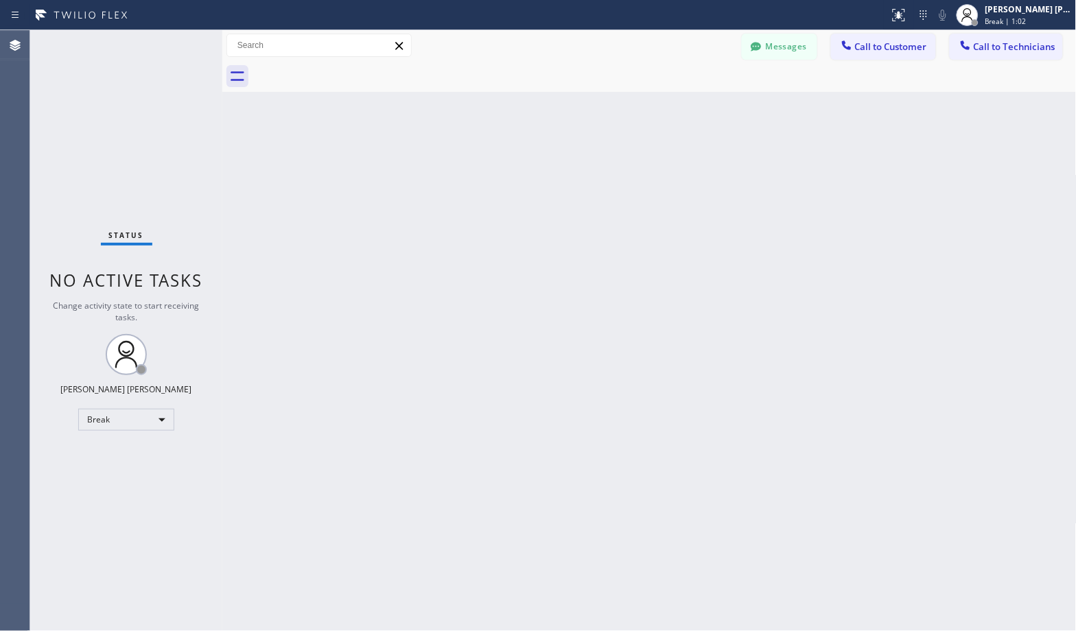
click at [690, 107] on div "Back to Dashboard Change Sender ID Customers Technicians Select a contact Outbo…" at bounding box center [649, 330] width 854 height 601
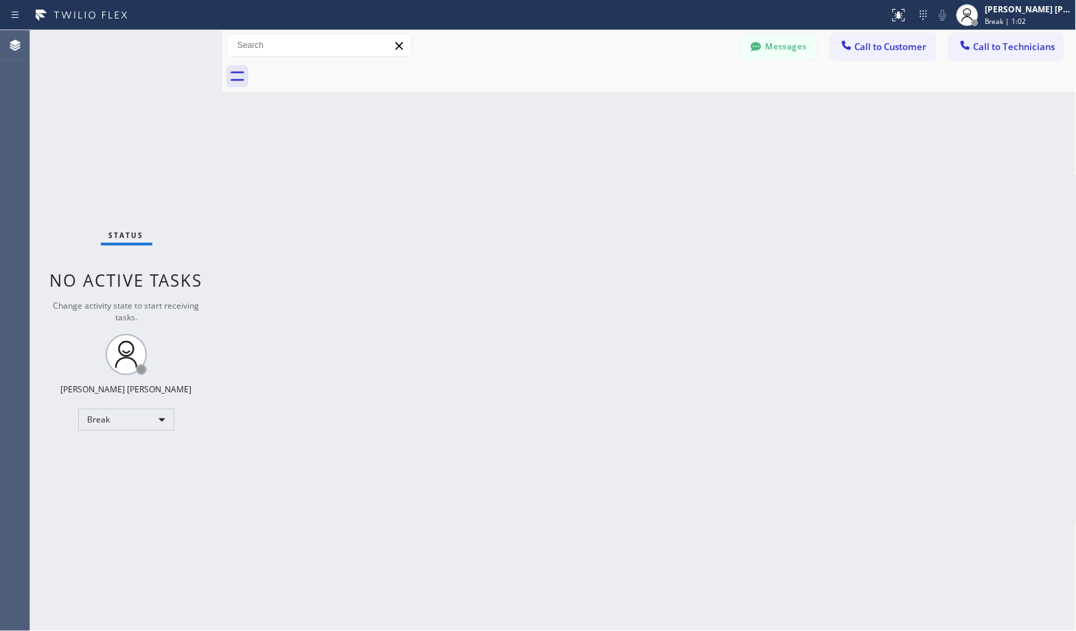
click at [690, 107] on div "Back to Dashboard Change Sender ID Customers Technicians Select a contact Outbo…" at bounding box center [649, 330] width 854 height 601
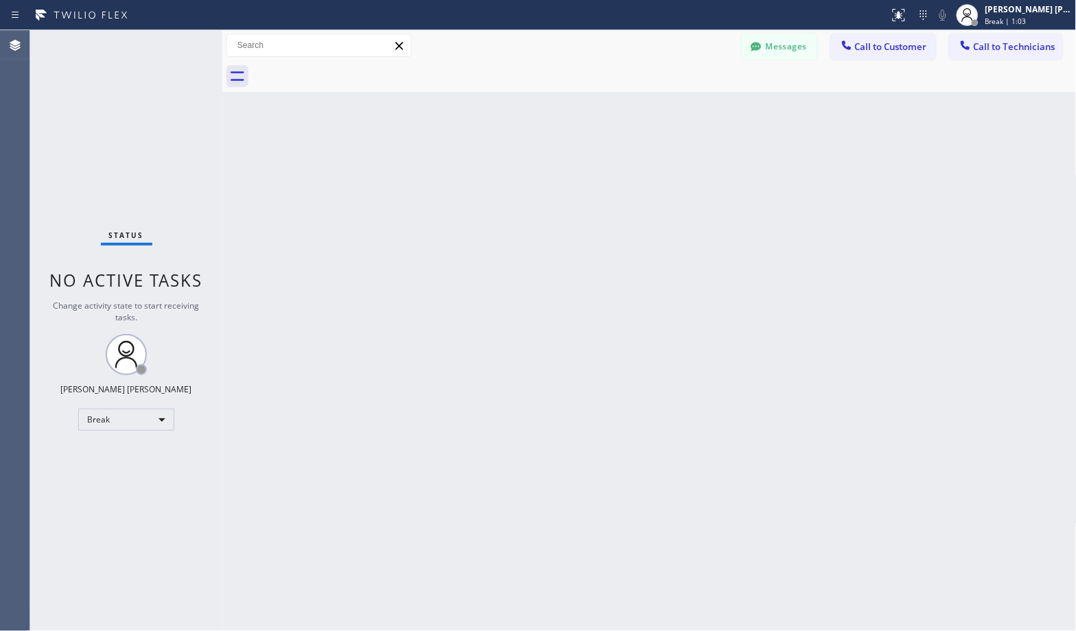
click at [690, 107] on div "Back to Dashboard Change Sender ID Customers Technicians Select a contact Outbo…" at bounding box center [649, 330] width 854 height 601
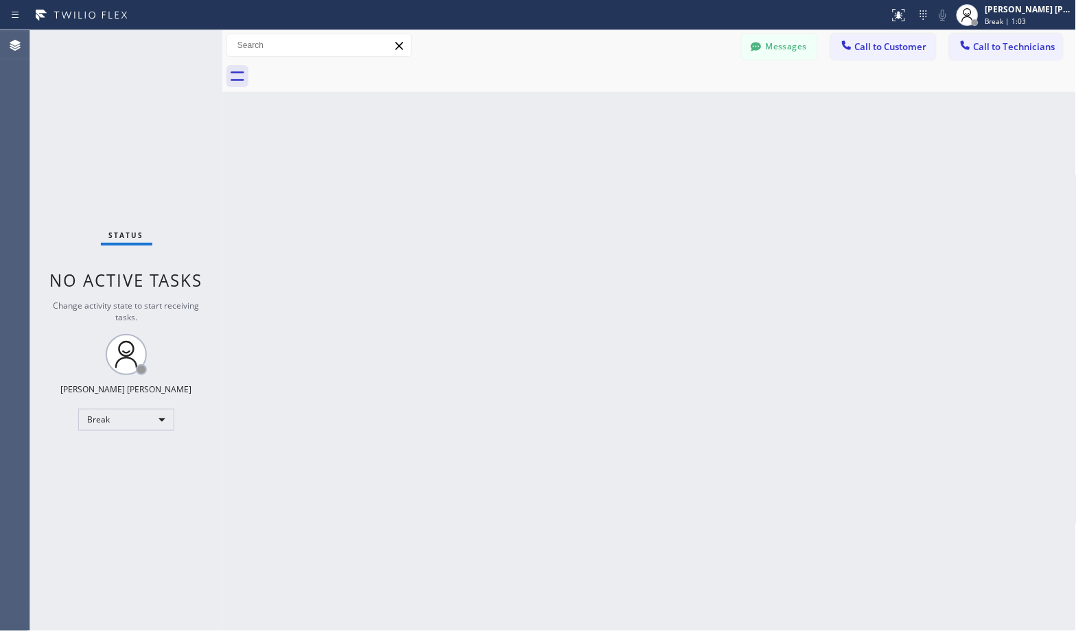
click at [690, 107] on div "Back to Dashboard Change Sender ID Customers Technicians Select a contact Outbo…" at bounding box center [649, 330] width 854 height 601
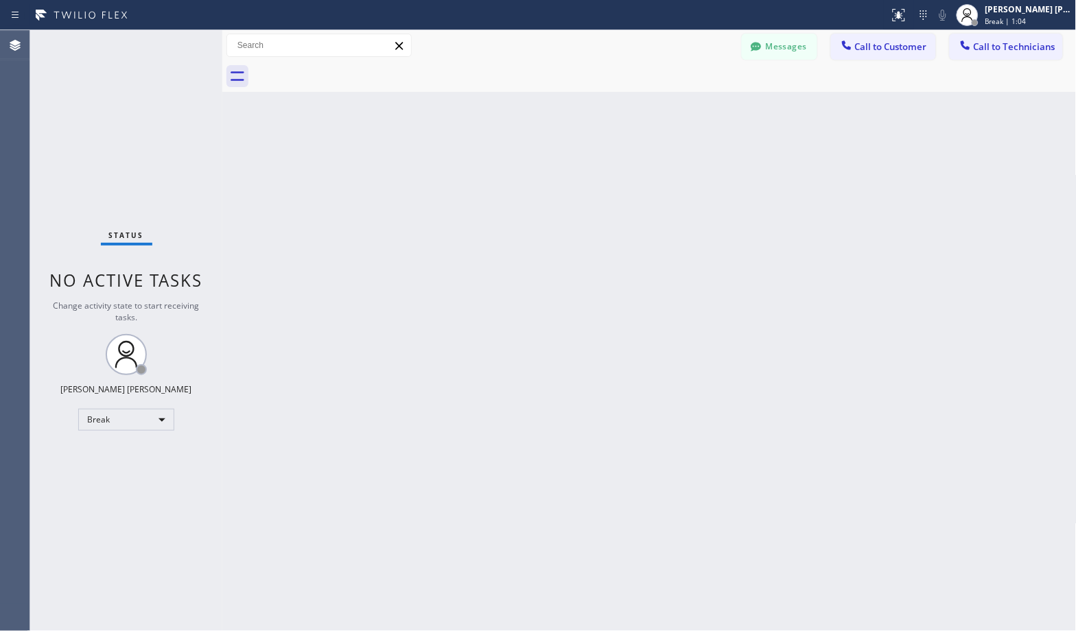
click at [690, 107] on div "Back to Dashboard Change Sender ID Customers Technicians Select a contact Outbo…" at bounding box center [649, 330] width 854 height 601
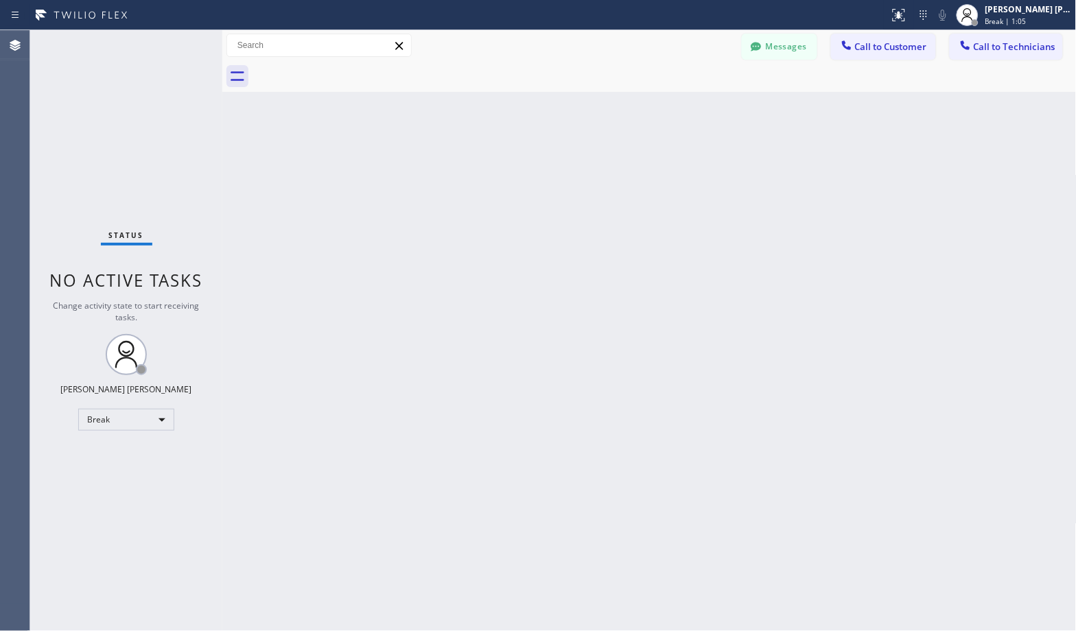
click at [690, 107] on div "Back to Dashboard Change Sender ID Customers Technicians Select a contact Outbo…" at bounding box center [649, 330] width 854 height 601
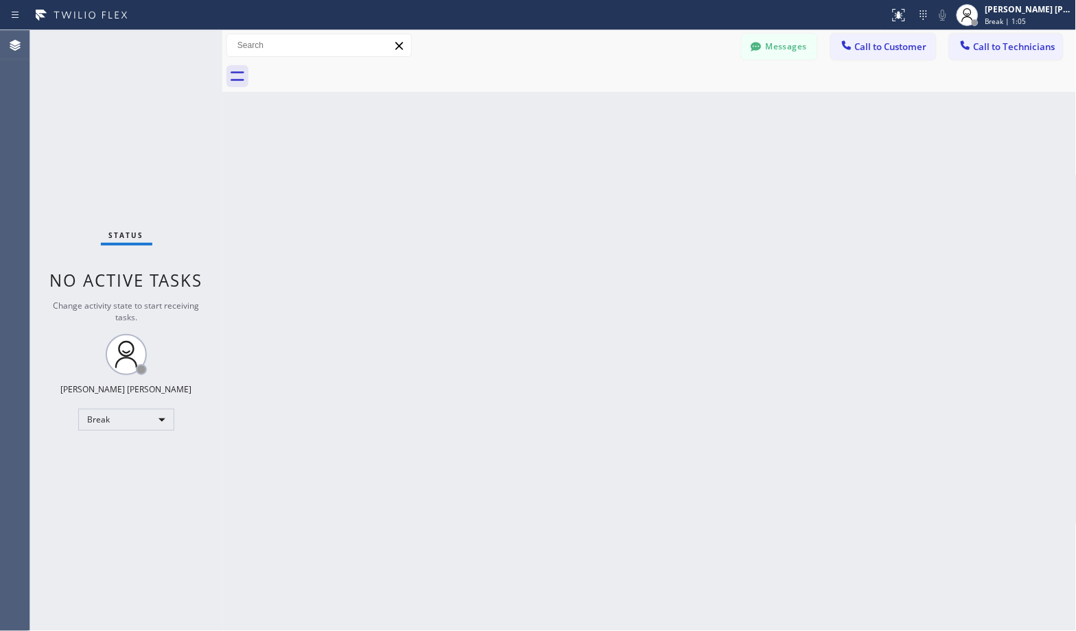
click at [690, 107] on div "Back to Dashboard Change Sender ID Customers Technicians Select a contact Outbo…" at bounding box center [649, 330] width 854 height 601
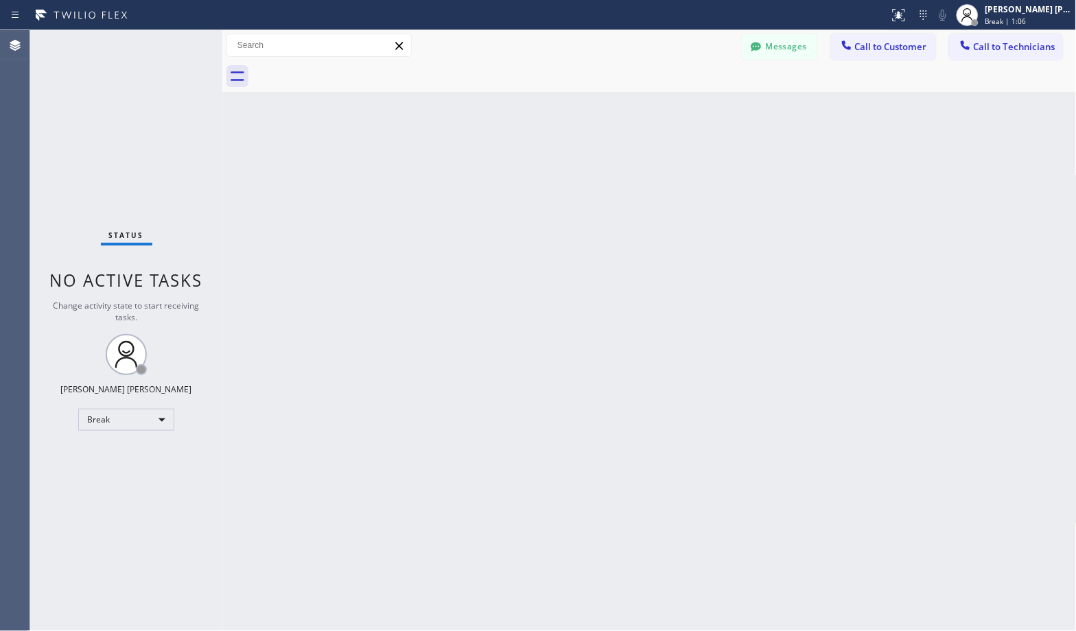
click at [690, 107] on div "Back to Dashboard Change Sender ID Customers Technicians Select a contact Outbo…" at bounding box center [649, 330] width 854 height 601
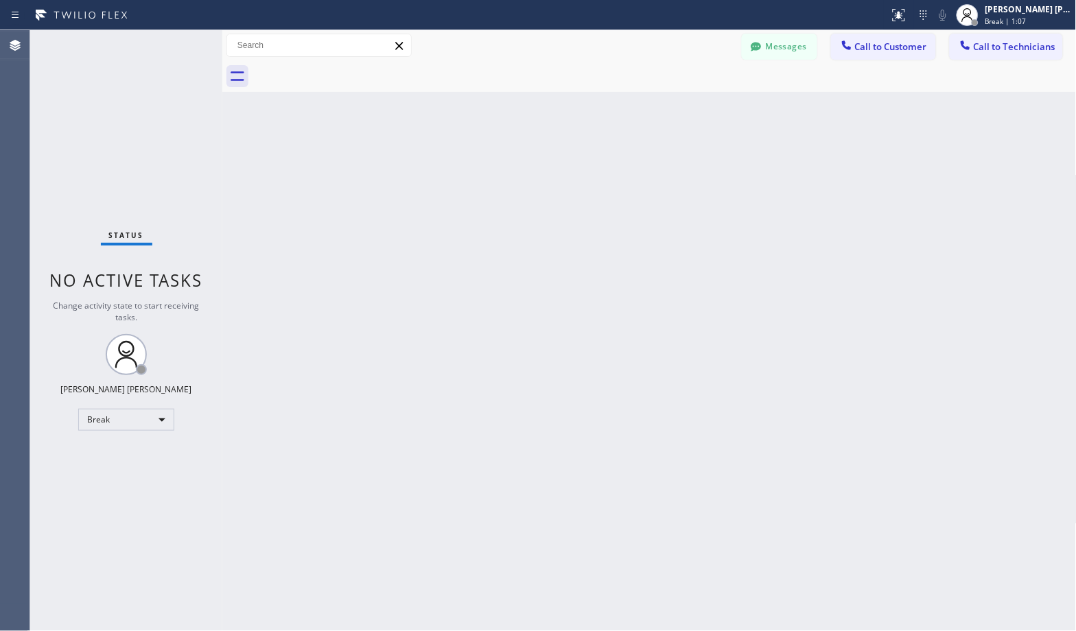
click at [690, 107] on div "Back to Dashboard Change Sender ID Customers Technicians Select a contact Outbo…" at bounding box center [649, 330] width 854 height 601
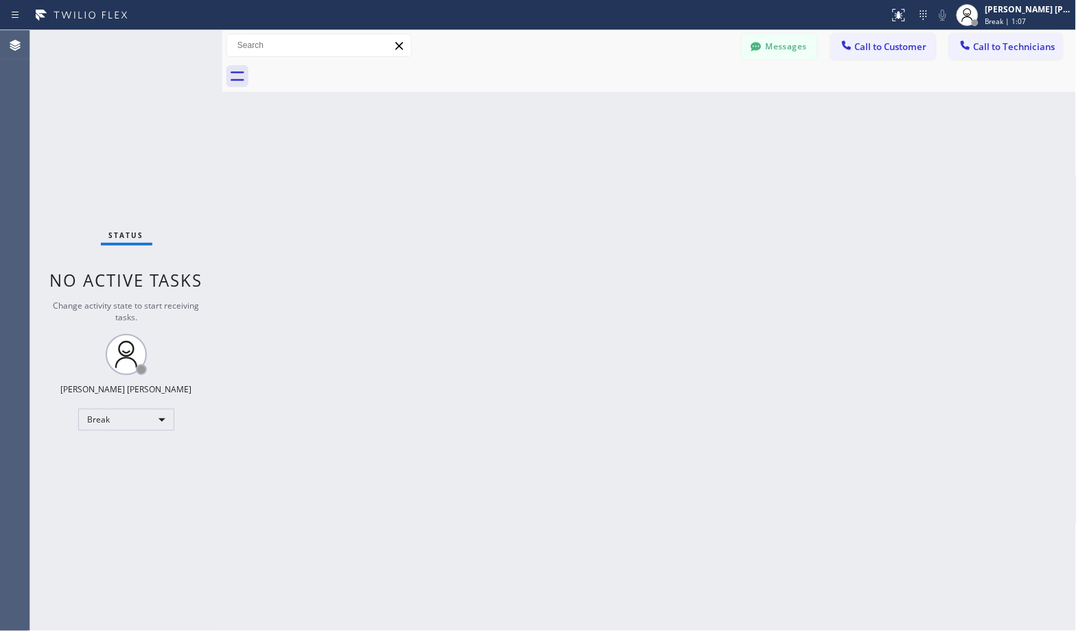
click at [690, 107] on div "Back to Dashboard Change Sender ID Customers Technicians Select a contact Outbo…" at bounding box center [649, 330] width 854 height 601
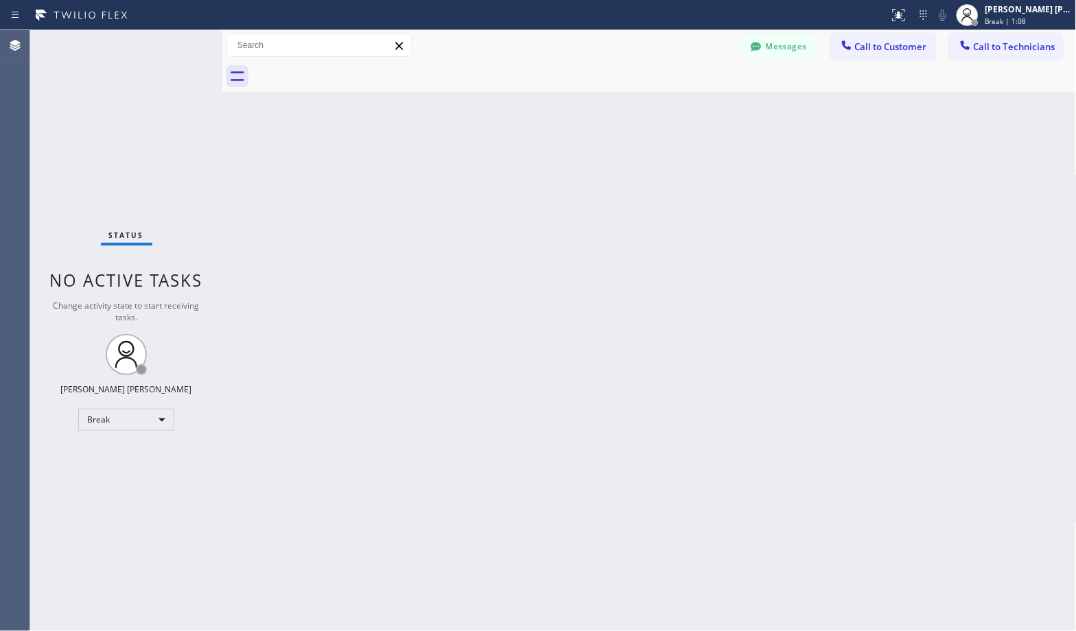
click at [690, 107] on div "Back to Dashboard Change Sender ID Customers Technicians Select a contact Outbo…" at bounding box center [649, 330] width 854 height 601
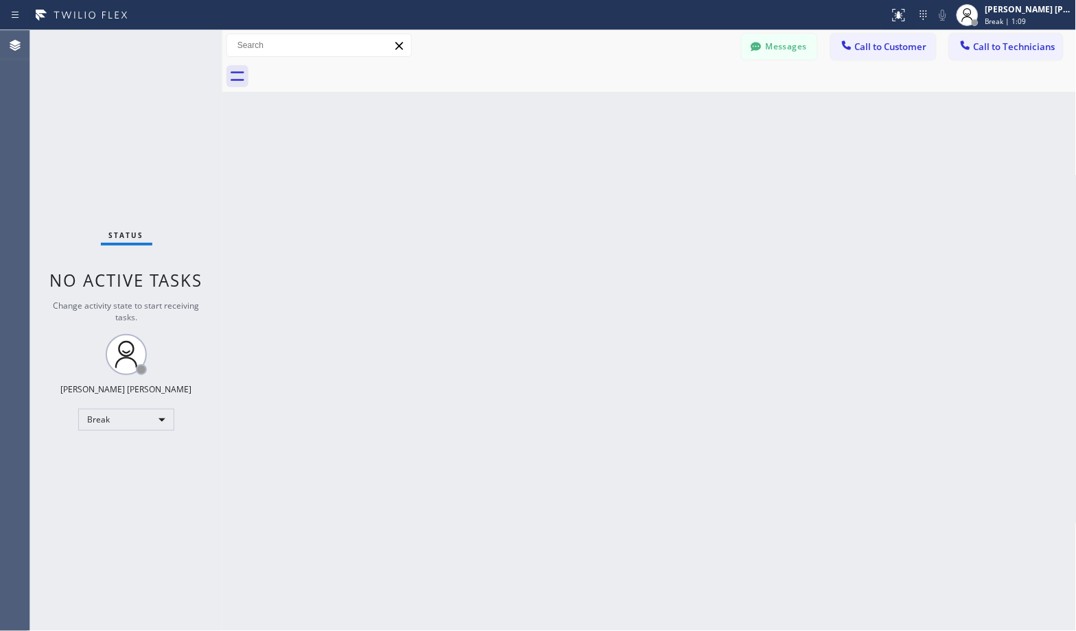
click at [690, 107] on div "Back to Dashboard Change Sender ID Customers Technicians Select a contact Outbo…" at bounding box center [649, 330] width 854 height 601
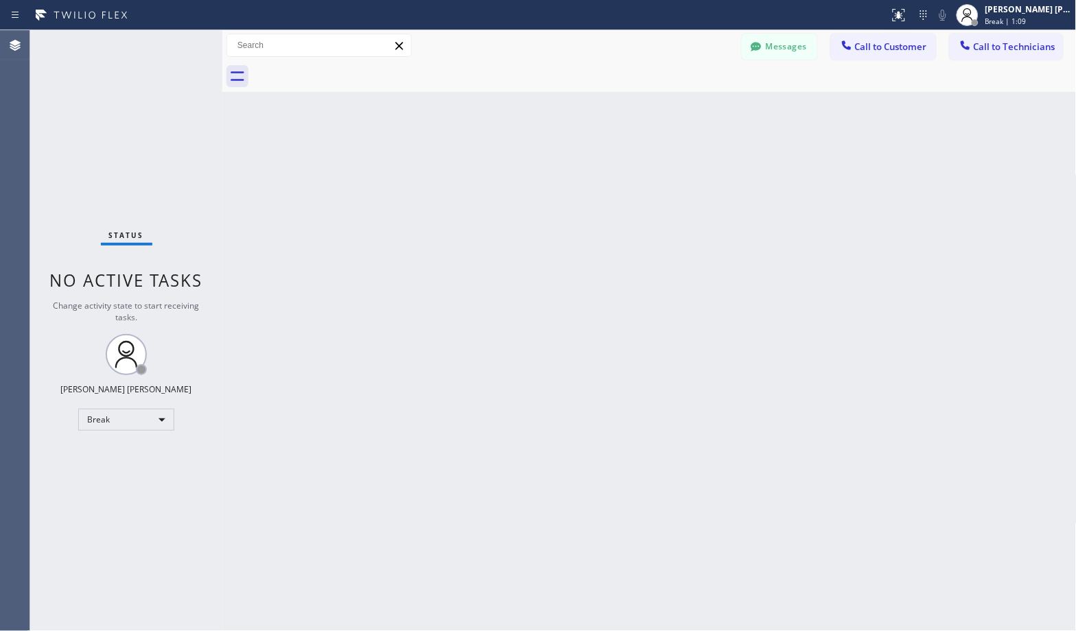
click at [690, 107] on div "Back to Dashboard Change Sender ID Customers Technicians Select a contact Outbo…" at bounding box center [649, 330] width 854 height 601
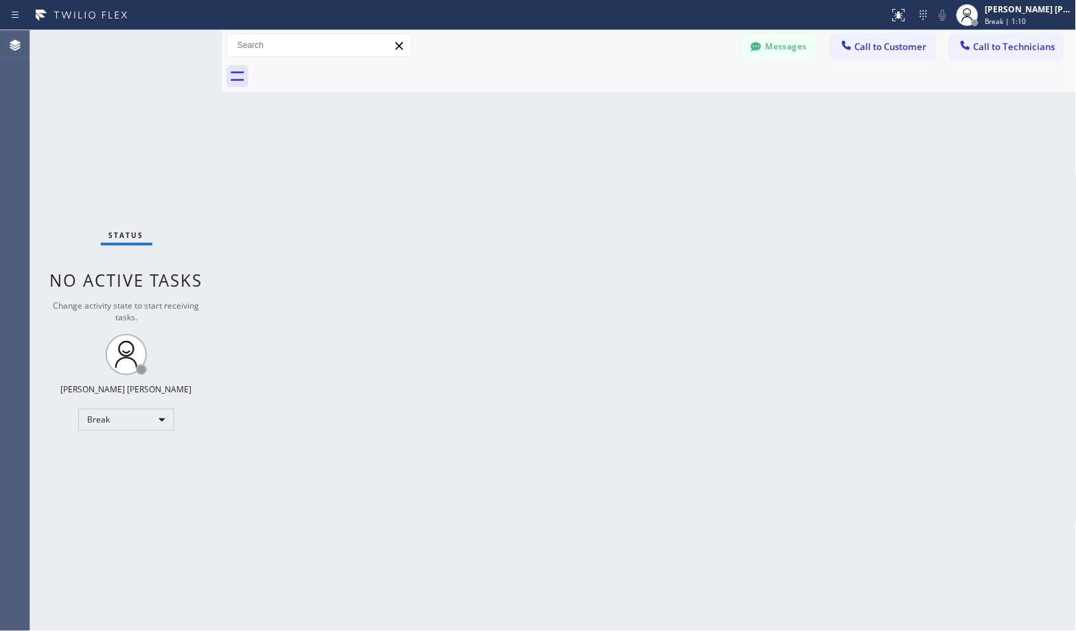
click at [690, 107] on div "Back to Dashboard Change Sender ID Customers Technicians Select a contact Outbo…" at bounding box center [649, 330] width 854 height 601
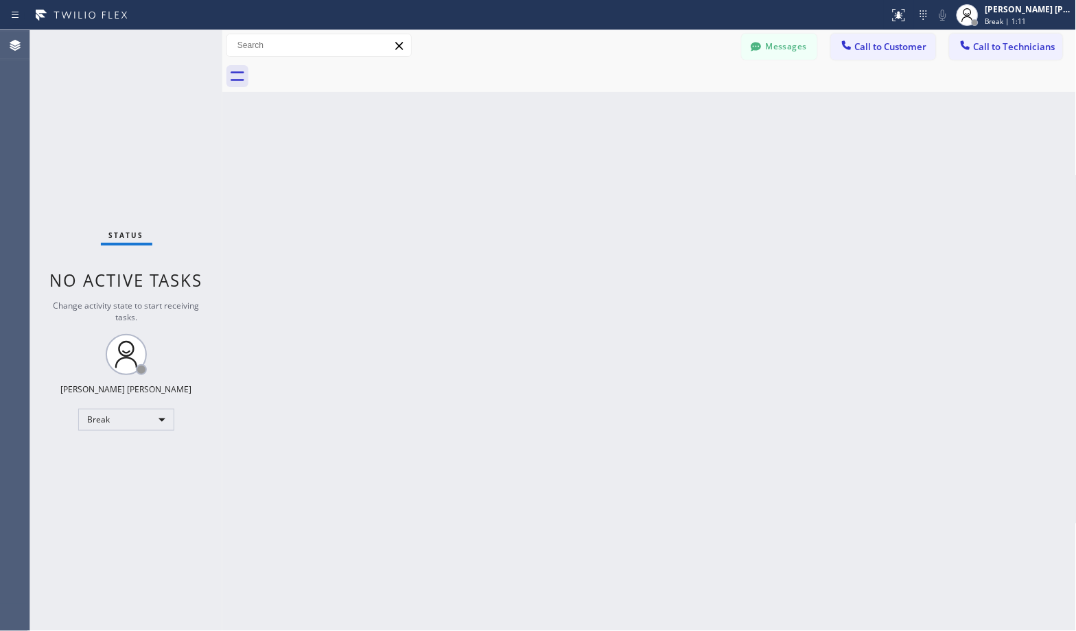
click at [690, 107] on div "Back to Dashboard Change Sender ID Customers Technicians Select a contact Outbo…" at bounding box center [649, 330] width 854 height 601
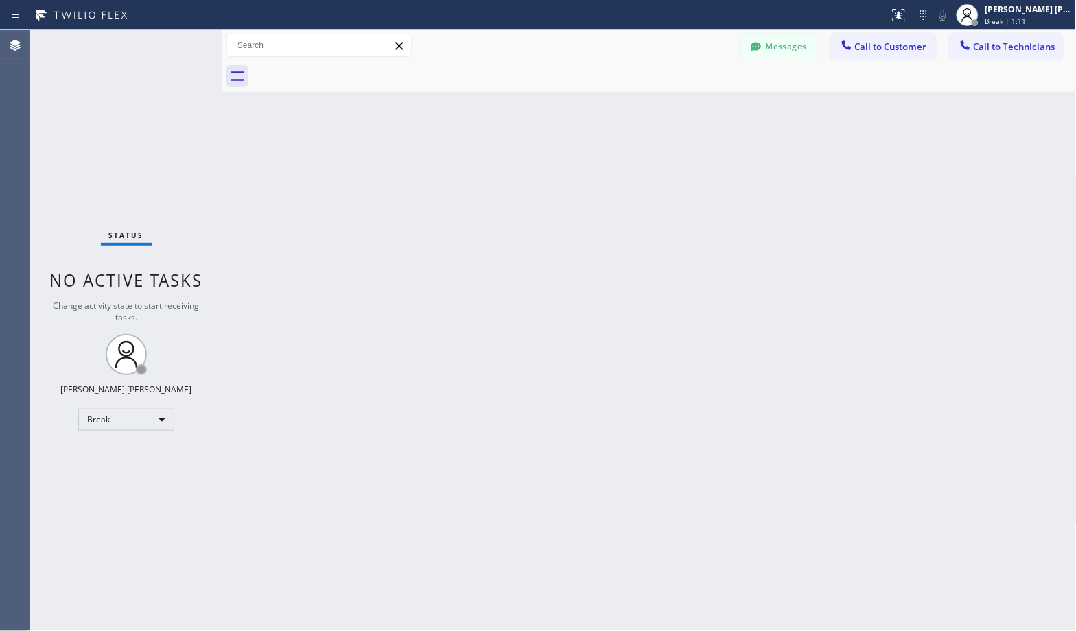
click at [690, 107] on div "Back to Dashboard Change Sender ID Customers Technicians Select a contact Outbo…" at bounding box center [649, 330] width 854 height 601
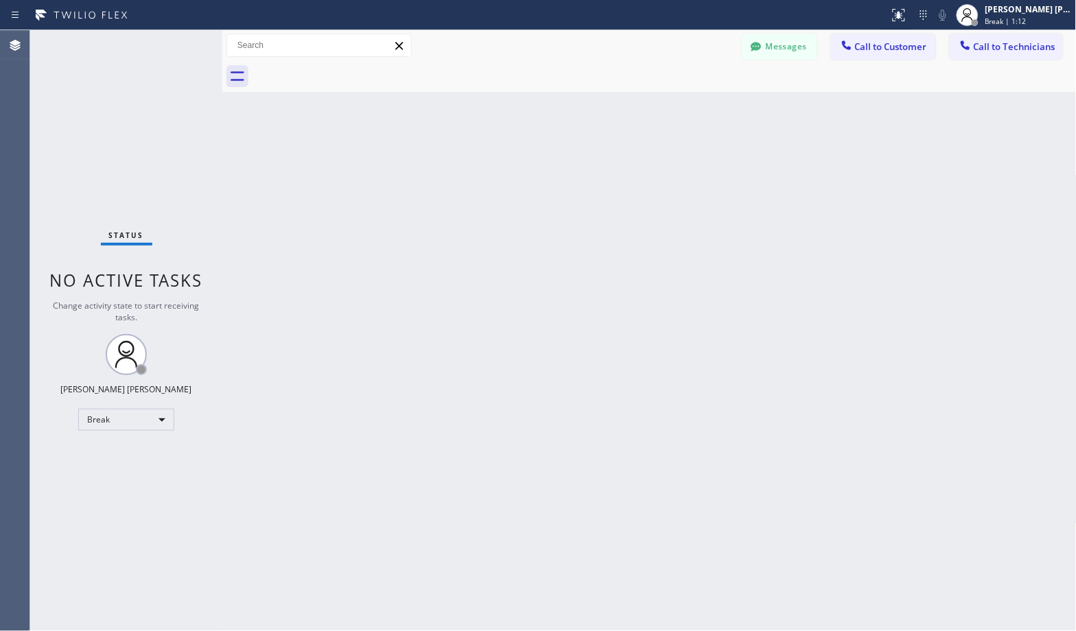
click at [690, 107] on div "Back to Dashboard Change Sender ID Customers Technicians Select a contact Outbo…" at bounding box center [649, 330] width 854 height 601
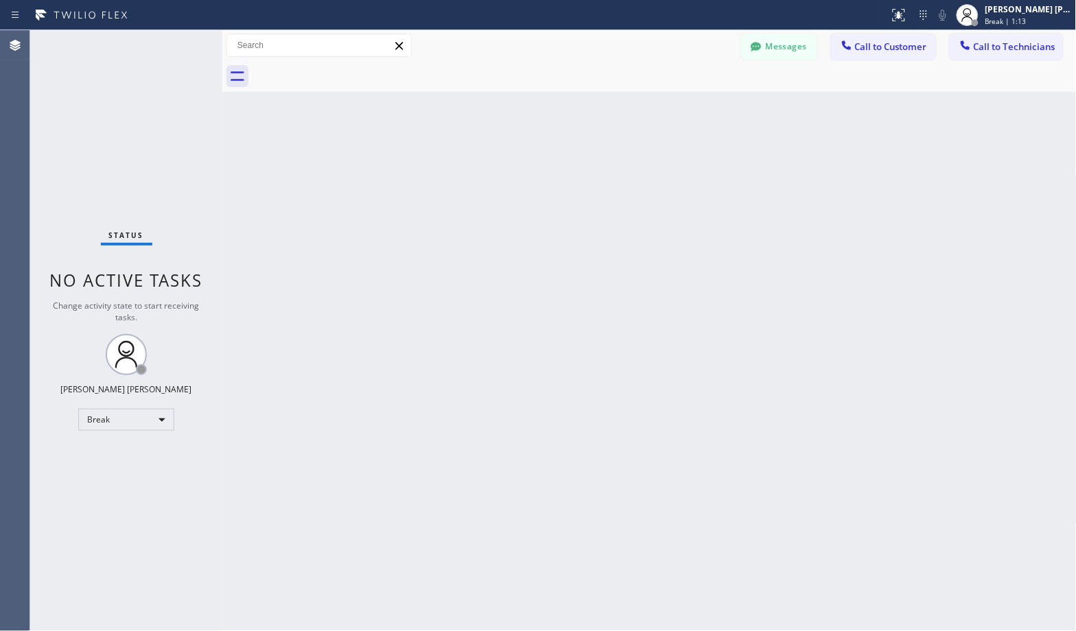
click at [690, 107] on div "Back to Dashboard Change Sender ID Customers Technicians Select a contact Outbo…" at bounding box center [649, 330] width 854 height 601
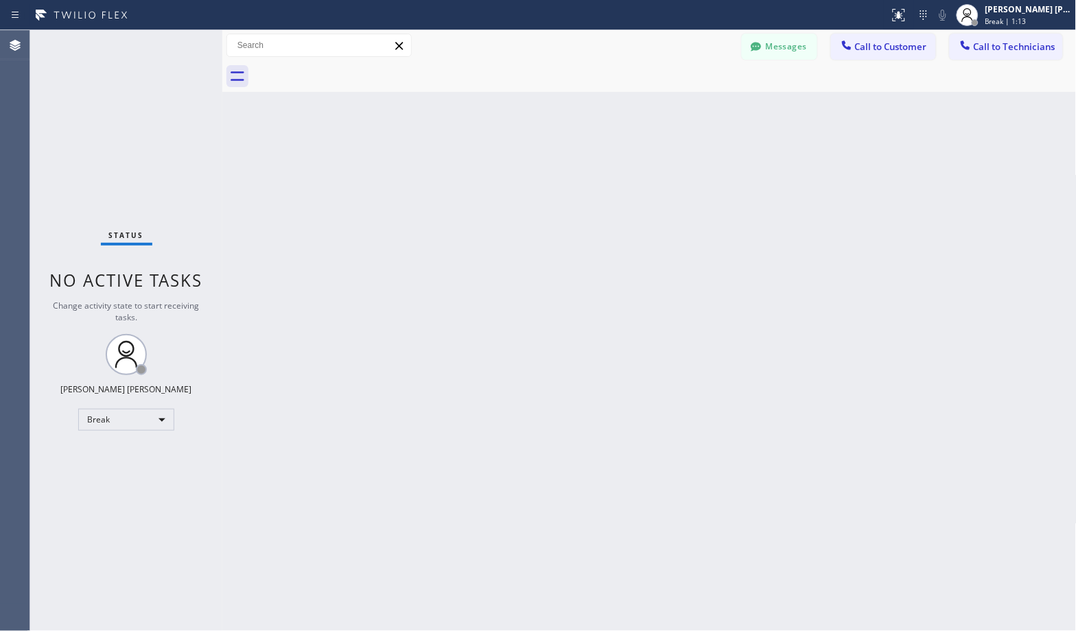
click at [690, 107] on div "Back to Dashboard Change Sender ID Customers Technicians Select a contact Outbo…" at bounding box center [649, 330] width 854 height 601
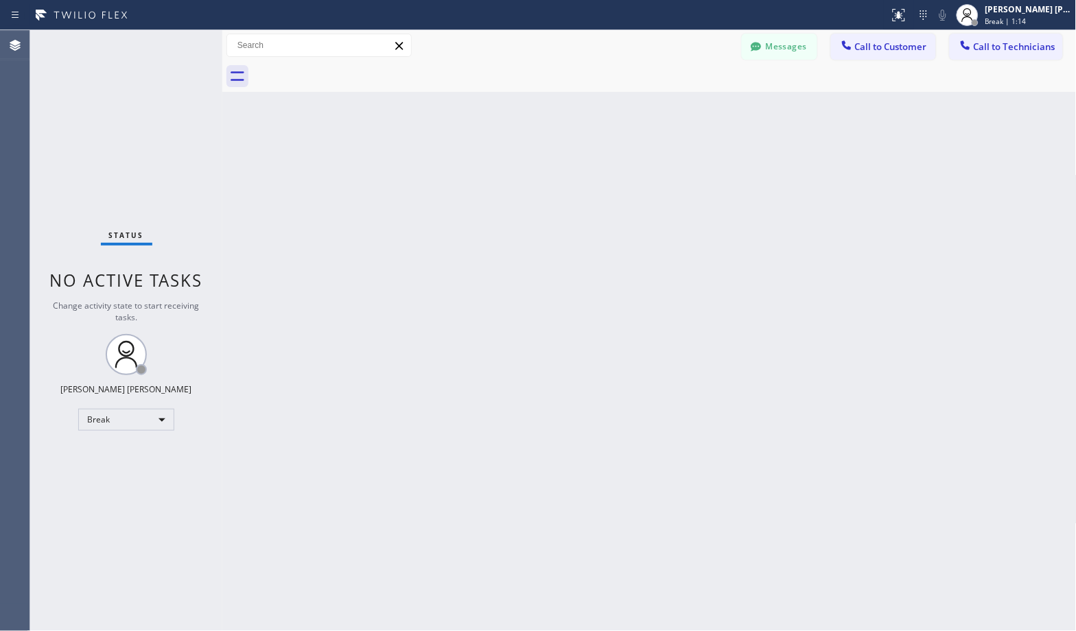
click at [690, 107] on div "Back to Dashboard Change Sender ID Customers Technicians Select a contact Outbo…" at bounding box center [649, 330] width 854 height 601
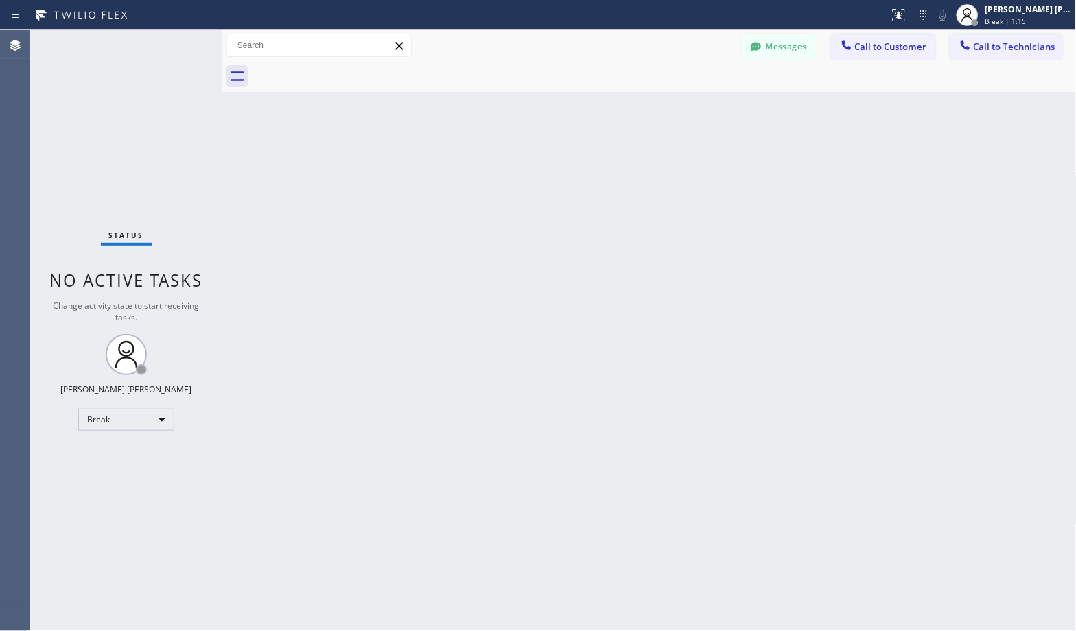
click at [690, 107] on div "Back to Dashboard Change Sender ID Customers Technicians Select a contact Outbo…" at bounding box center [649, 330] width 854 height 601
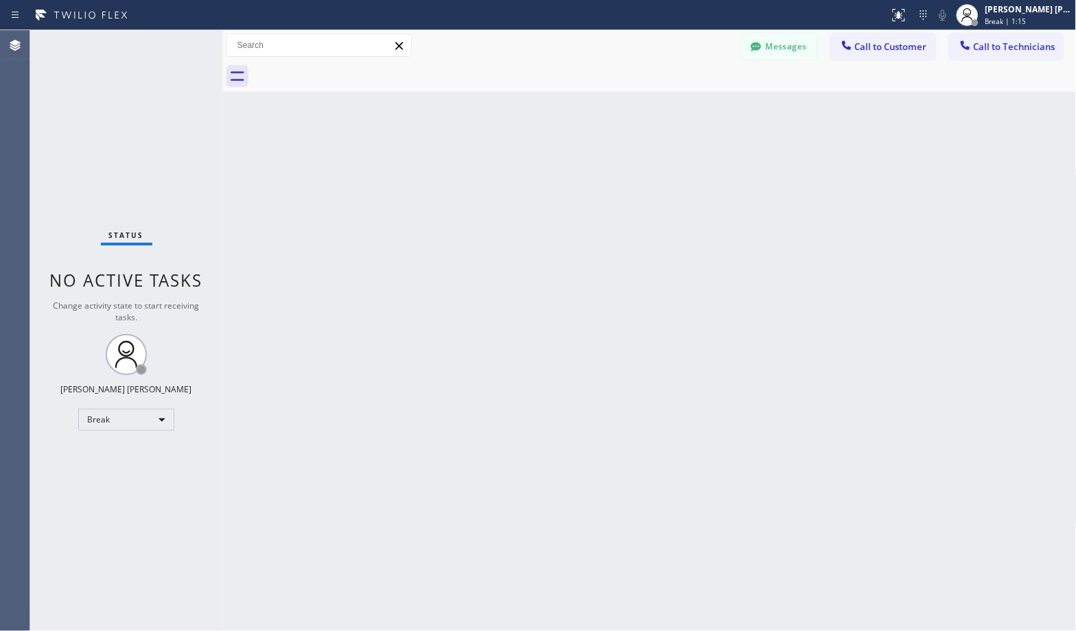
click at [690, 107] on div "Back to Dashboard Change Sender ID Customers Technicians Select a contact Outbo…" at bounding box center [649, 330] width 854 height 601
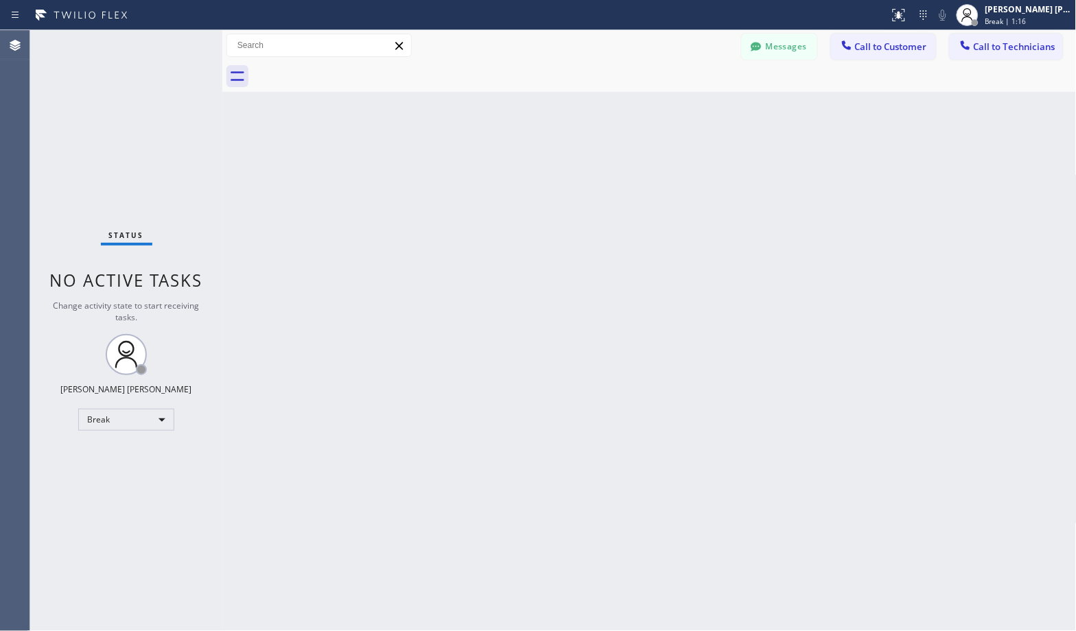
click at [690, 107] on div "Back to Dashboard Change Sender ID Customers Technicians Select a contact Outbo…" at bounding box center [649, 330] width 854 height 601
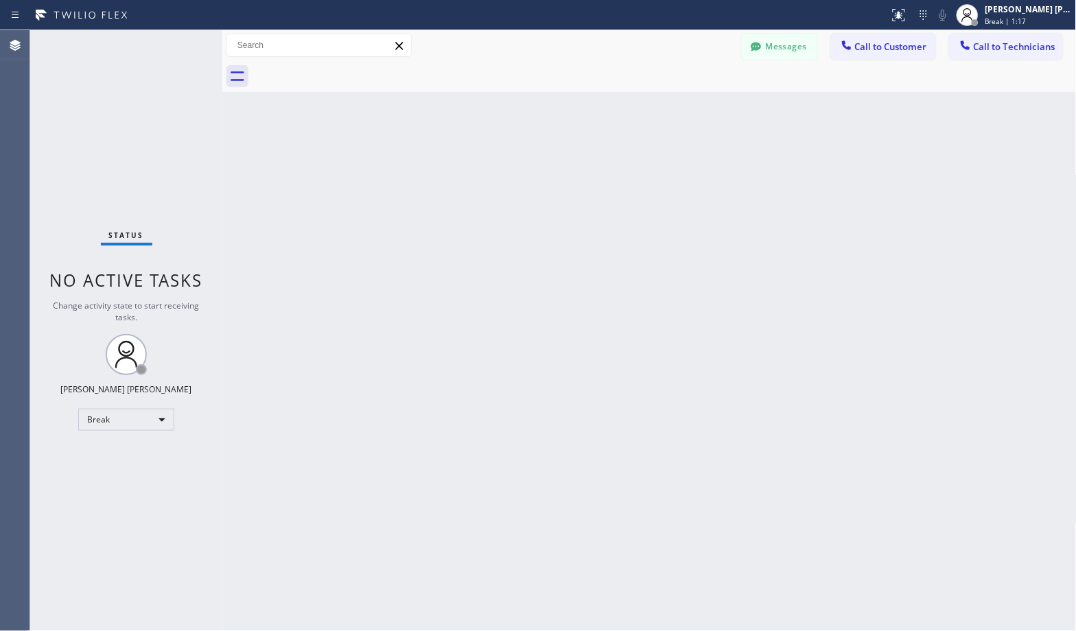
click at [690, 107] on div "Back to Dashboard Change Sender ID Customers Technicians Select a contact Outbo…" at bounding box center [649, 330] width 854 height 601
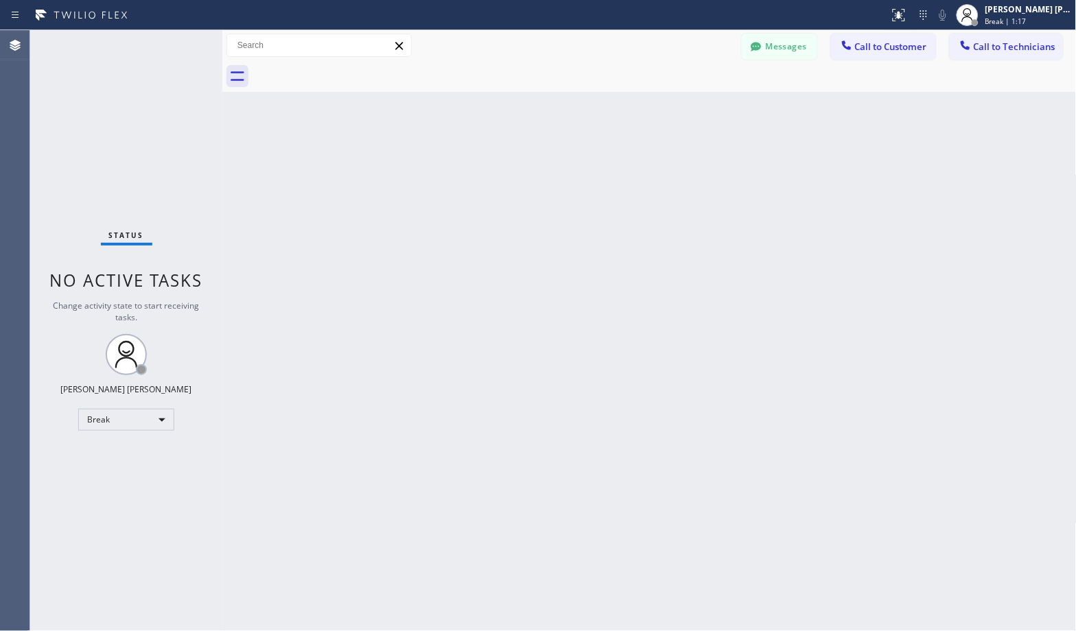
click at [690, 107] on div "Back to Dashboard Change Sender ID Customers Technicians Select a contact Outbo…" at bounding box center [649, 330] width 854 height 601
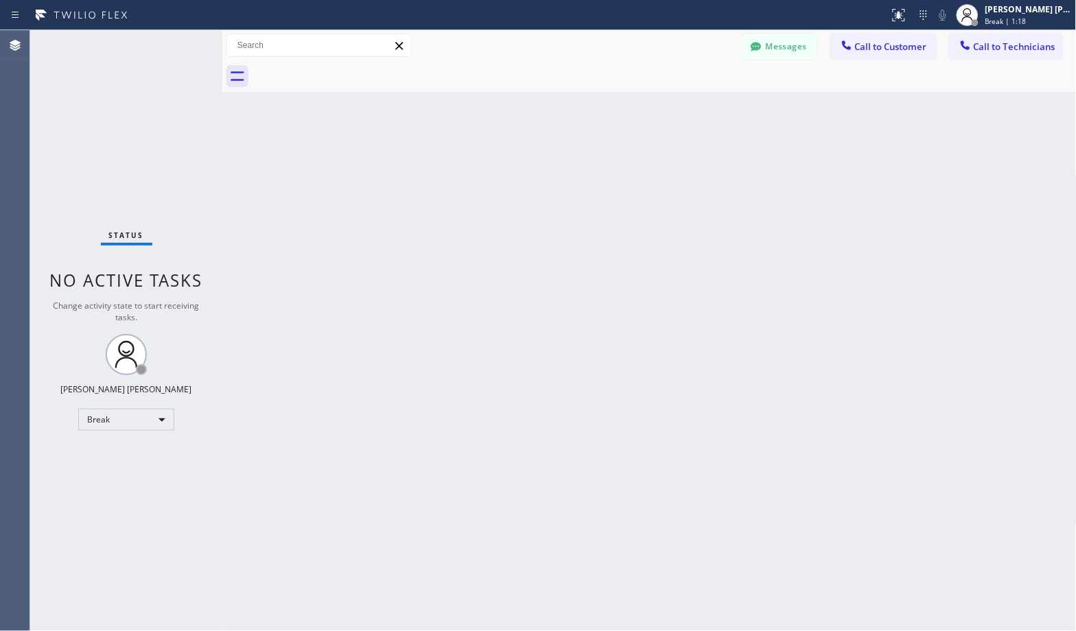
click at [690, 107] on div "Back to Dashboard Change Sender ID Customers Technicians Select a contact Outbo…" at bounding box center [649, 330] width 854 height 601
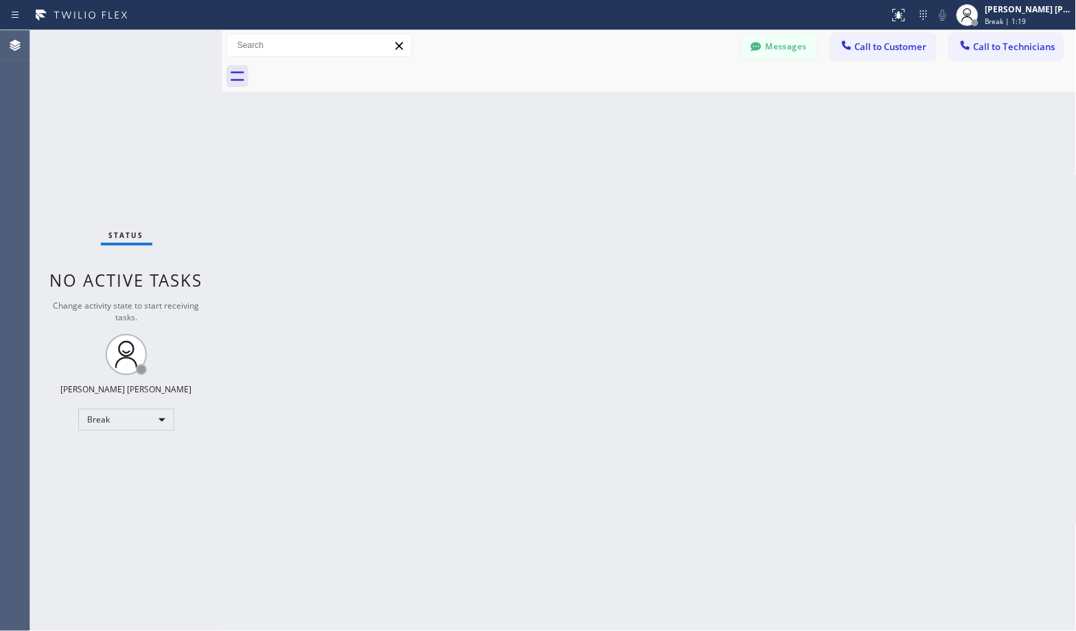
click at [690, 107] on div "Back to Dashboard Change Sender ID Customers Technicians Select a contact Outbo…" at bounding box center [649, 330] width 854 height 601
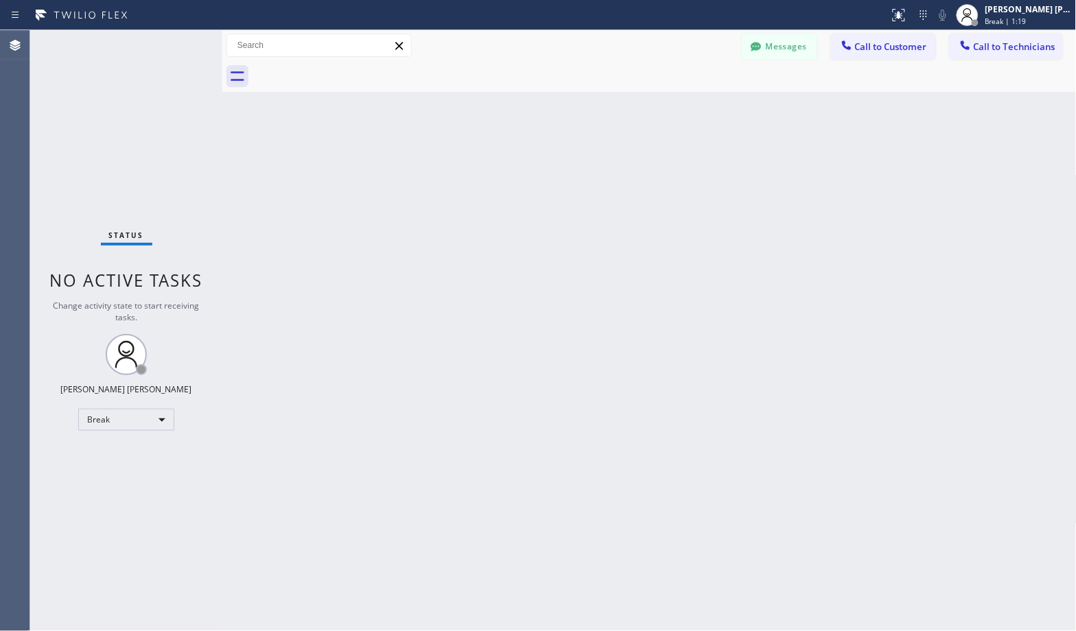
click at [690, 107] on div "Back to Dashboard Change Sender ID Customers Technicians Select a contact Outbo…" at bounding box center [649, 330] width 854 height 601
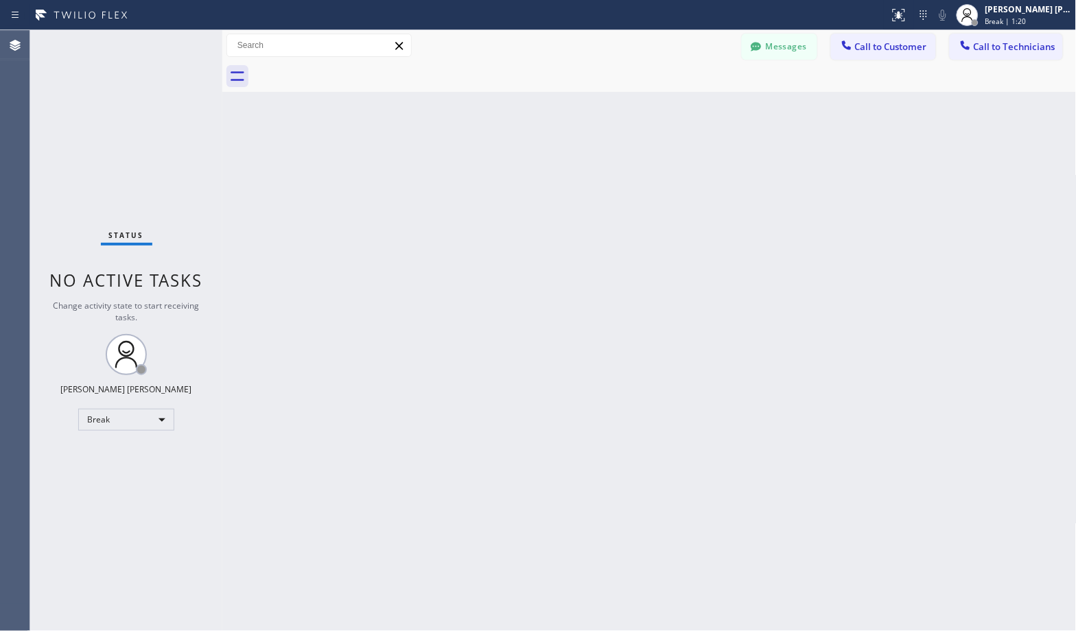
click at [690, 107] on div "Back to Dashboard Change Sender ID Customers Technicians Select a contact Outbo…" at bounding box center [649, 330] width 854 height 601
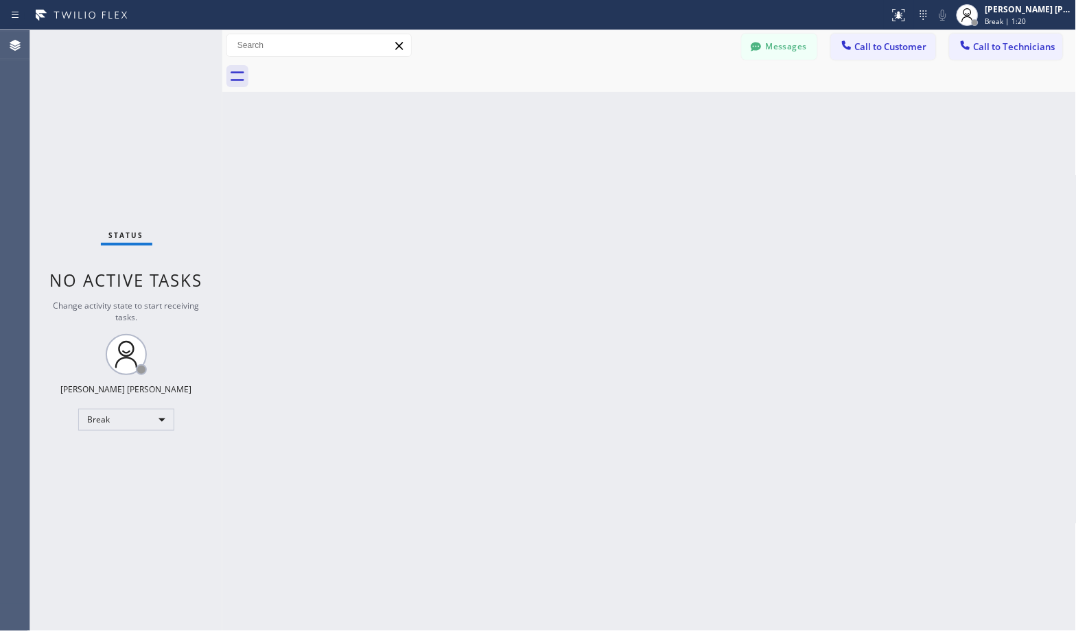
click at [690, 107] on div "Back to Dashboard Change Sender ID Customers Technicians Select a contact Outbo…" at bounding box center [649, 330] width 854 height 601
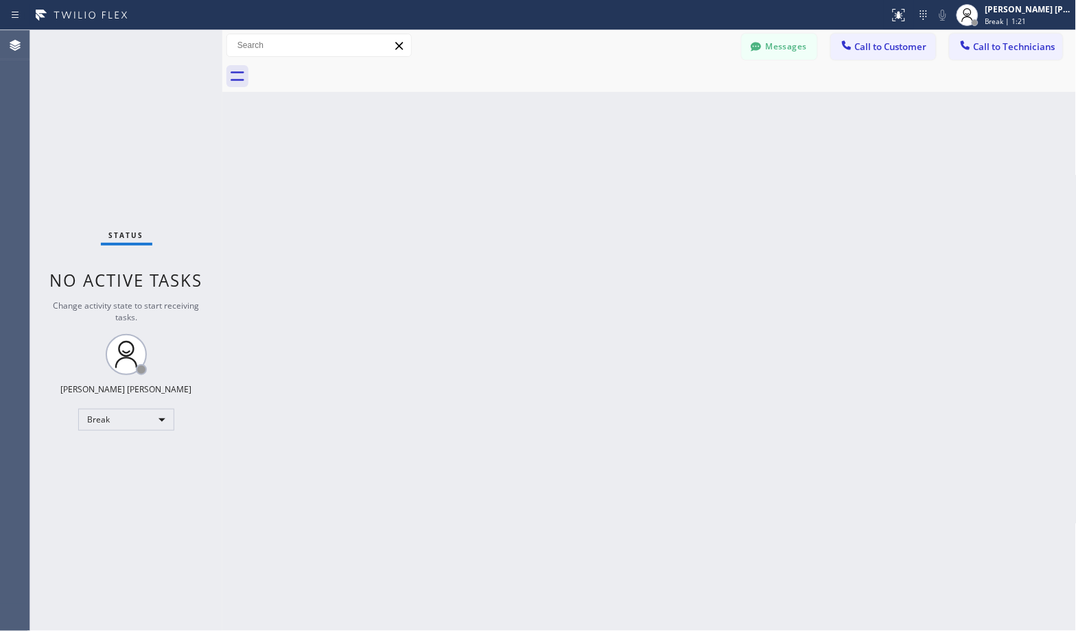
click at [690, 107] on div "Back to Dashboard Change Sender ID Customers Technicians Select a contact Outbo…" at bounding box center [649, 330] width 854 height 601
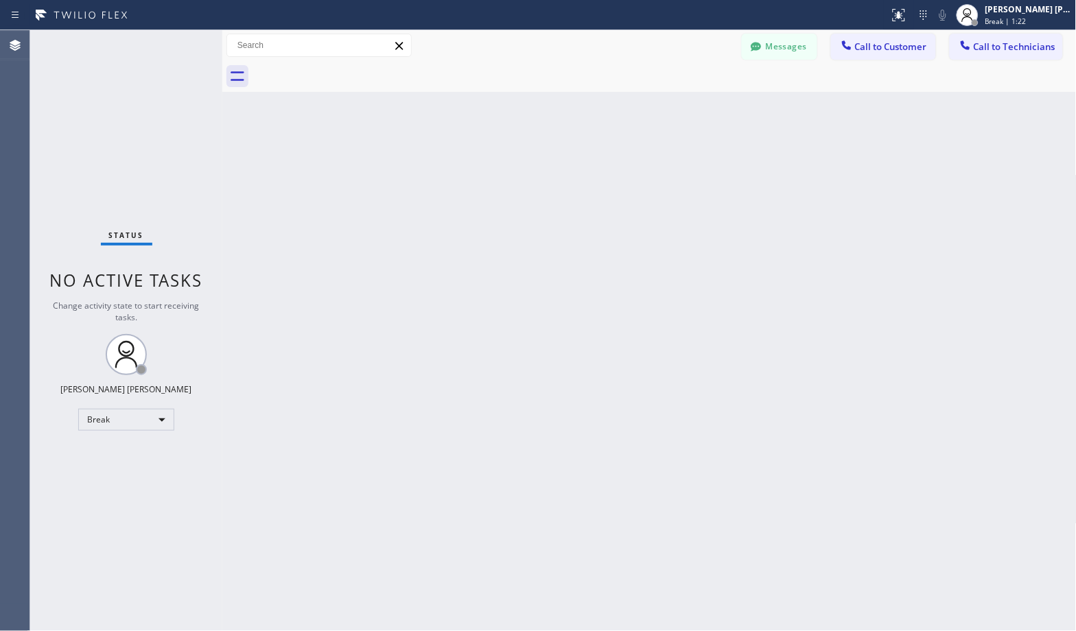
click at [690, 107] on div "Back to Dashboard Change Sender ID Customers Technicians Select a contact Outbo…" at bounding box center [649, 330] width 854 height 601
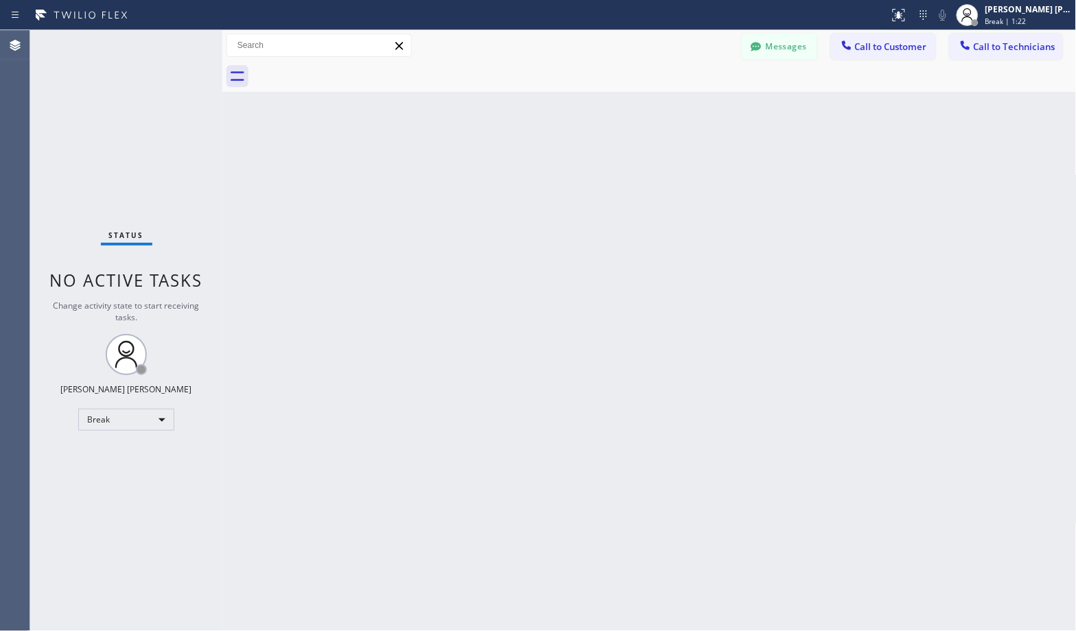
click at [690, 107] on div "Back to Dashboard Change Sender ID Customers Technicians Select a contact Outbo…" at bounding box center [649, 330] width 854 height 601
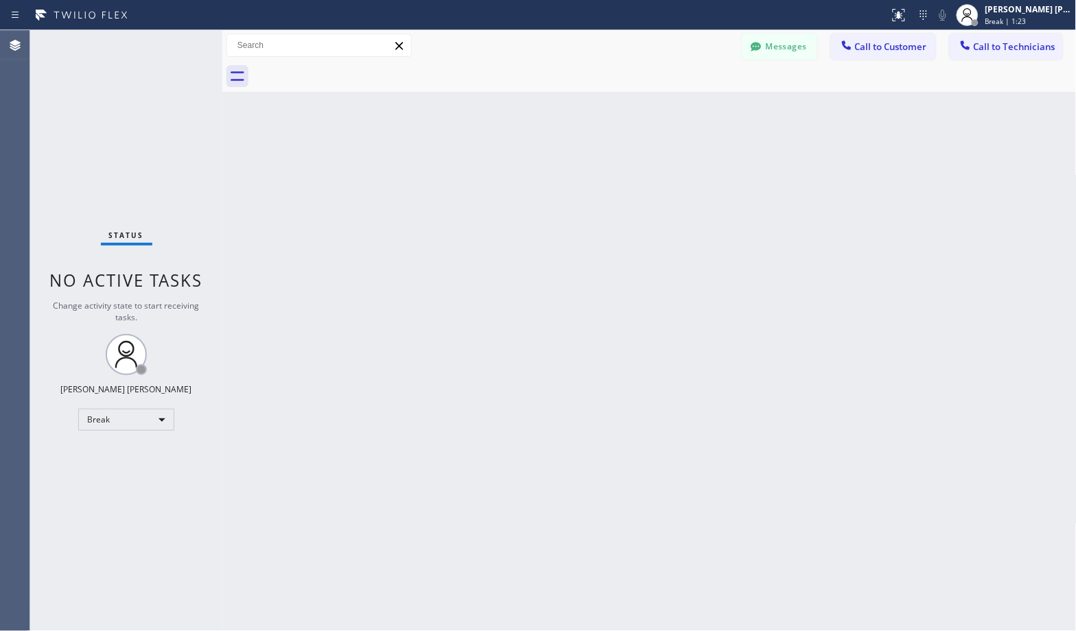
click at [690, 107] on div "Back to Dashboard Change Sender ID Customers Technicians Select a contact Outbo…" at bounding box center [649, 330] width 854 height 601
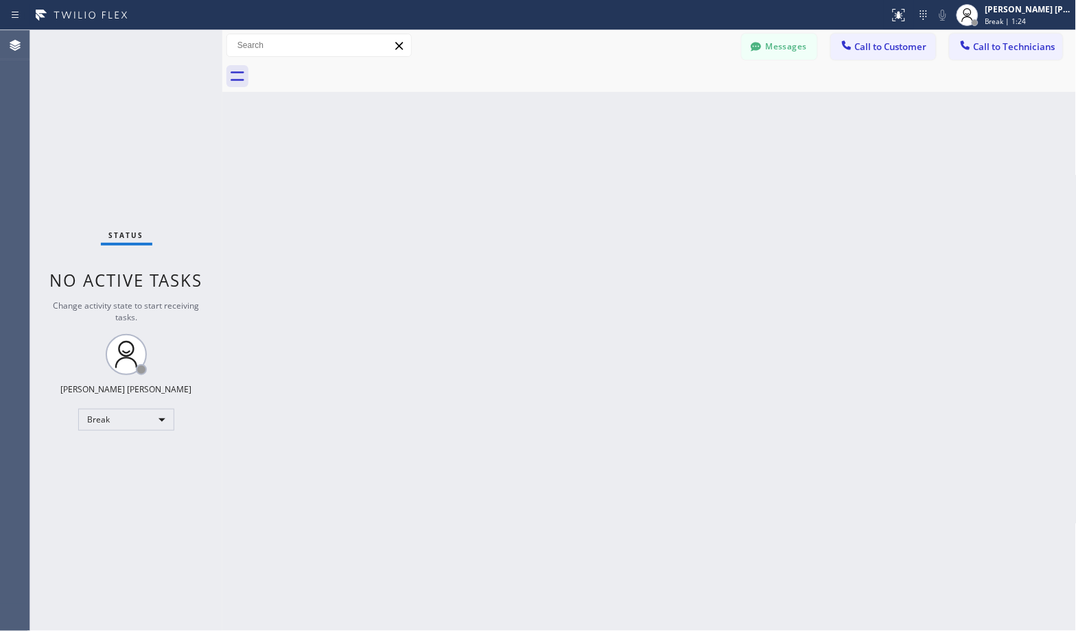
click at [690, 107] on div "Back to Dashboard Change Sender ID Customers Technicians Select a contact Outbo…" at bounding box center [649, 330] width 854 height 601
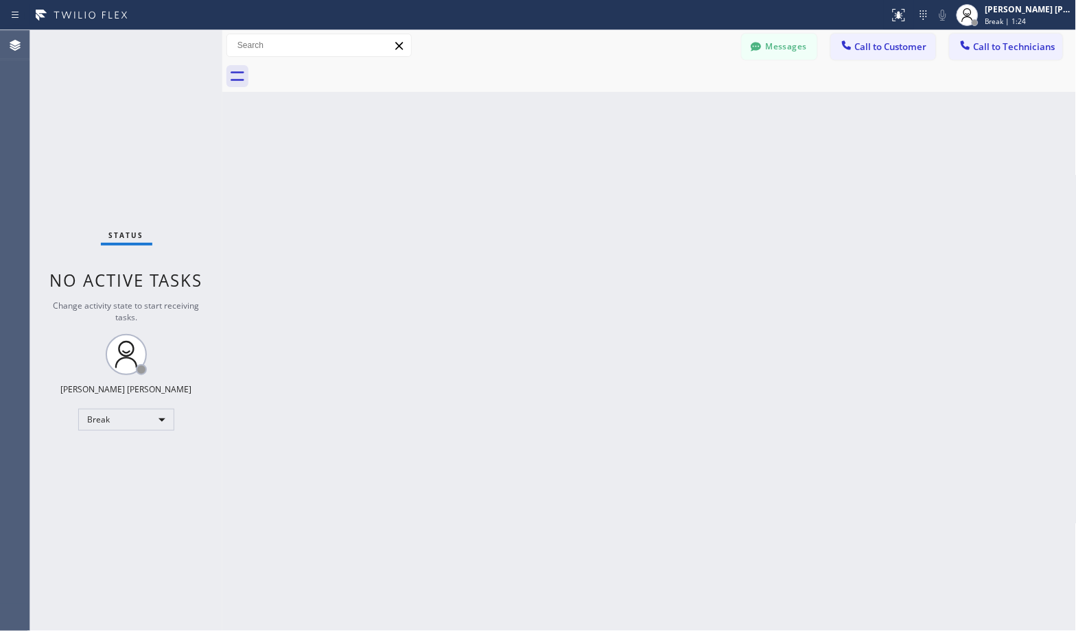
click at [690, 107] on div "Back to Dashboard Change Sender ID Customers Technicians Select a contact Outbo…" at bounding box center [649, 330] width 854 height 601
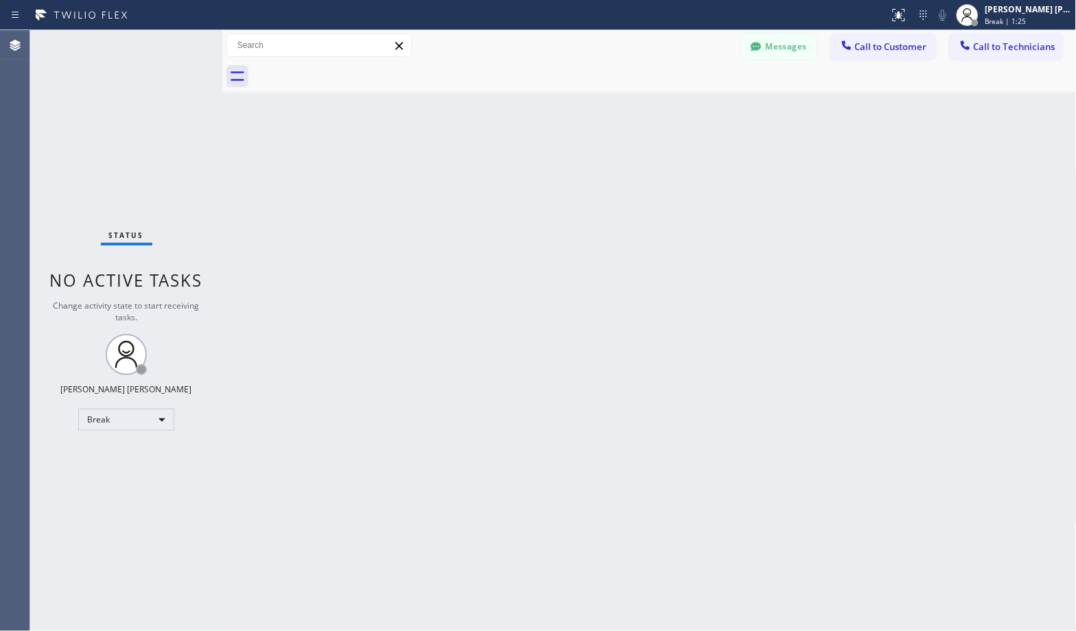
click at [690, 107] on div "Back to Dashboard Change Sender ID Customers Technicians Select a contact Outbo…" at bounding box center [649, 330] width 854 height 601
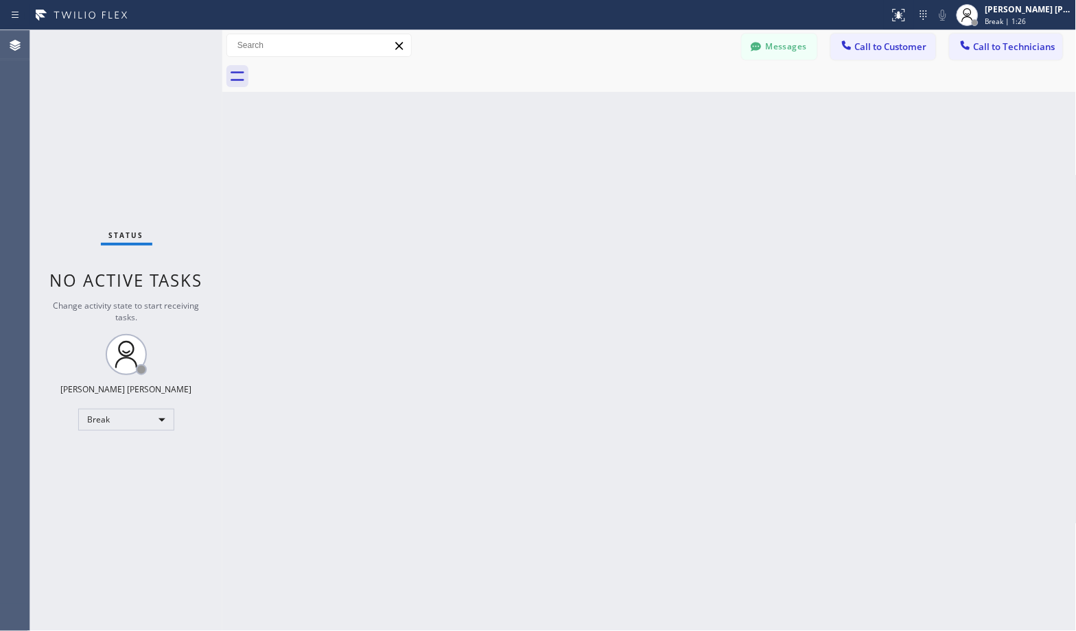
click at [690, 107] on div "Back to Dashboard Change Sender ID Customers Technicians Select a contact Outbo…" at bounding box center [649, 330] width 854 height 601
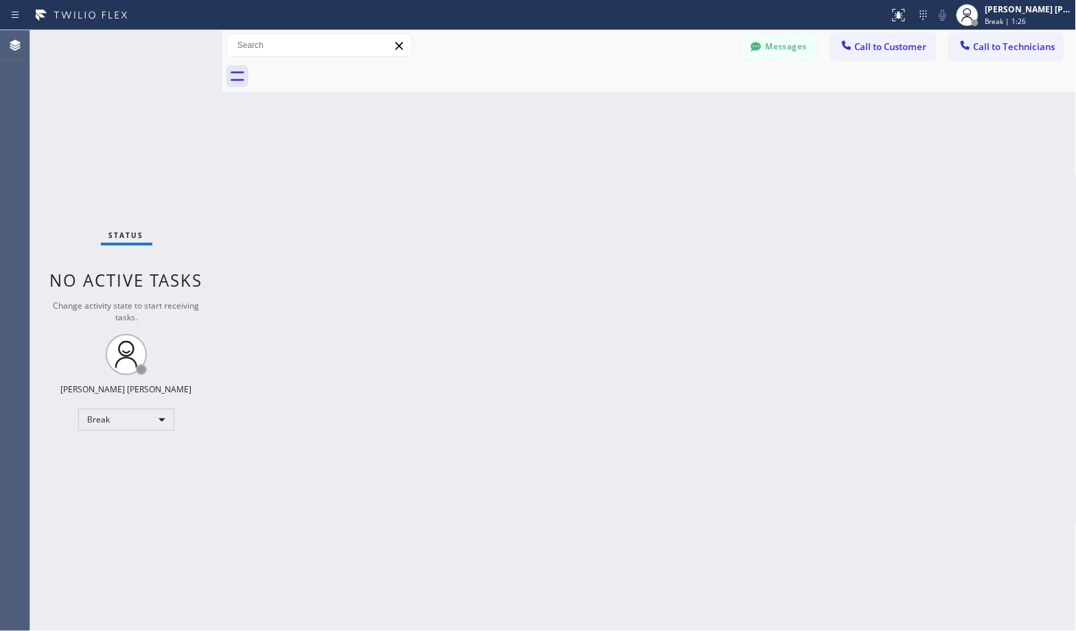
click at [690, 107] on div "Back to Dashboard Change Sender ID Customers Technicians Select a contact Outbo…" at bounding box center [649, 330] width 854 height 601
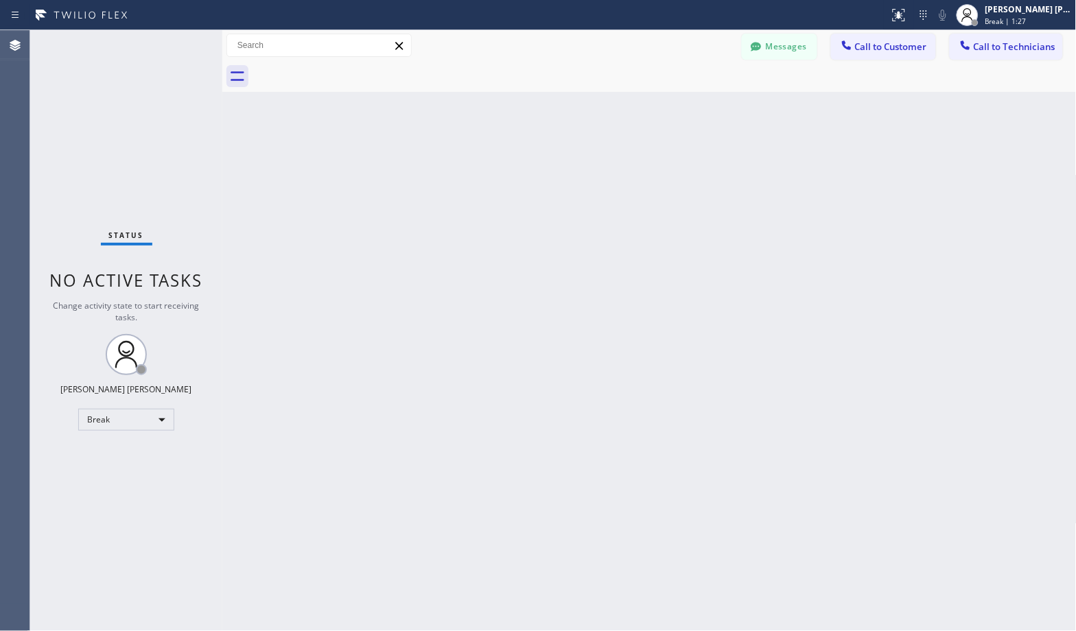
click at [690, 107] on div "Back to Dashboard Change Sender ID Customers Technicians Select a contact Outbo…" at bounding box center [649, 330] width 854 height 601
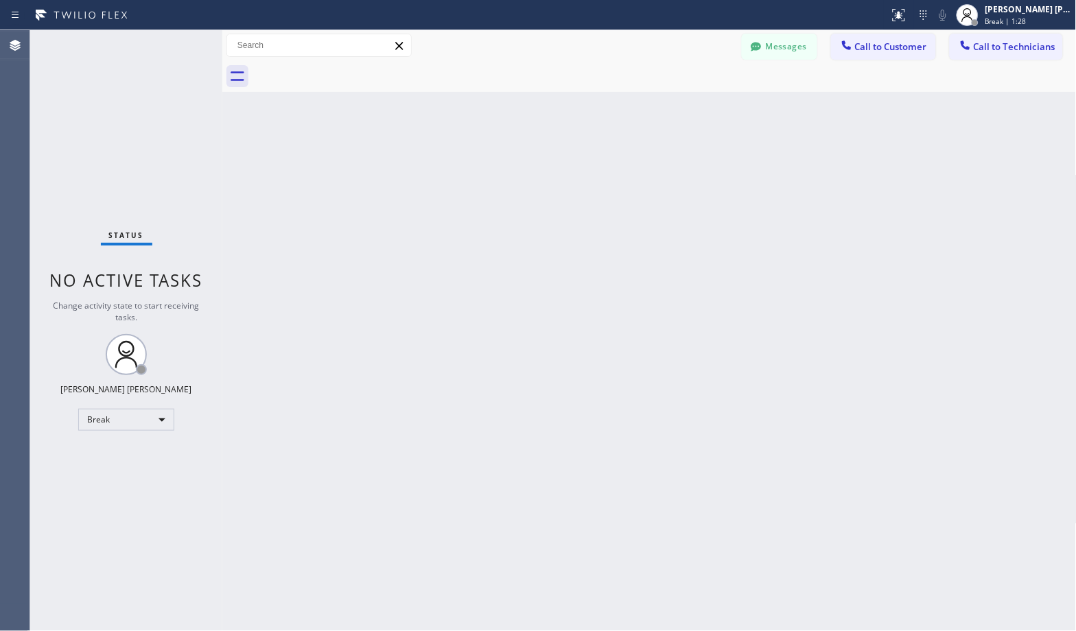
click at [690, 107] on div "Back to Dashboard Change Sender ID Customers Technicians Select a contact Outbo…" at bounding box center [649, 330] width 854 height 601
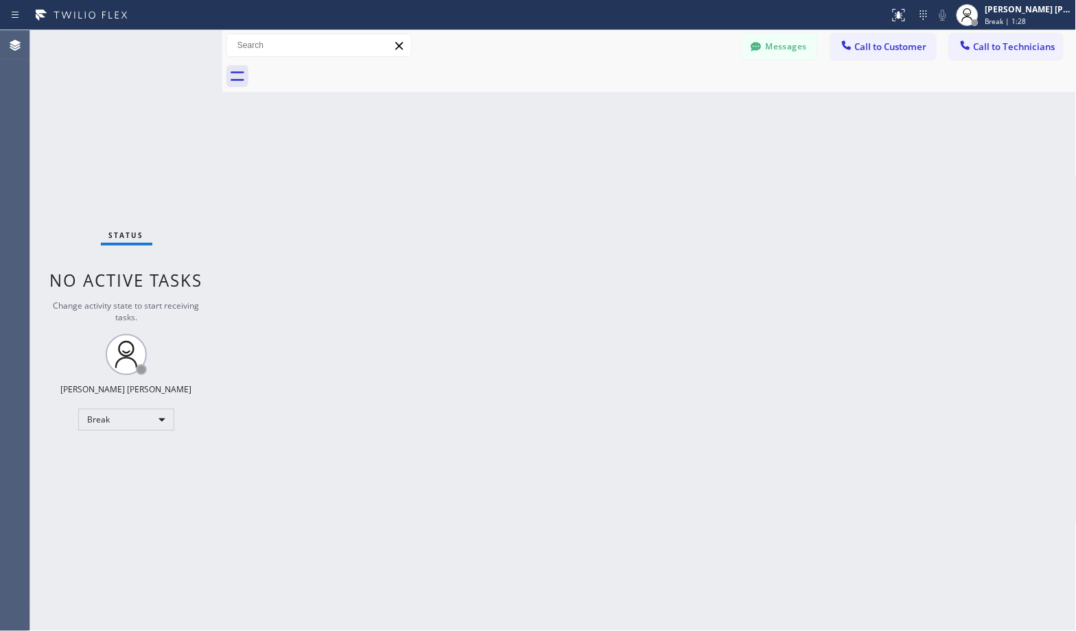
click at [690, 107] on div "Back to Dashboard Change Sender ID Customers Technicians Select a contact Outbo…" at bounding box center [649, 330] width 854 height 601
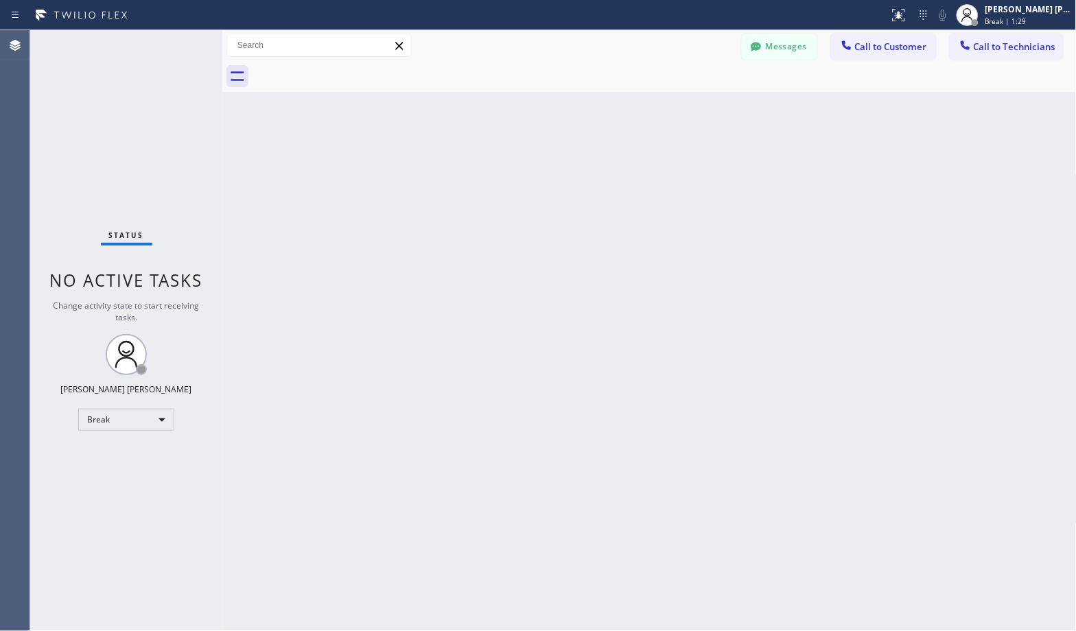
click at [690, 107] on div "Back to Dashboard Change Sender ID Customers Technicians Select a contact Outbo…" at bounding box center [649, 330] width 854 height 601
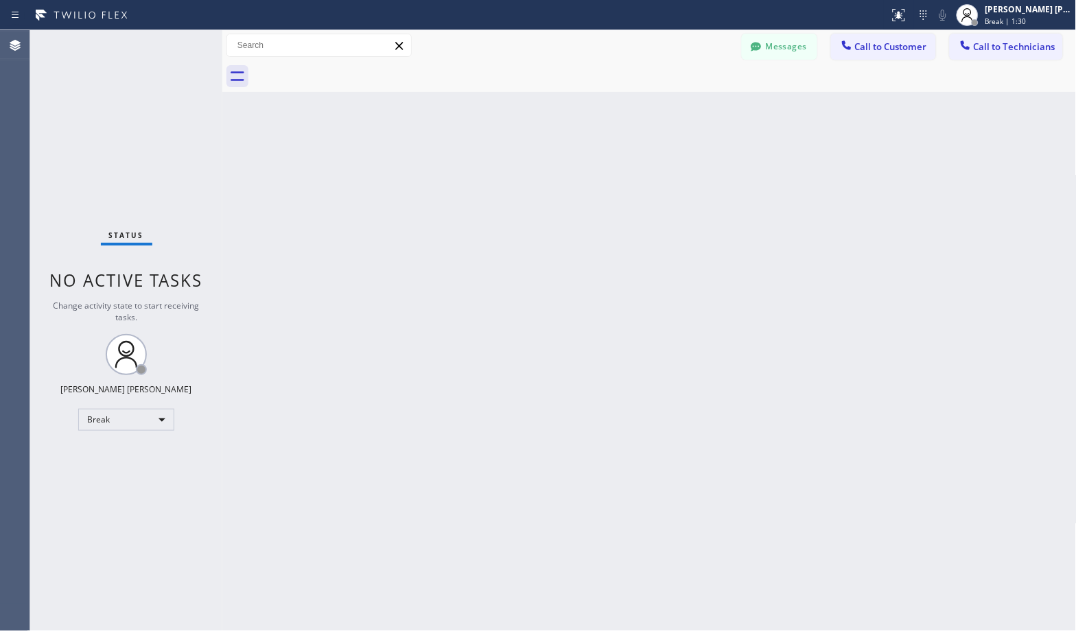
click at [690, 107] on div "Back to Dashboard Change Sender ID Customers Technicians Select a contact Outbo…" at bounding box center [649, 330] width 854 height 601
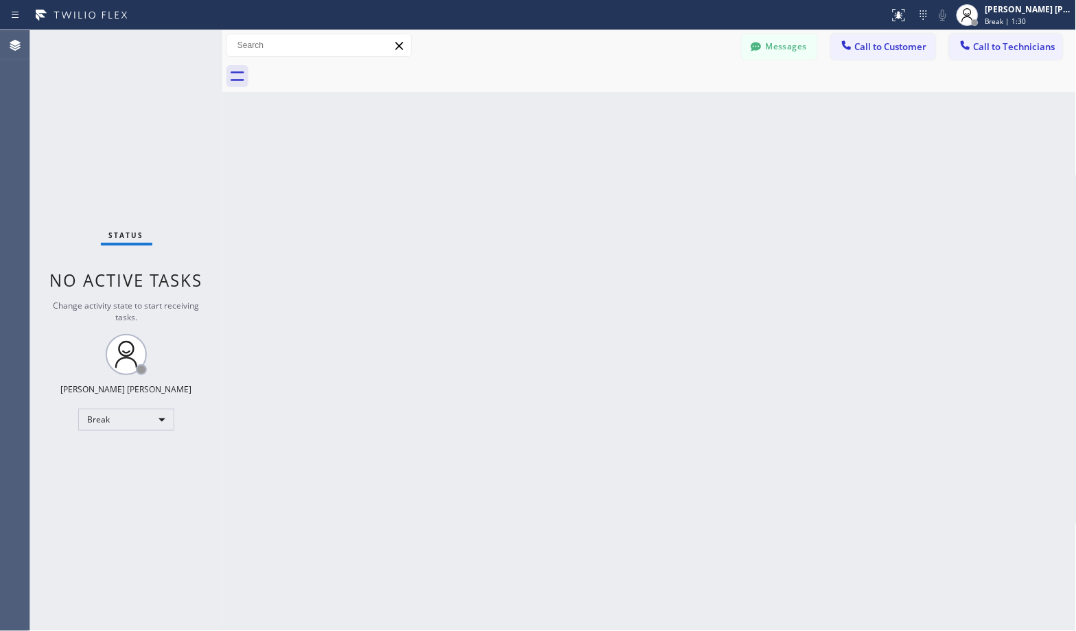
click at [690, 107] on div "Back to Dashboard Change Sender ID Customers Technicians Select a contact Outbo…" at bounding box center [649, 330] width 854 height 601
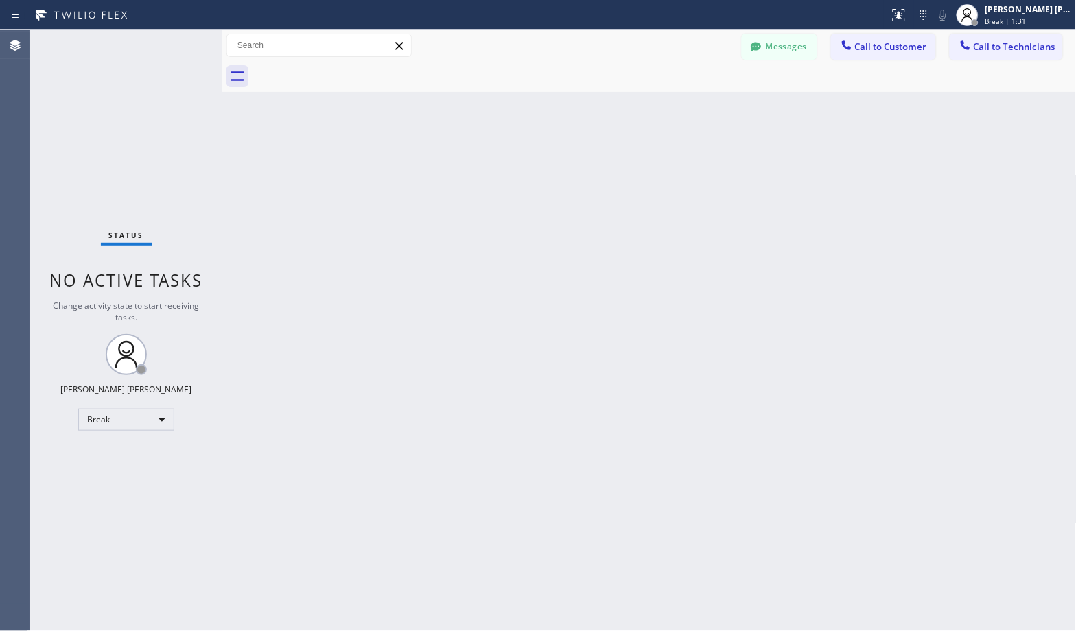
click at [690, 107] on div "Back to Dashboard Change Sender ID Customers Technicians Select a contact Outbo…" at bounding box center [649, 330] width 854 height 601
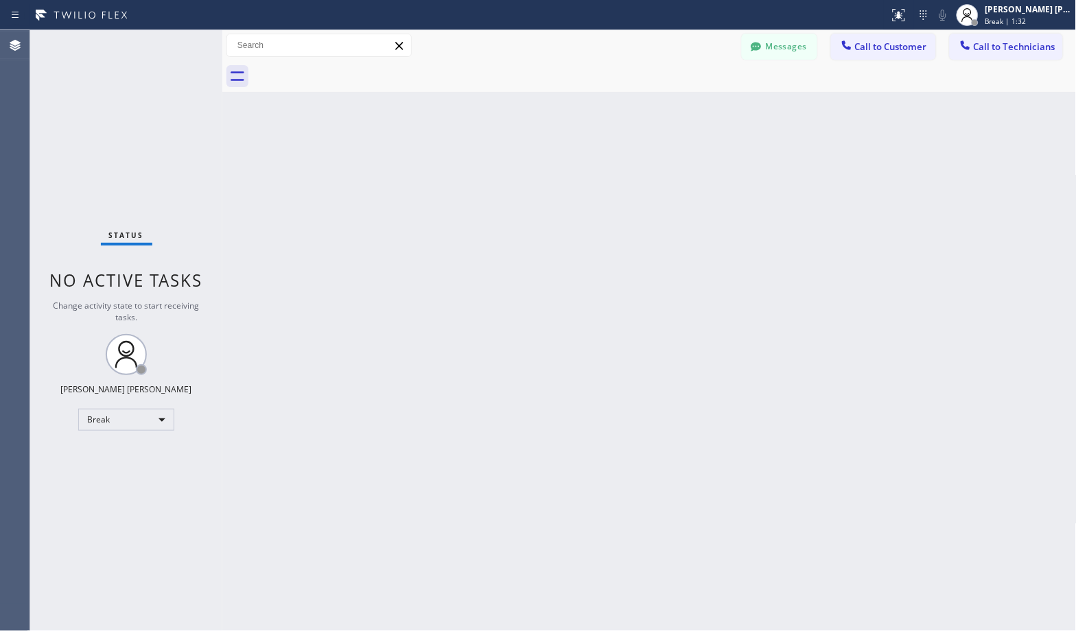
click at [690, 107] on div "Back to Dashboard Change Sender ID Customers Technicians Select a contact Outbo…" at bounding box center [649, 330] width 854 height 601
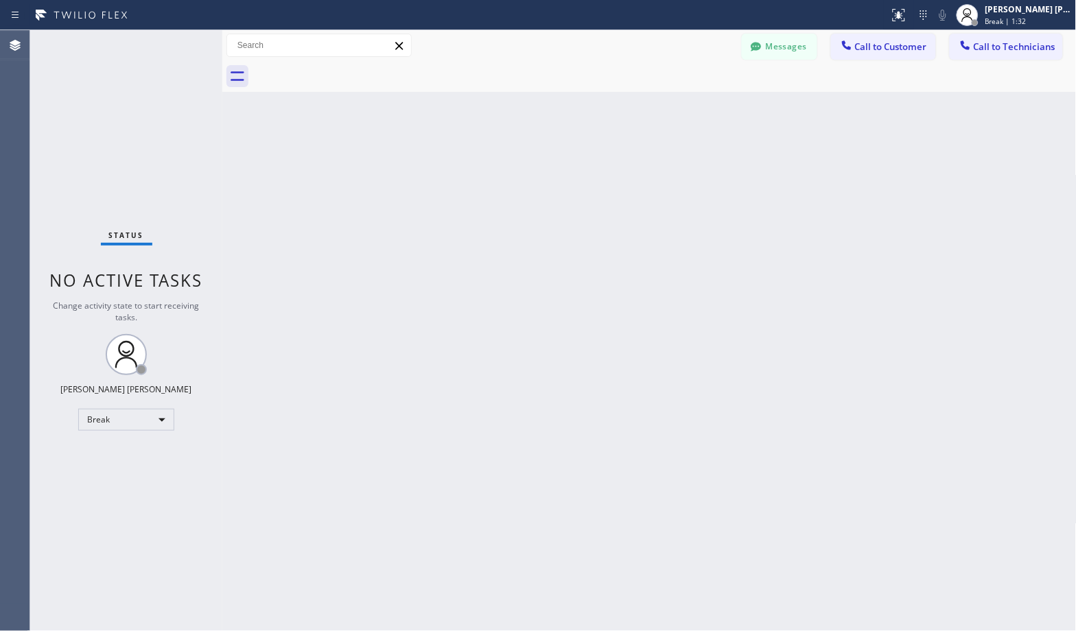
click at [690, 107] on div "Back to Dashboard Change Sender ID Customers Technicians Select a contact Outbo…" at bounding box center [649, 330] width 854 height 601
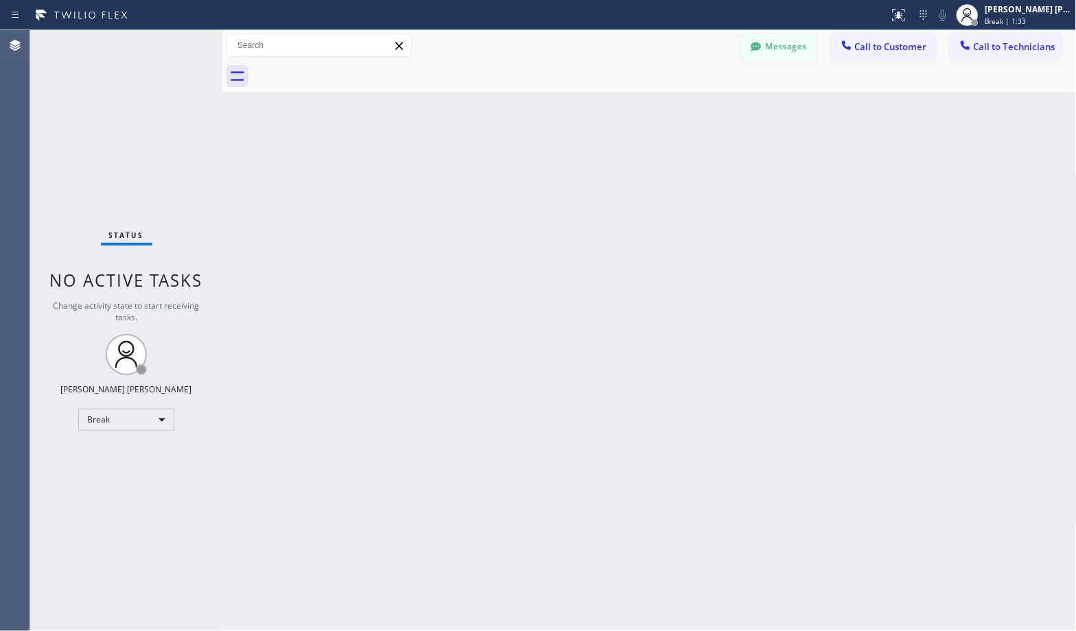
click at [690, 107] on div "Back to Dashboard Change Sender ID Customers Technicians Select a contact Outbo…" at bounding box center [649, 330] width 854 height 601
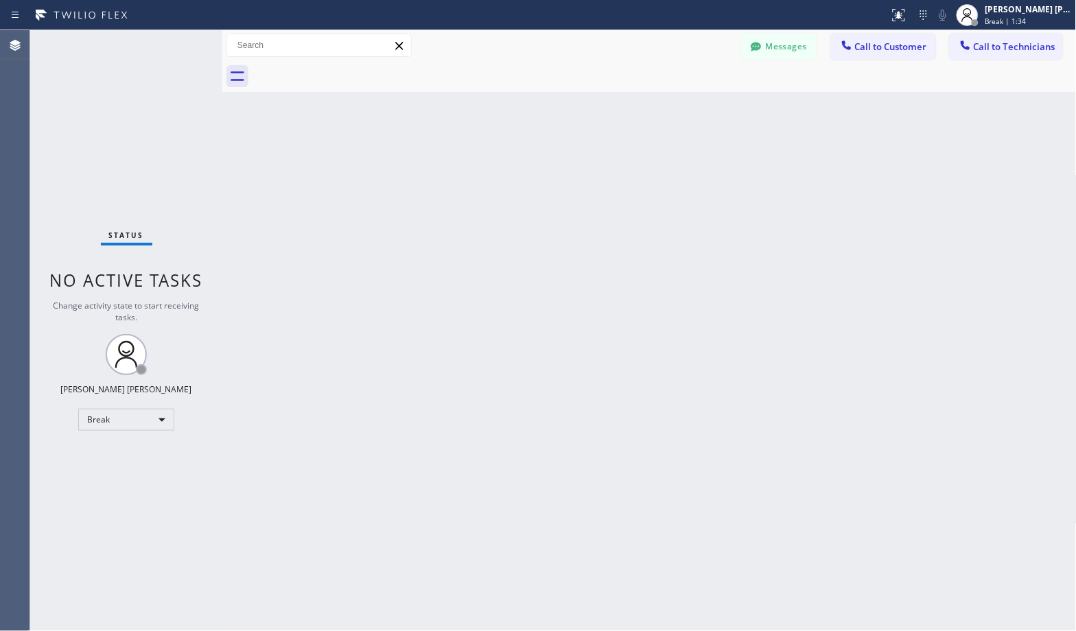
click at [690, 107] on div "Back to Dashboard Change Sender ID Customers Technicians Select a contact Outbo…" at bounding box center [649, 330] width 854 height 601
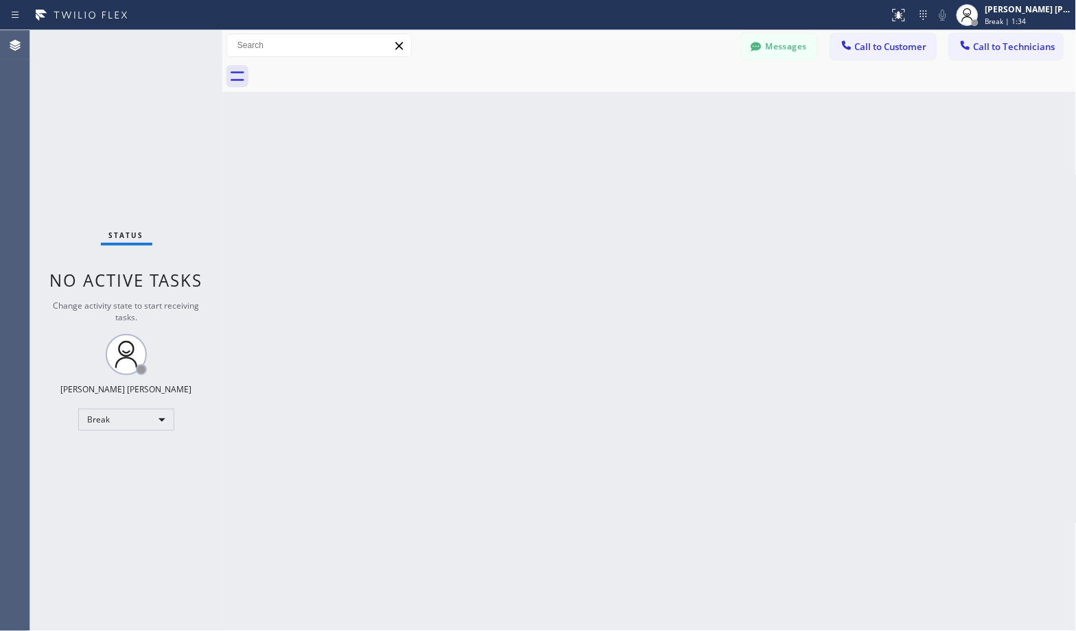
click at [690, 107] on div "Back to Dashboard Change Sender ID Customers Technicians Select a contact Outbo…" at bounding box center [649, 330] width 854 height 601
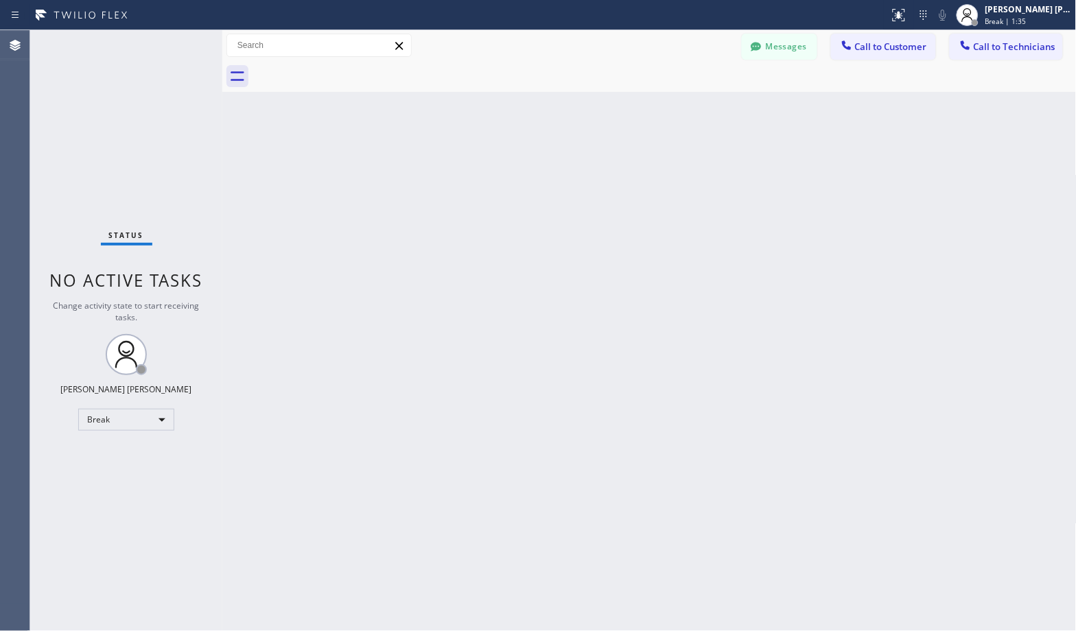
click at [690, 107] on div "Back to Dashboard Change Sender ID Customers Technicians Select a contact Outbo…" at bounding box center [649, 330] width 854 height 601
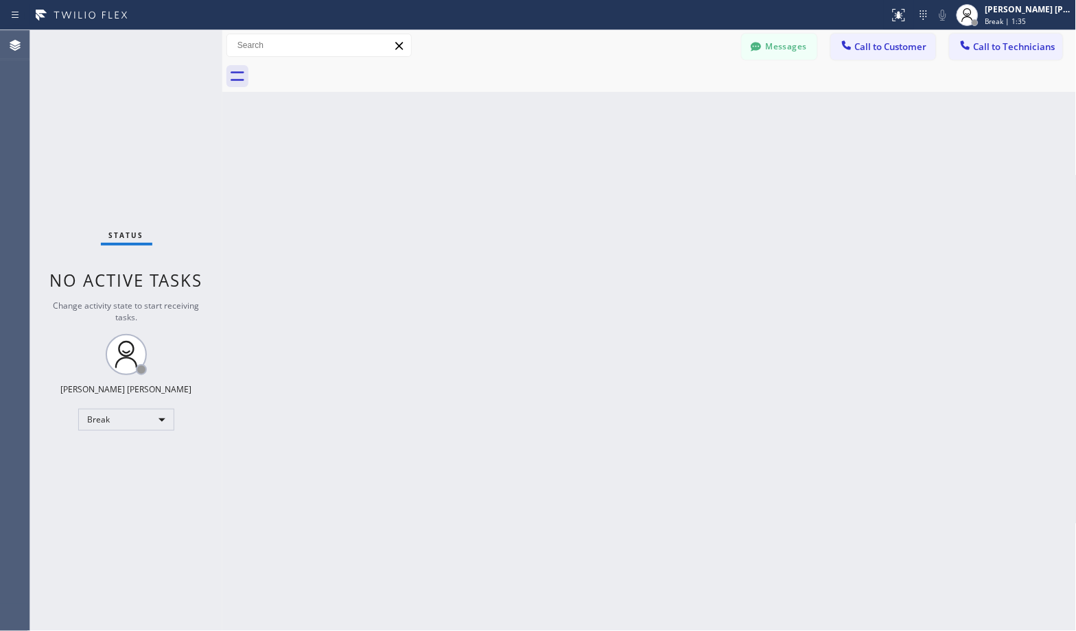
click at [690, 107] on div "Back to Dashboard Change Sender ID Customers Technicians Select a contact Outbo…" at bounding box center [649, 330] width 854 height 601
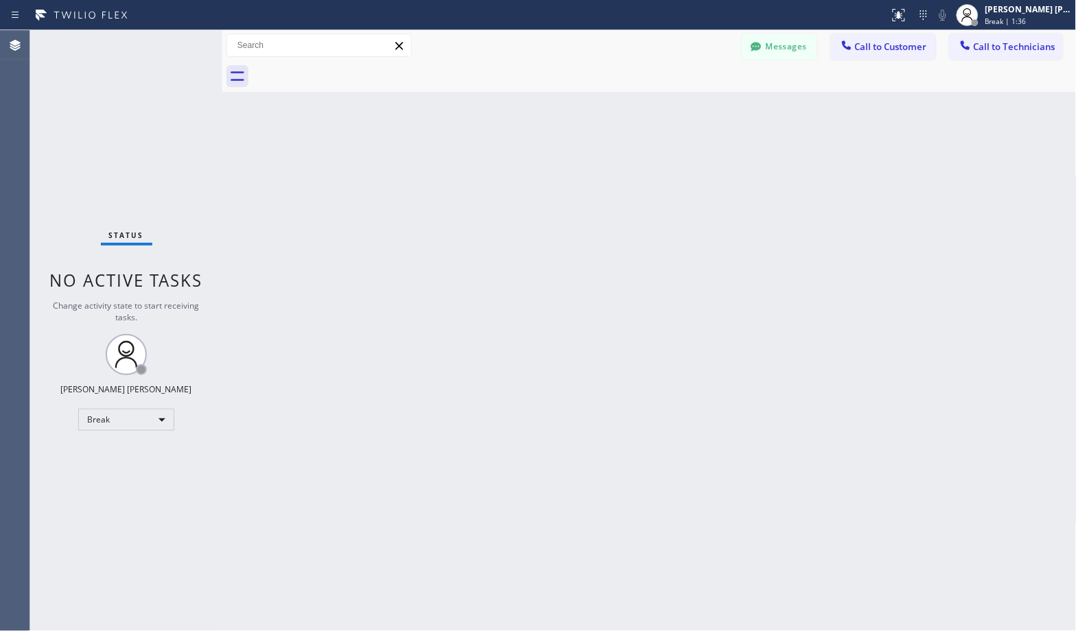
click at [690, 107] on div "Back to Dashboard Change Sender ID Customers Technicians Select a contact Outbo…" at bounding box center [649, 330] width 854 height 601
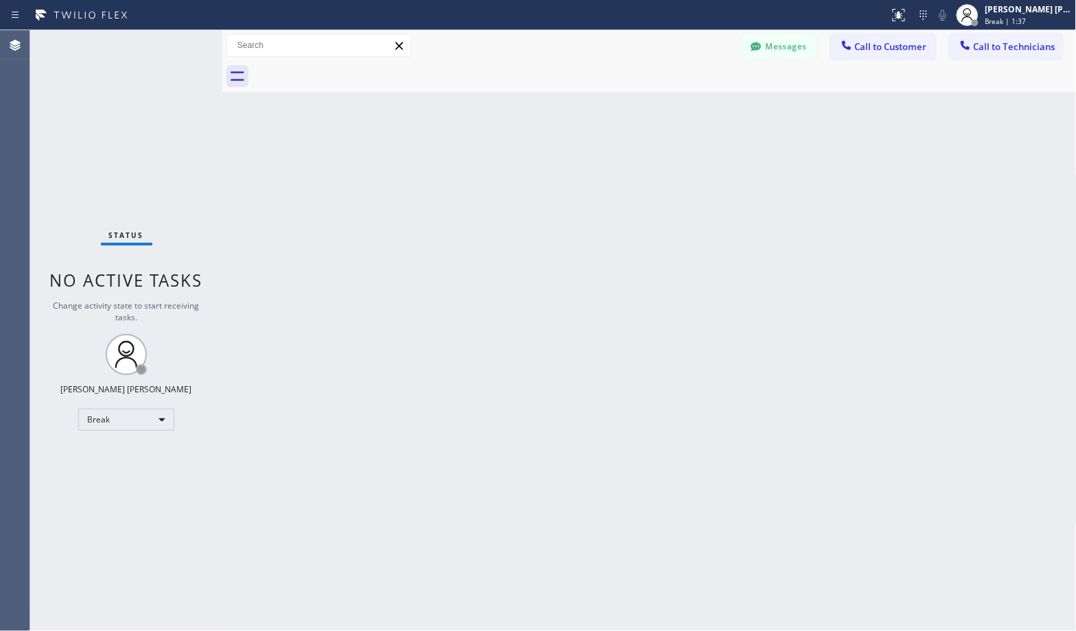
click at [690, 107] on div "Back to Dashboard Change Sender ID Customers Technicians Select a contact Outbo…" at bounding box center [649, 330] width 854 height 601
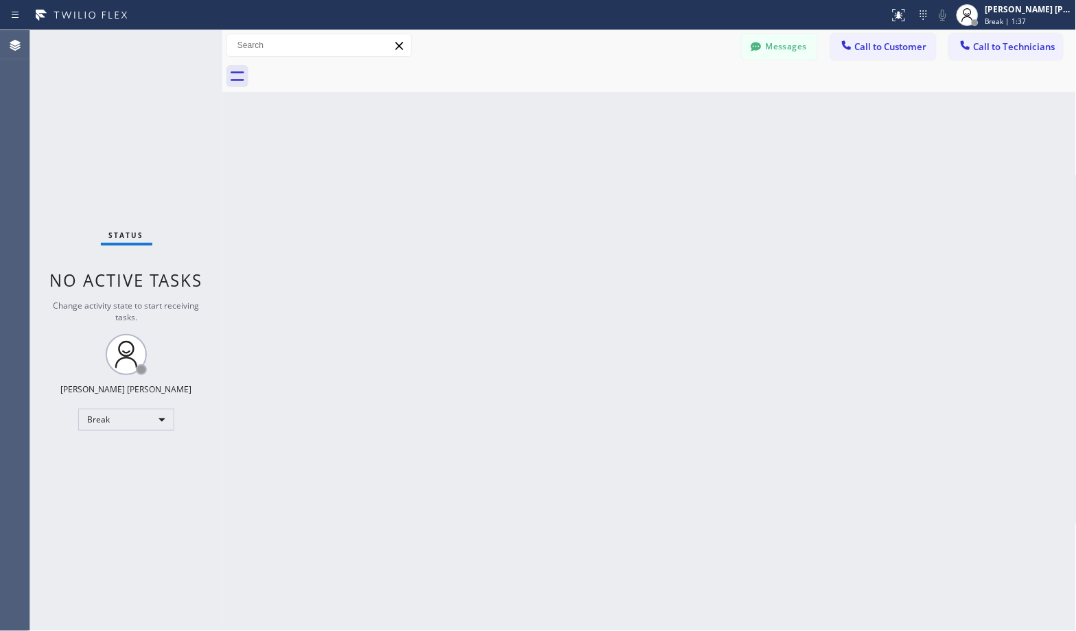
click at [690, 107] on div "Back to Dashboard Change Sender ID Customers Technicians Select a contact Outbo…" at bounding box center [649, 330] width 854 height 601
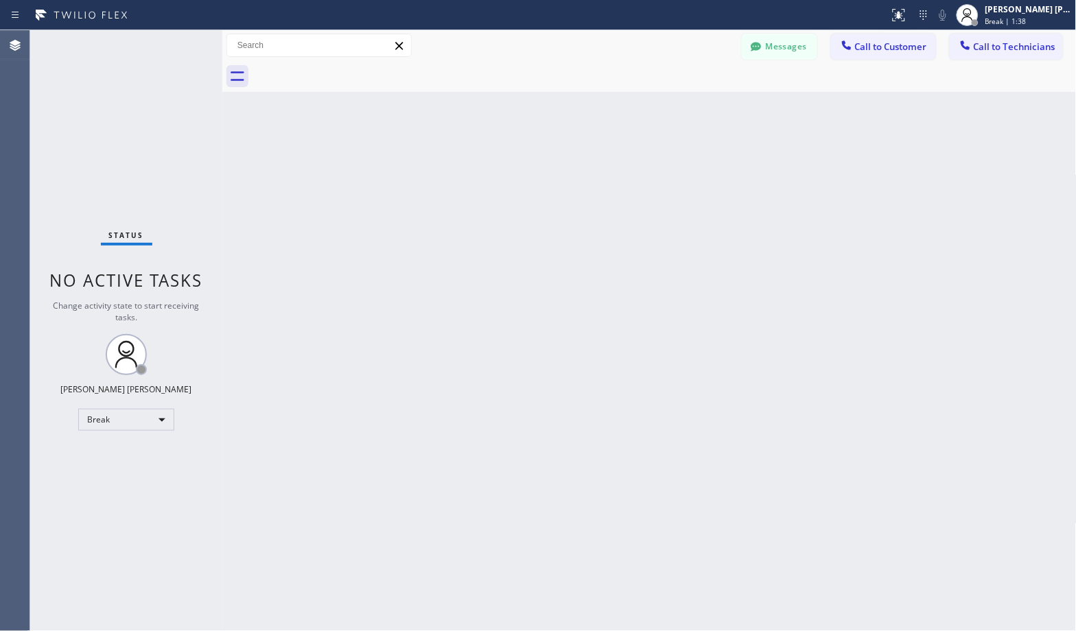
click at [690, 107] on div "Back to Dashboard Change Sender ID Customers Technicians Select a contact Outbo…" at bounding box center [649, 330] width 854 height 601
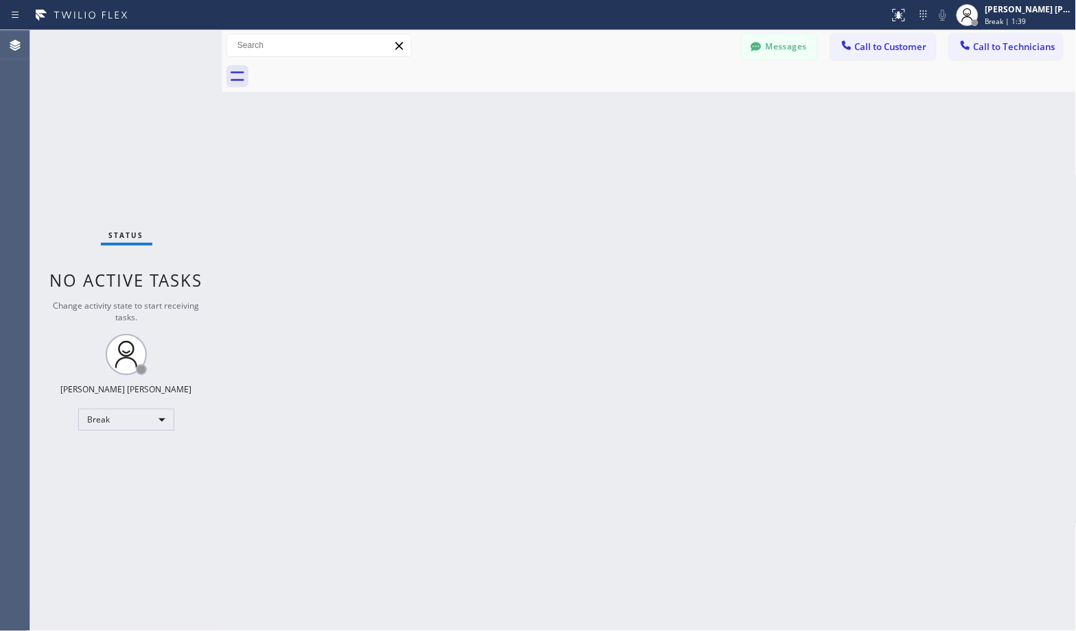
click at [690, 107] on div "Back to Dashboard Change Sender ID Customers Technicians Select a contact Outbo…" at bounding box center [649, 330] width 854 height 601
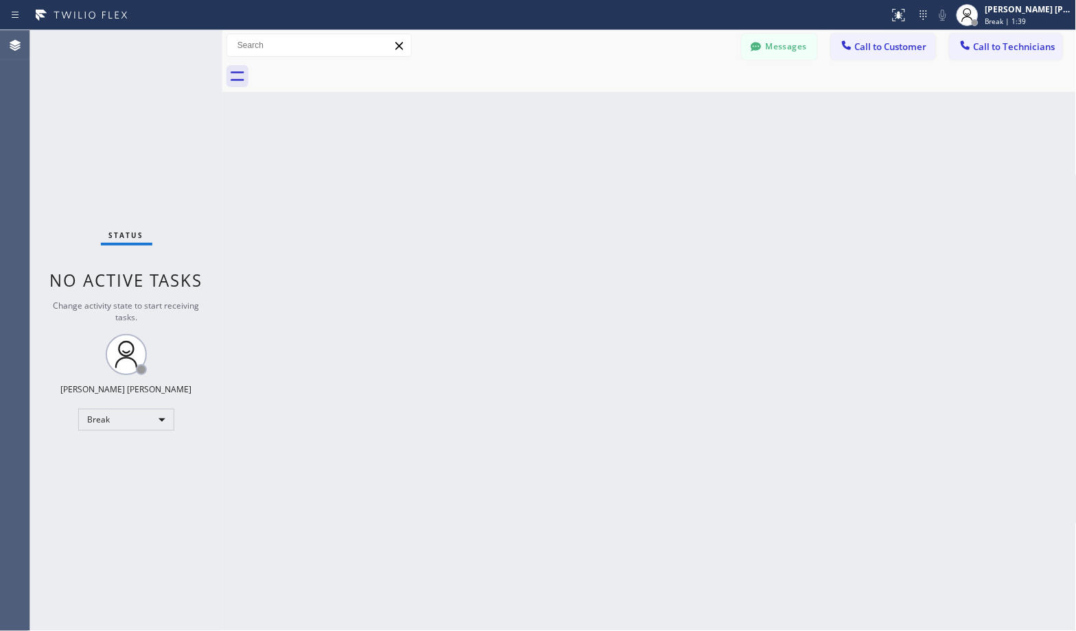
click at [690, 107] on div "Back to Dashboard Change Sender ID Customers Technicians Select a contact Outbo…" at bounding box center [649, 330] width 854 height 601
click
